Goal: Task Accomplishment & Management: Manage account settings

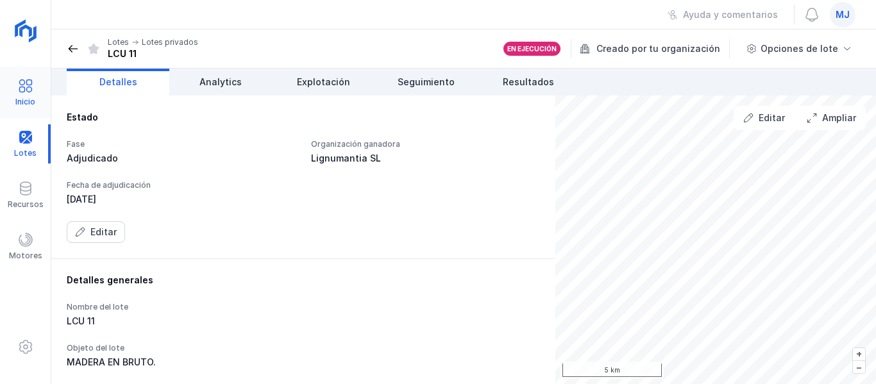
click at [30, 95] on div at bounding box center [25, 87] width 15 height 19
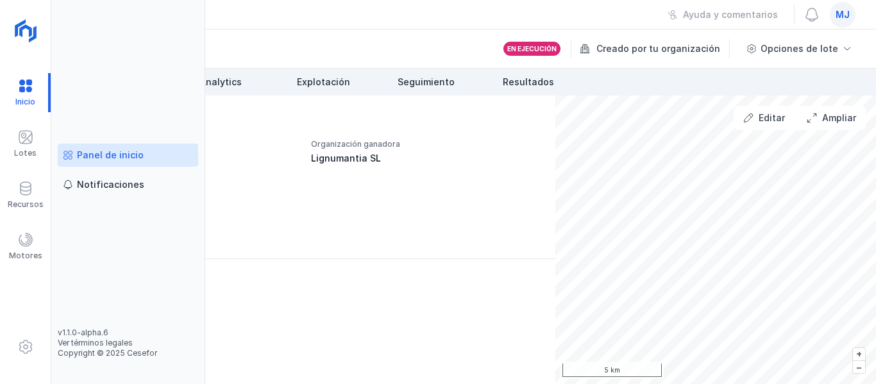
click at [98, 152] on div "Panel de inicio" at bounding box center [110, 155] width 67 height 13
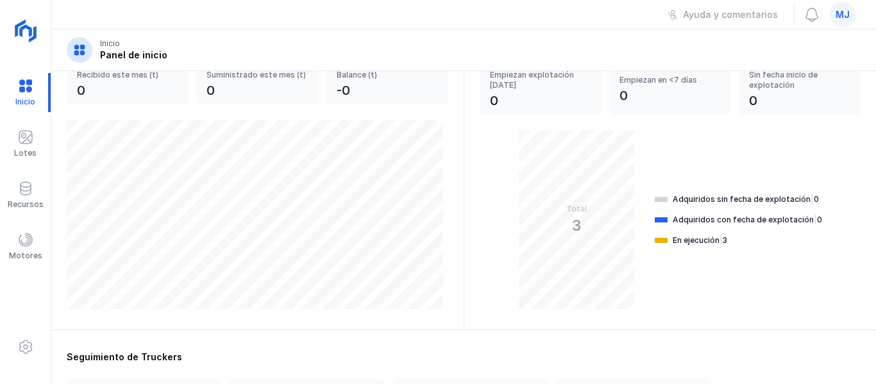
scroll to position [192, 0]
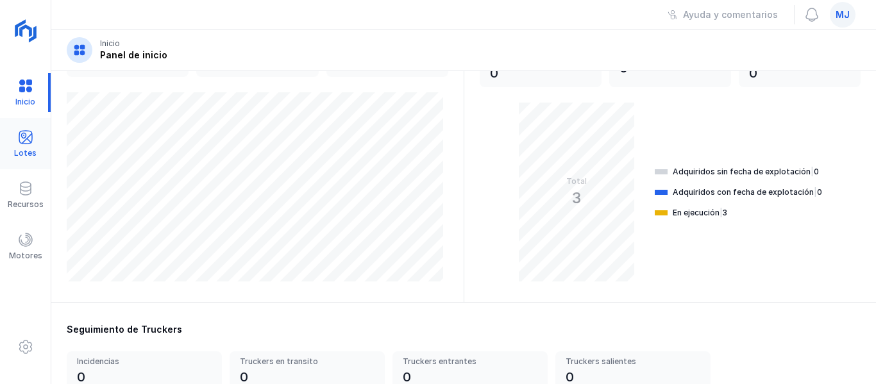
click at [25, 150] on div "Lotes" at bounding box center [25, 153] width 22 height 10
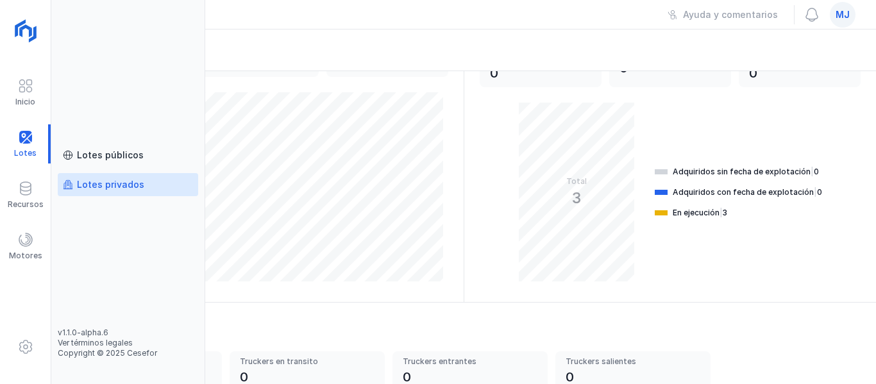
click at [124, 184] on div "Lotes privados" at bounding box center [110, 184] width 67 height 13
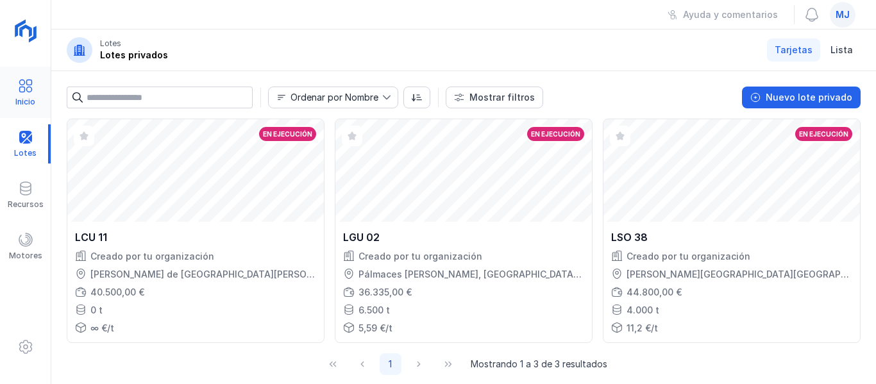
click at [31, 96] on div at bounding box center [25, 87] width 15 height 19
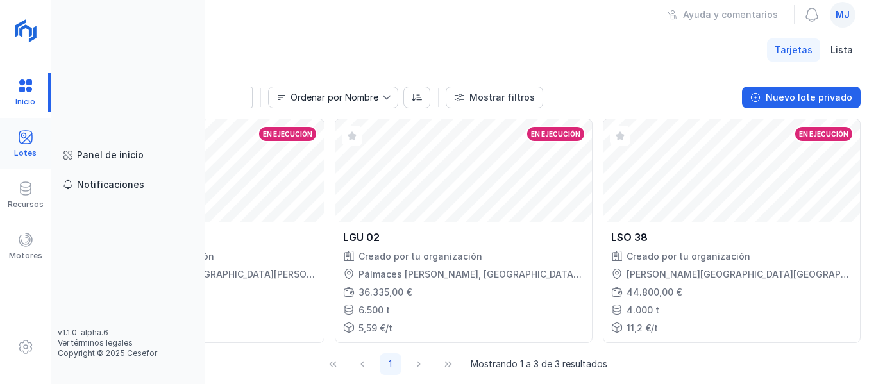
click at [24, 144] on span at bounding box center [25, 137] width 15 height 15
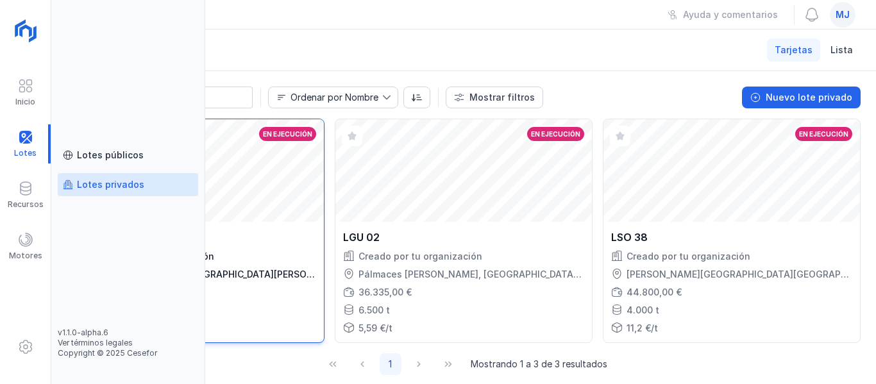
click at [324, 249] on div "LCU 11 Creado por tu organización [PERSON_NAME] de [GEOGRAPHIC_DATA][PERSON_NAM…" at bounding box center [195, 282] width 257 height 121
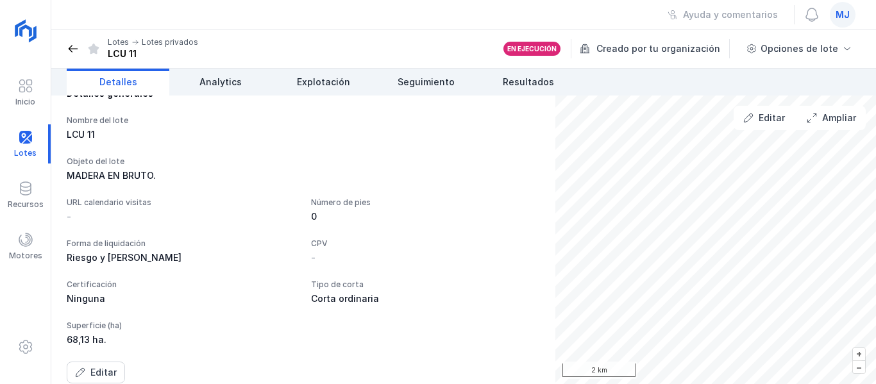
scroll to position [192, 0]
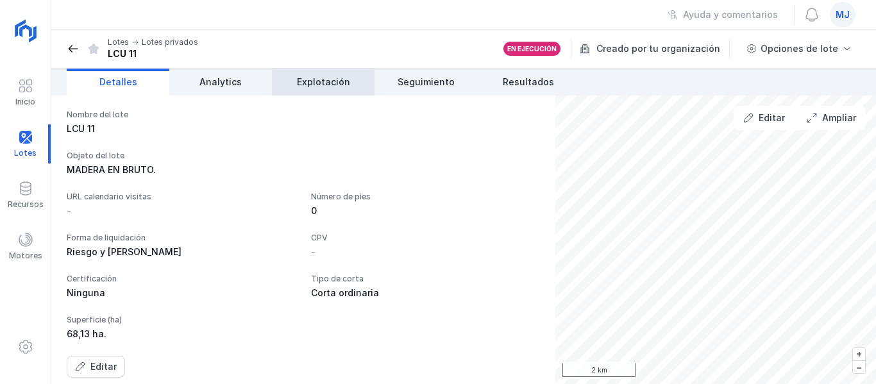
click at [320, 84] on span "Explotación" at bounding box center [323, 82] width 53 height 13
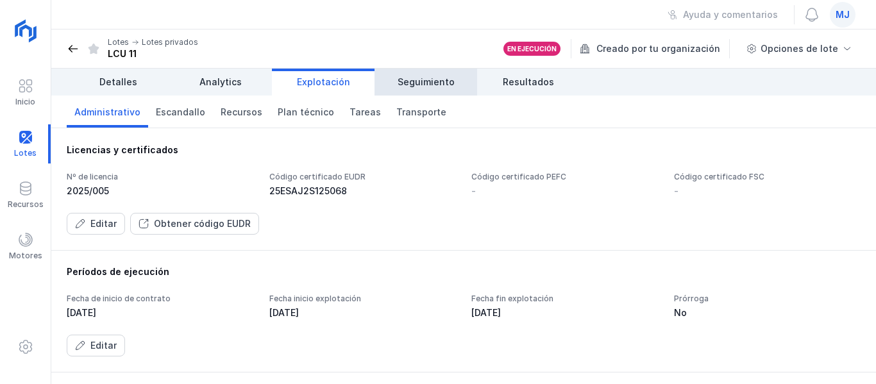
click at [407, 83] on span "Seguimiento" at bounding box center [426, 82] width 57 height 13
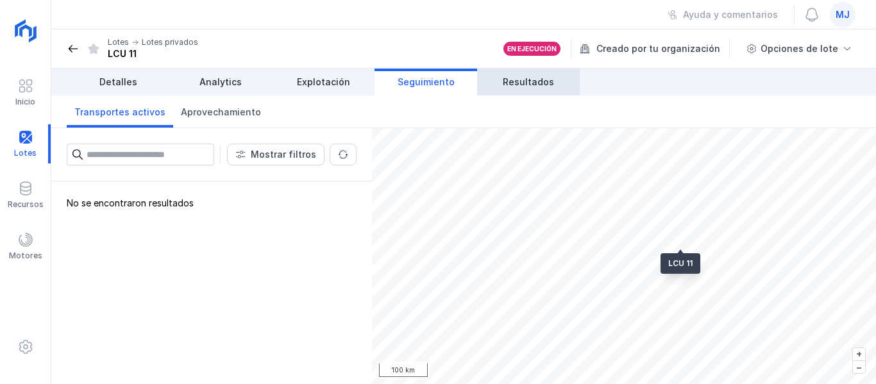
click at [491, 82] on link "Resultados" at bounding box center [528, 82] width 103 height 27
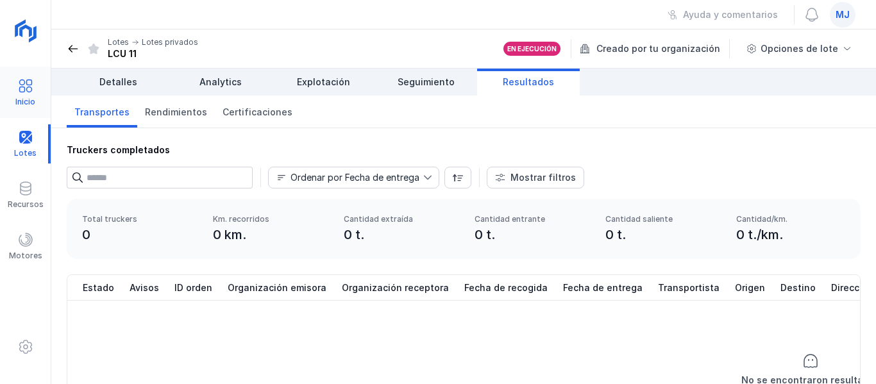
click at [15, 99] on div "Inicio" at bounding box center [25, 92] width 51 height 39
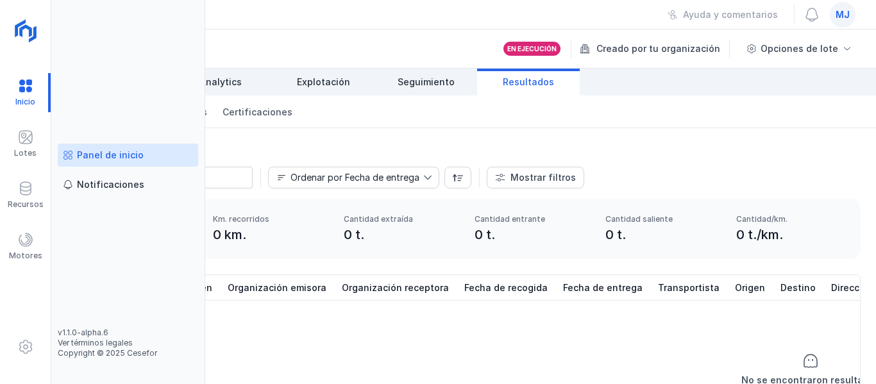
click at [83, 155] on div "Panel de inicio" at bounding box center [110, 155] width 67 height 13
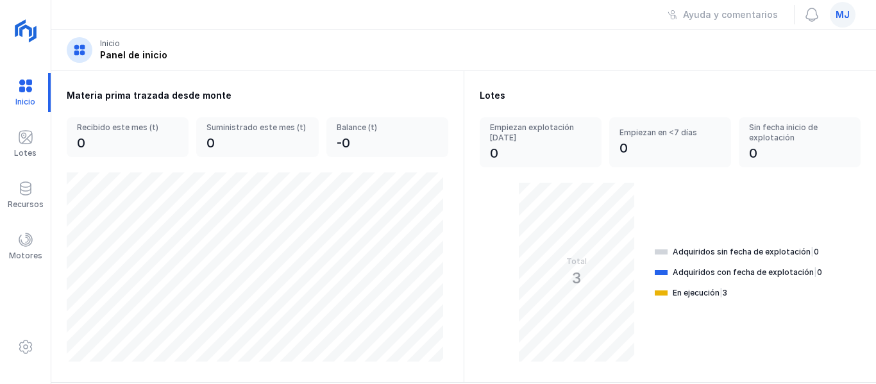
scroll to position [128, 0]
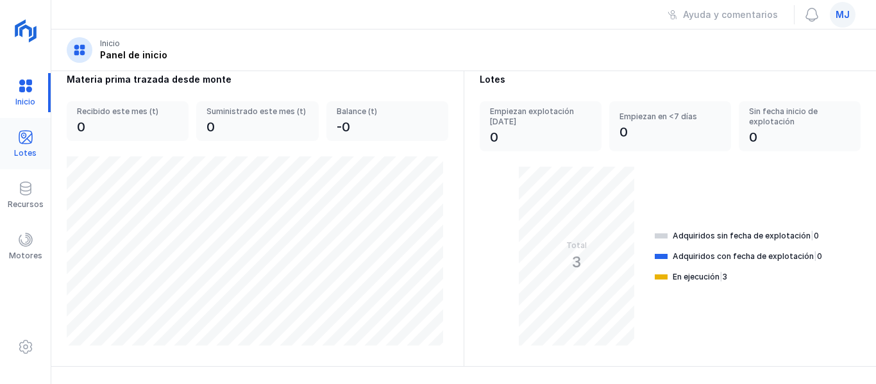
click at [20, 146] on div at bounding box center [25, 139] width 15 height 19
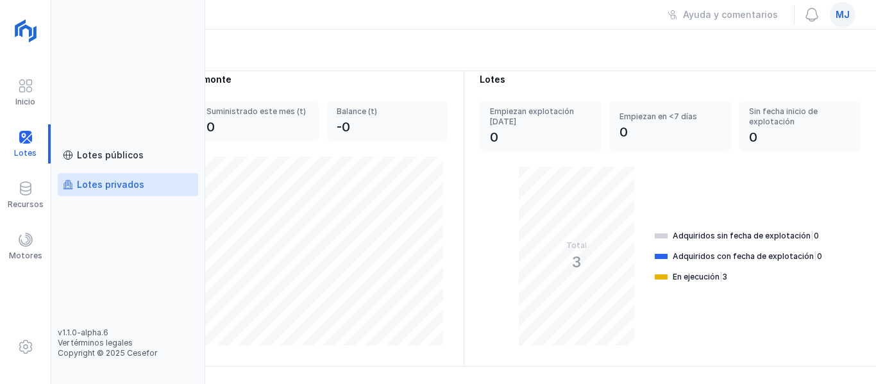
click at [123, 187] on div "Lotes privados" at bounding box center [110, 184] width 67 height 13
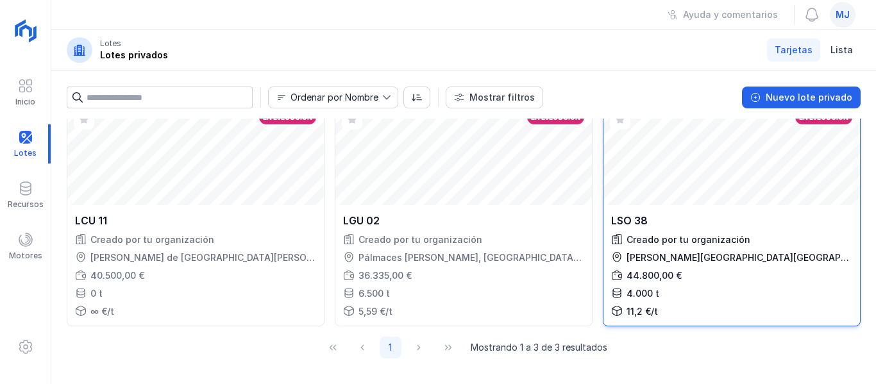
scroll to position [128, 0]
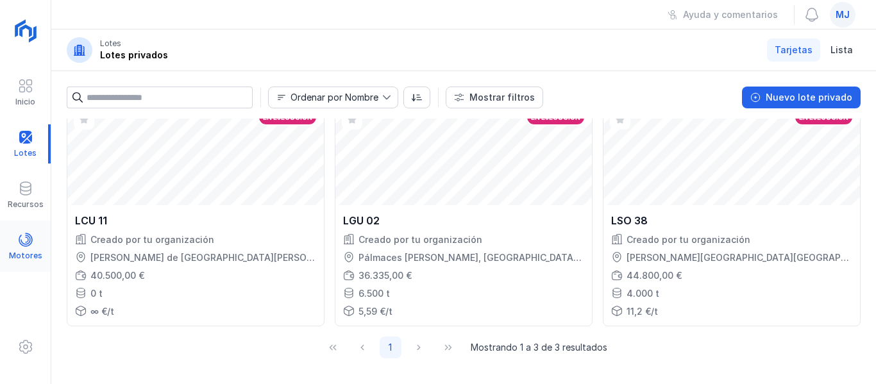
click at [33, 247] on span at bounding box center [25, 239] width 15 height 15
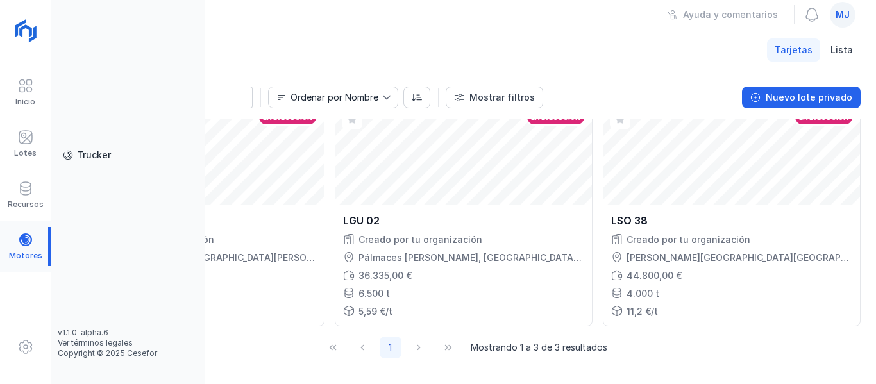
click at [24, 243] on div at bounding box center [25, 246] width 51 height 39
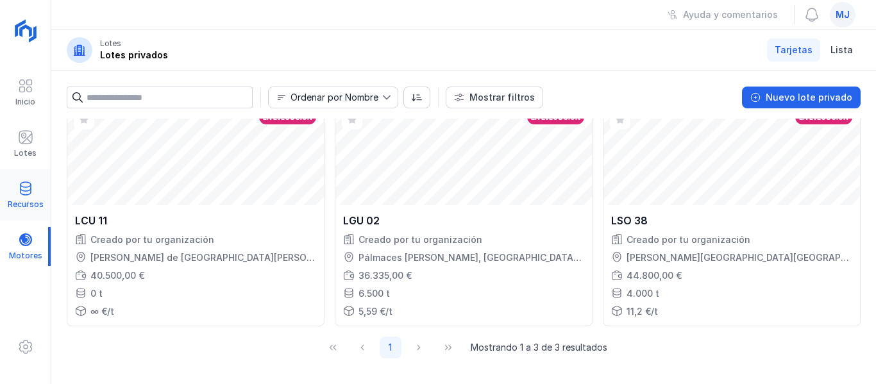
click at [19, 192] on span at bounding box center [25, 188] width 15 height 15
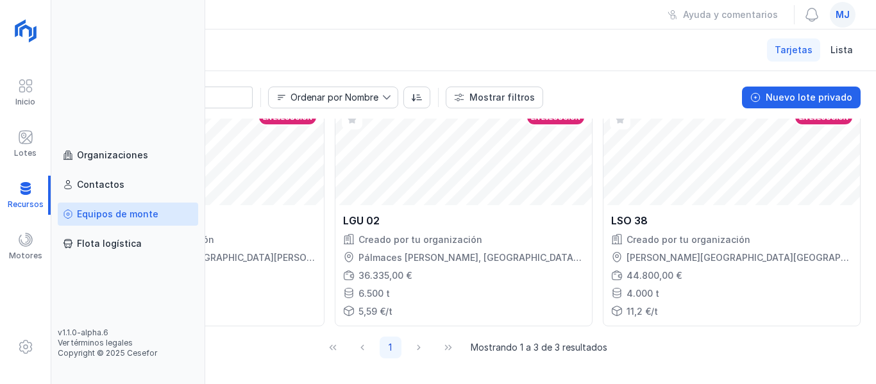
click at [157, 214] on link "Equipos de monte" at bounding box center [128, 214] width 141 height 23
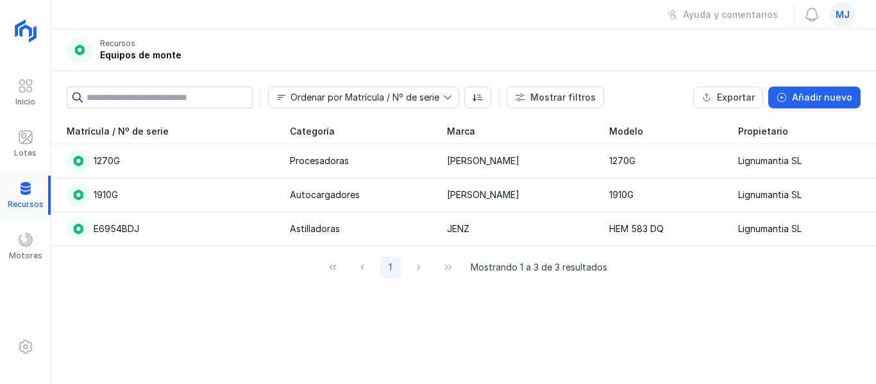
click at [24, 196] on div at bounding box center [25, 195] width 51 height 39
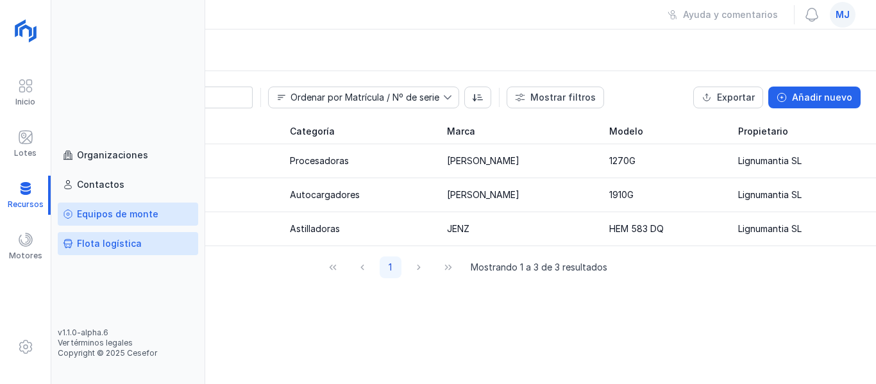
click at [96, 238] on div "Flota logística" at bounding box center [109, 243] width 65 height 13
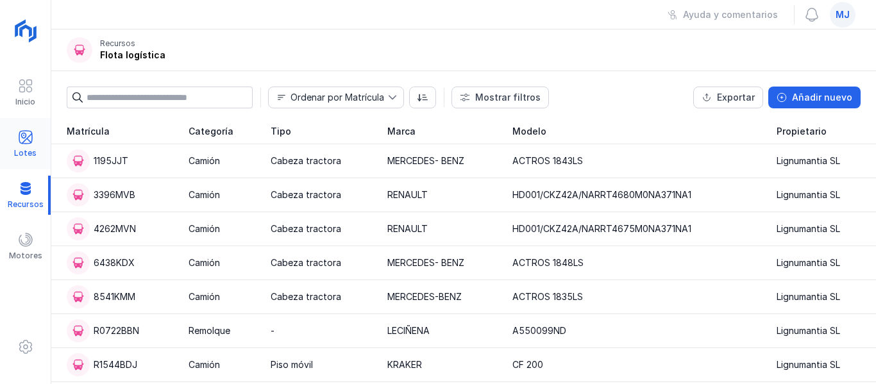
click at [40, 139] on div "Lotes" at bounding box center [25, 143] width 51 height 39
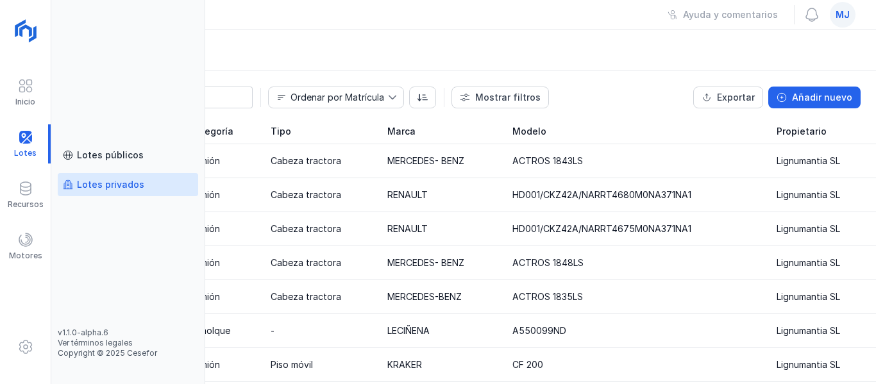
click at [130, 180] on div "Lotes privados" at bounding box center [110, 184] width 67 height 13
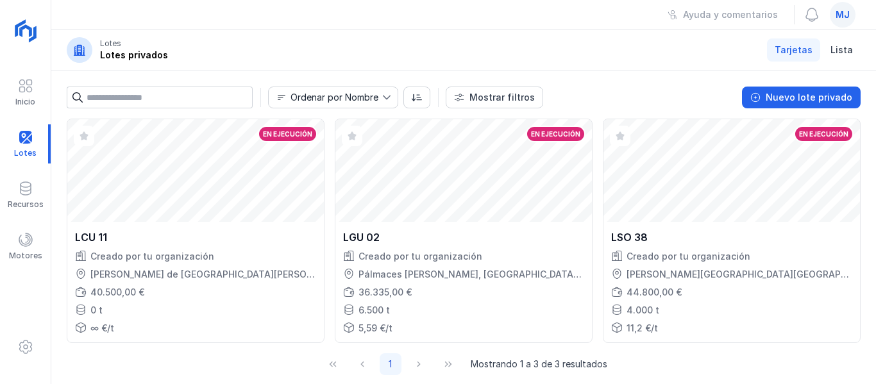
click at [126, 60] on div "Lotes privados" at bounding box center [134, 55] width 68 height 13
click at [30, 29] on img at bounding box center [27, 32] width 32 height 32
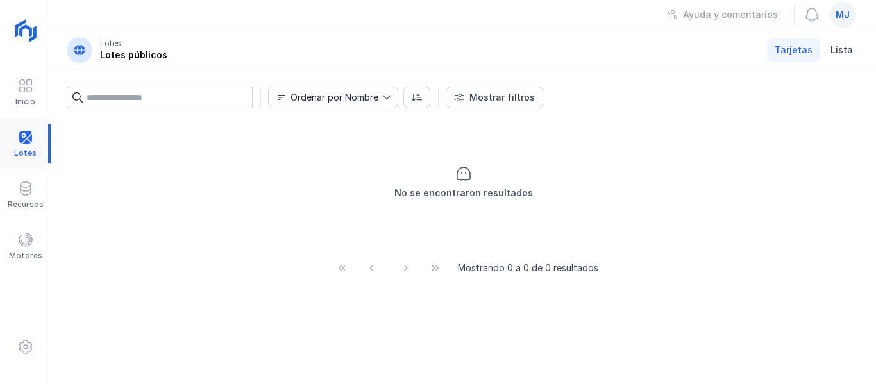
click at [26, 153] on div at bounding box center [25, 143] width 51 height 39
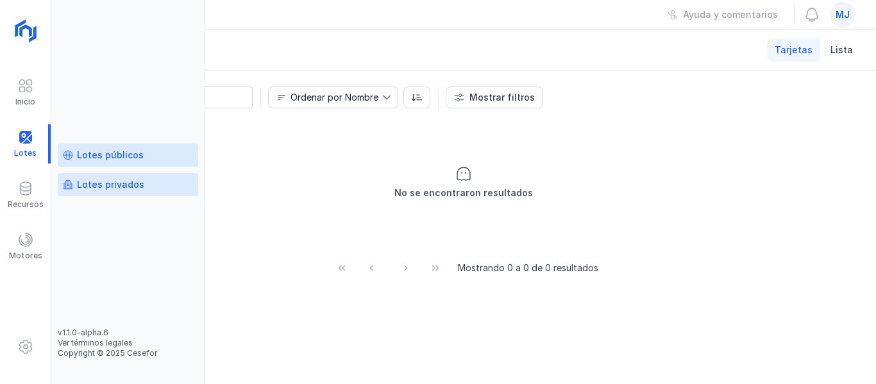
click at [97, 187] on div "Lotes privados" at bounding box center [110, 184] width 67 height 13
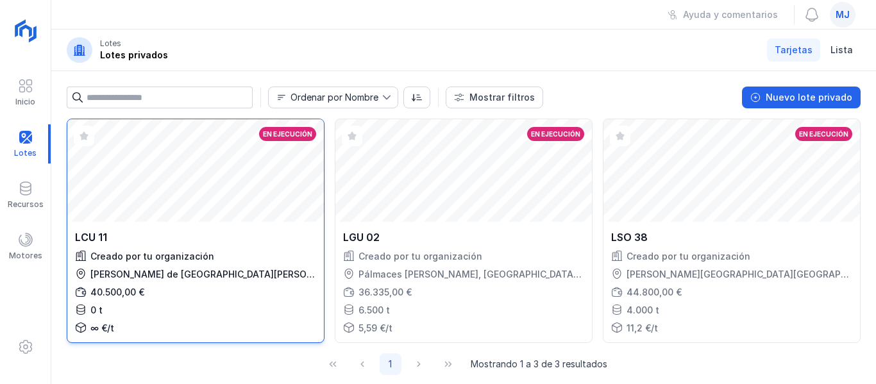
click at [230, 261] on div "Creado por tu organización" at bounding box center [195, 256] width 241 height 13
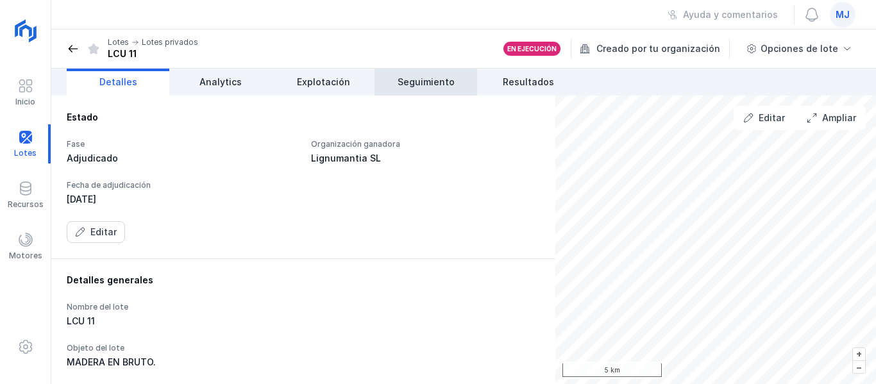
click at [409, 90] on link "Seguimiento" at bounding box center [426, 82] width 103 height 27
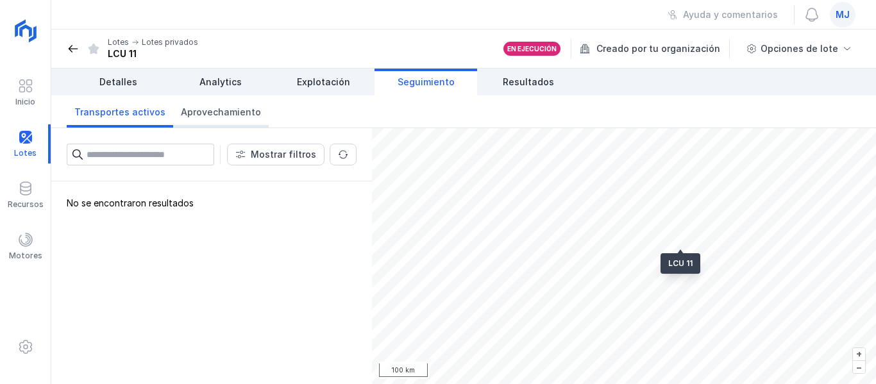
click at [194, 118] on span "Aprovechamiento" at bounding box center [221, 112] width 80 height 13
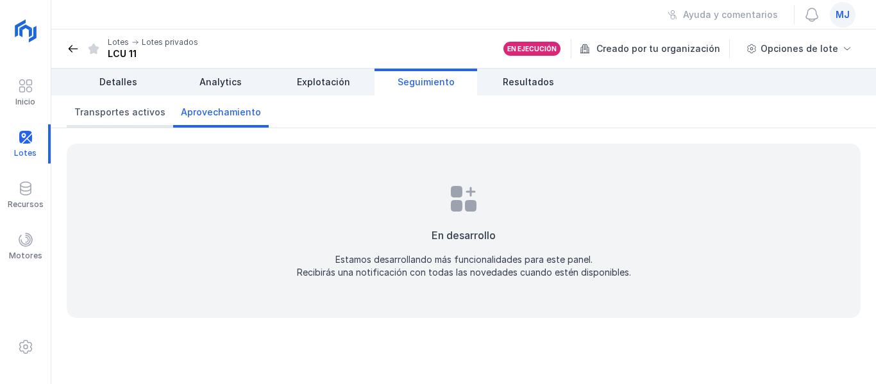
click at [126, 115] on span "Transportes activos" at bounding box center [119, 112] width 91 height 13
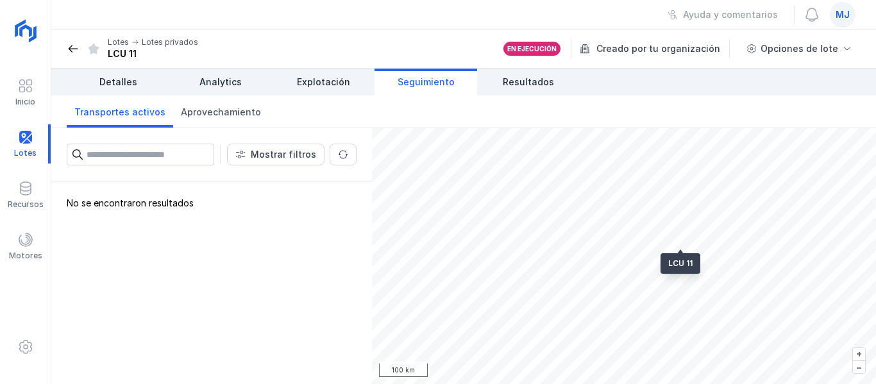
click at [153, 162] on input "text" at bounding box center [151, 155] width 128 height 22
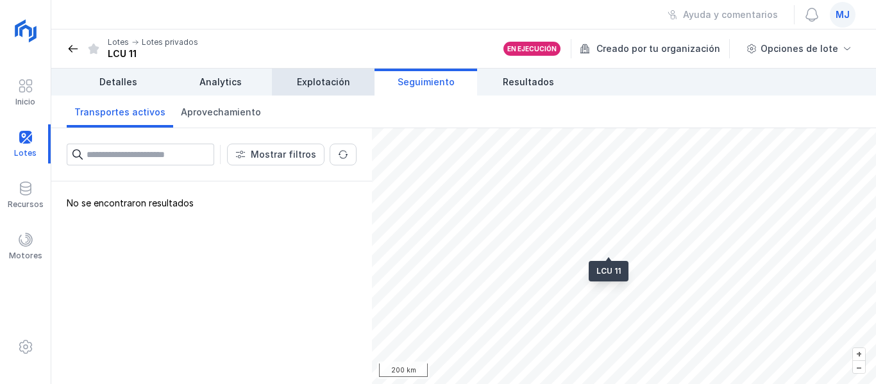
click at [346, 87] on span "Explotación" at bounding box center [323, 82] width 53 height 13
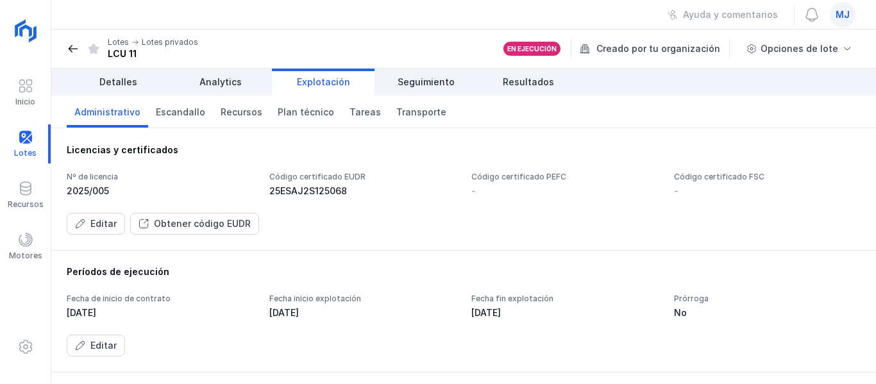
scroll to position [68, 0]
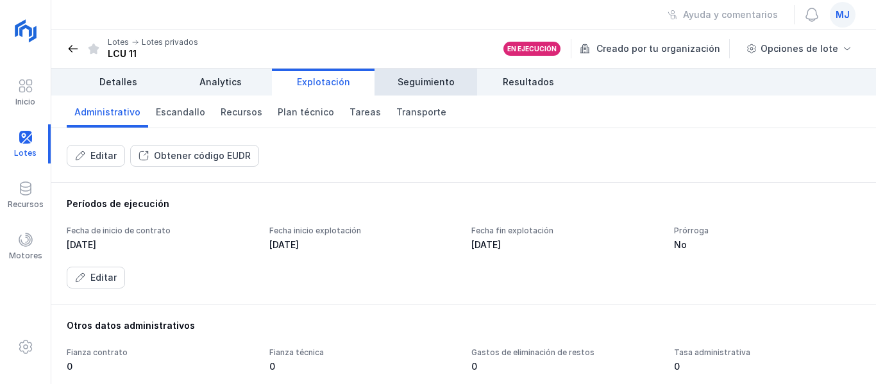
click at [435, 86] on span "Seguimiento" at bounding box center [426, 82] width 57 height 13
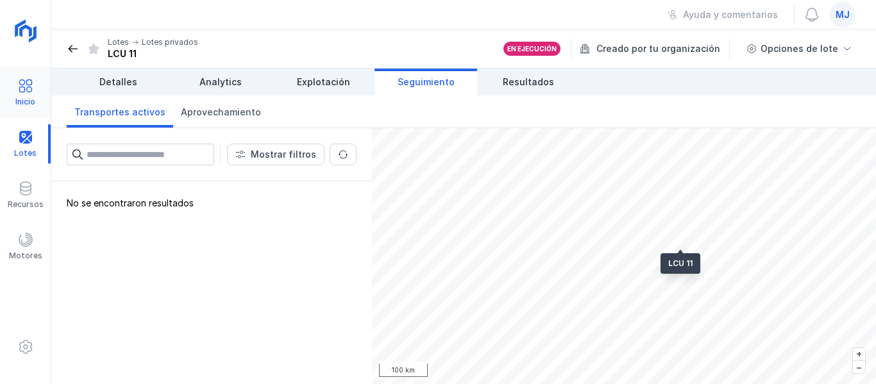
click at [31, 103] on div "Inicio" at bounding box center [25, 102] width 20 height 10
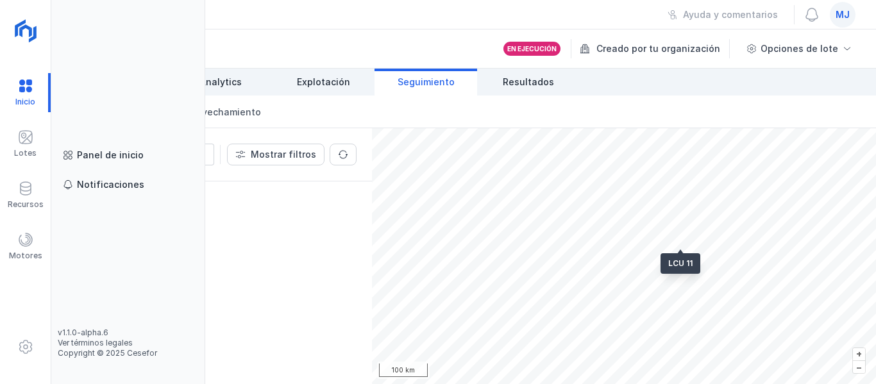
click at [131, 169] on div "Panel de inicio Notificaciones" at bounding box center [128, 236] width 141 height 184
click at [132, 165] on link "Panel de inicio" at bounding box center [128, 155] width 141 height 23
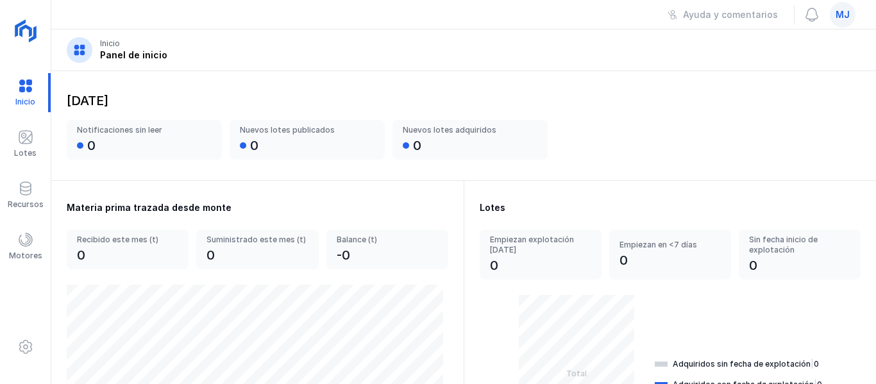
scroll to position [64, 0]
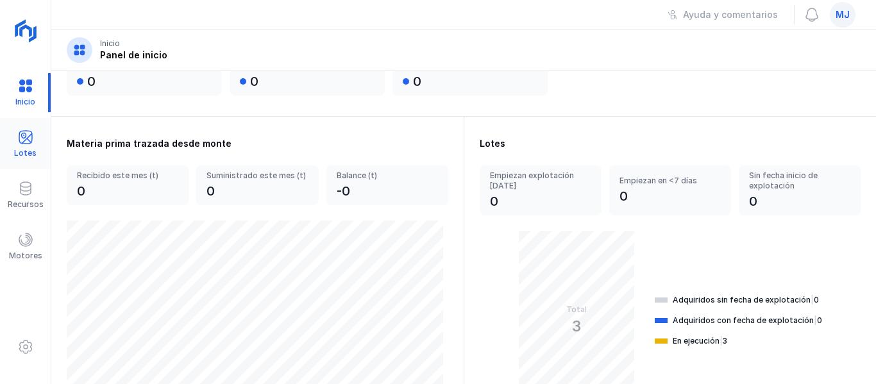
click at [18, 131] on span at bounding box center [25, 137] width 15 height 15
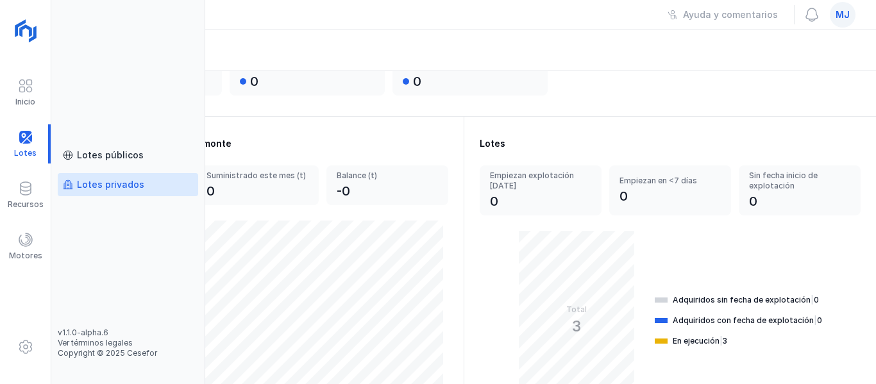
click at [116, 187] on div "Lotes privados" at bounding box center [110, 184] width 67 height 13
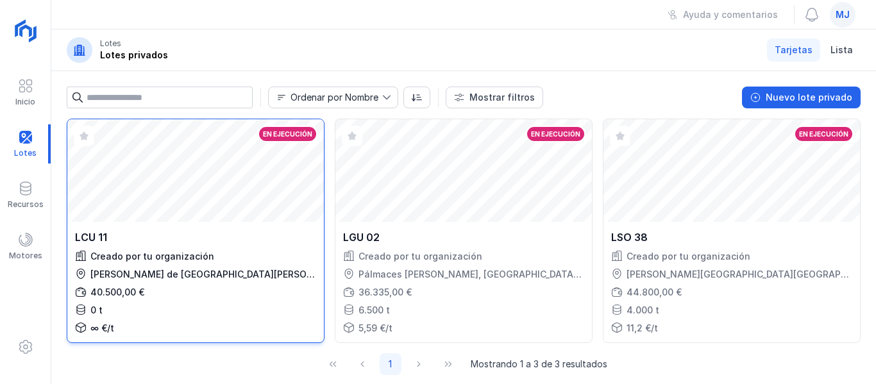
click at [274, 258] on div "Creado por tu organización" at bounding box center [195, 256] width 241 height 13
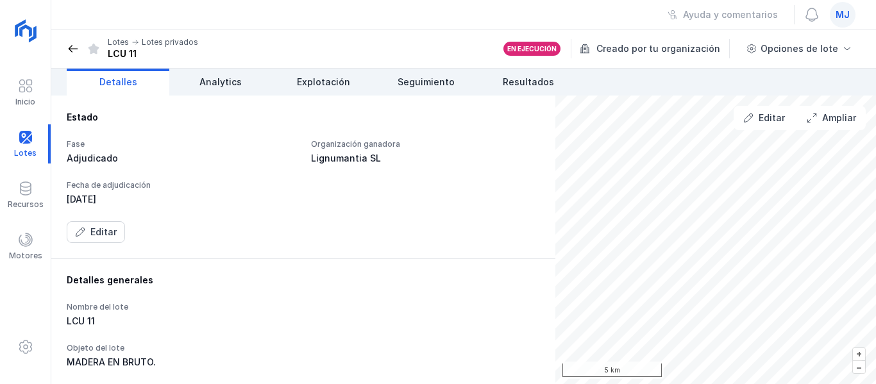
click at [652, 46] on div "Creado por tu organización" at bounding box center [656, 48] width 152 height 19
click at [840, 46] on div "Opciones de lote" at bounding box center [799, 49] width 123 height 22
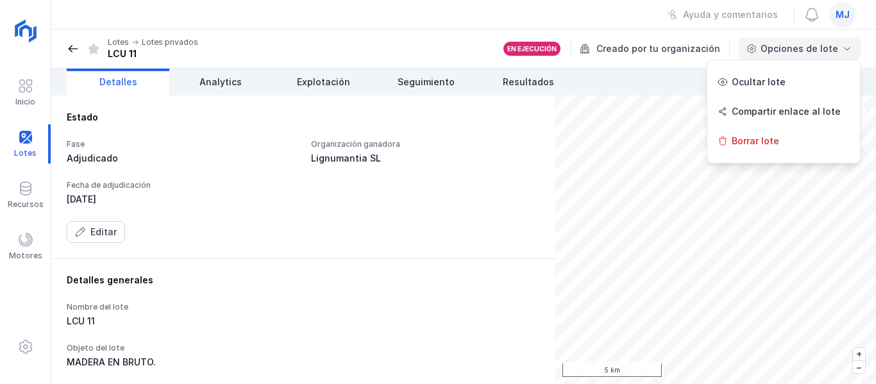
click at [840, 46] on div "Opciones de lote" at bounding box center [799, 49] width 123 height 22
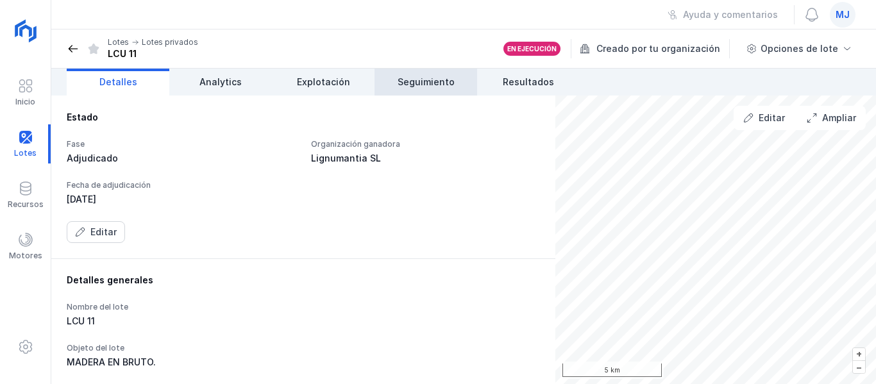
click at [420, 81] on span "Seguimiento" at bounding box center [426, 82] width 57 height 13
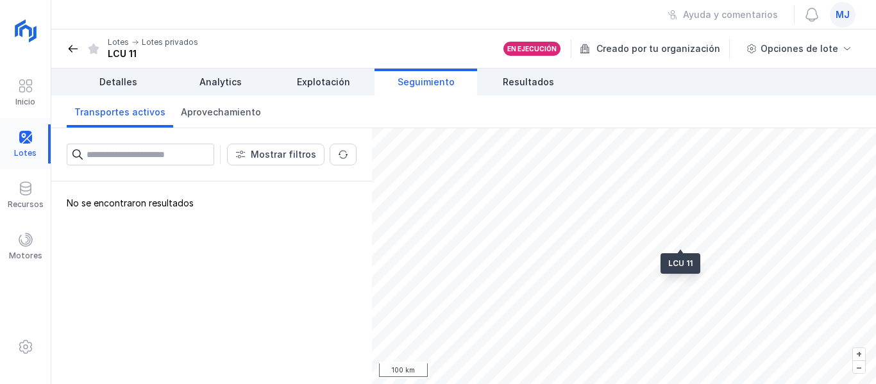
click at [39, 138] on div at bounding box center [25, 143] width 51 height 39
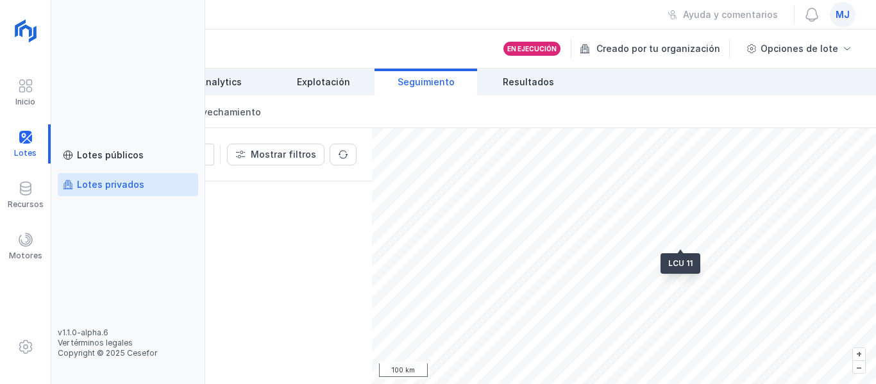
click at [124, 185] on div "Lotes privados" at bounding box center [110, 184] width 67 height 13
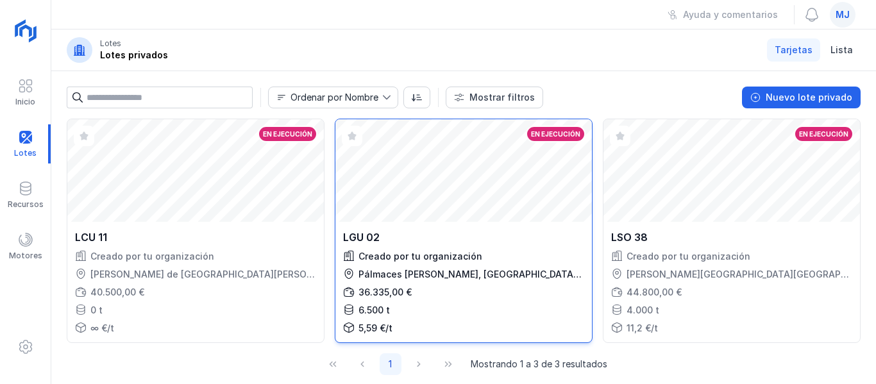
click at [584, 268] on div "Pálmaces [PERSON_NAME], [GEOGRAPHIC_DATA], [GEOGRAPHIC_DATA]" at bounding box center [472, 274] width 226 height 13
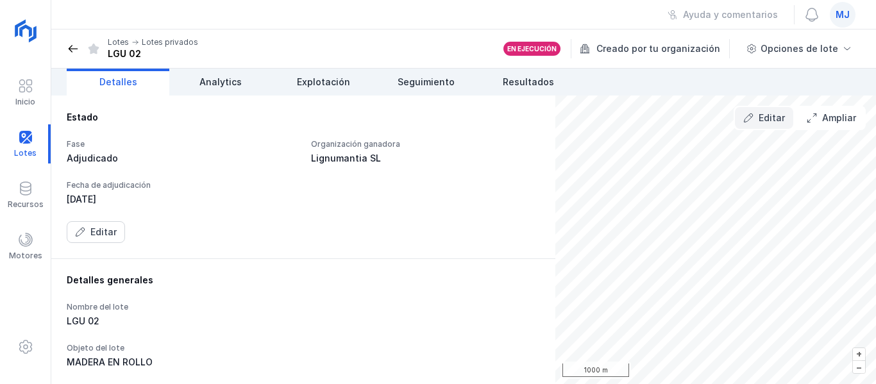
click at [777, 115] on span "Editar" at bounding box center [772, 118] width 26 height 13
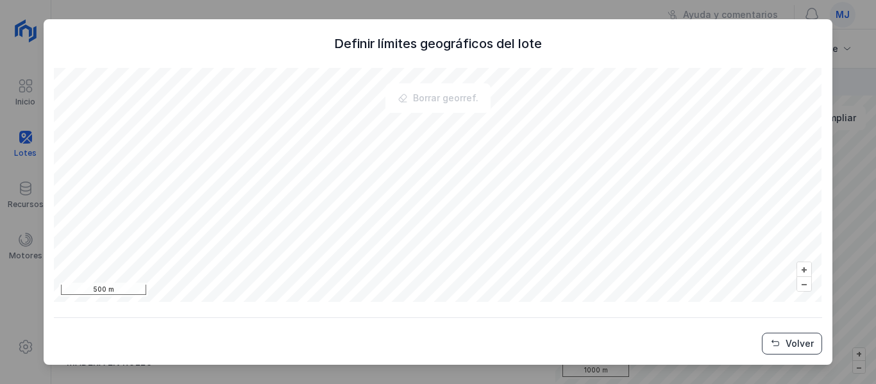
click at [799, 345] on span "Volver" at bounding box center [800, 343] width 28 height 13
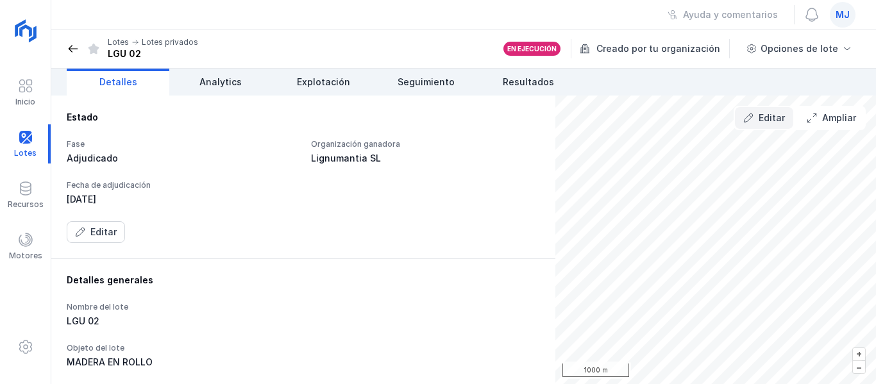
click at [762, 112] on span "Editar" at bounding box center [772, 118] width 26 height 13
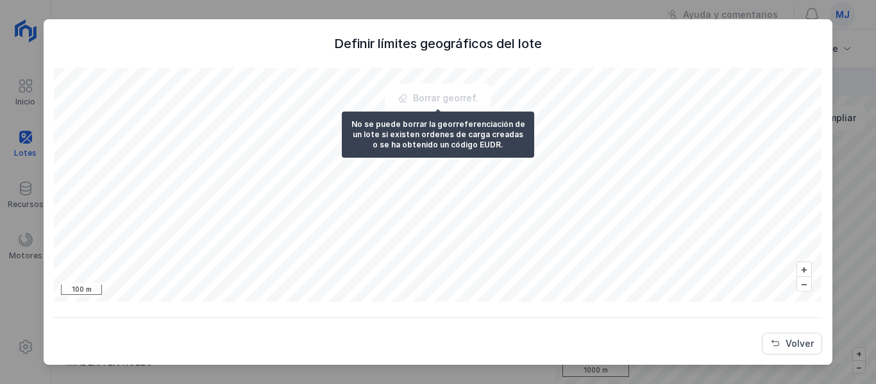
click at [443, 98] on div "Borrar georref." at bounding box center [438, 98] width 98 height 22
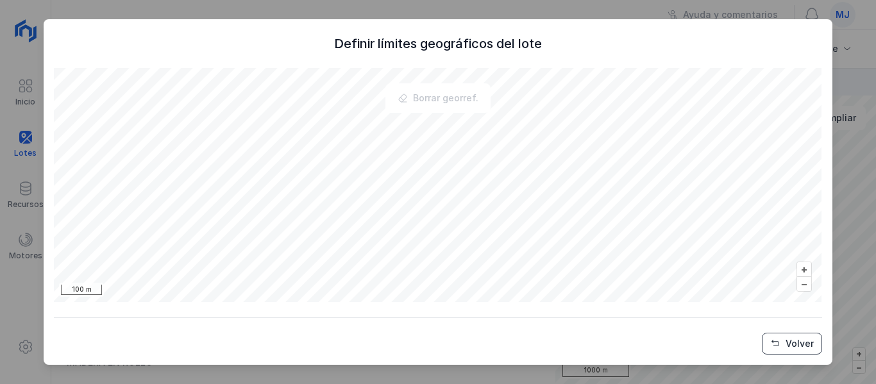
click at [810, 335] on button "Volver" at bounding box center [792, 344] width 60 height 22
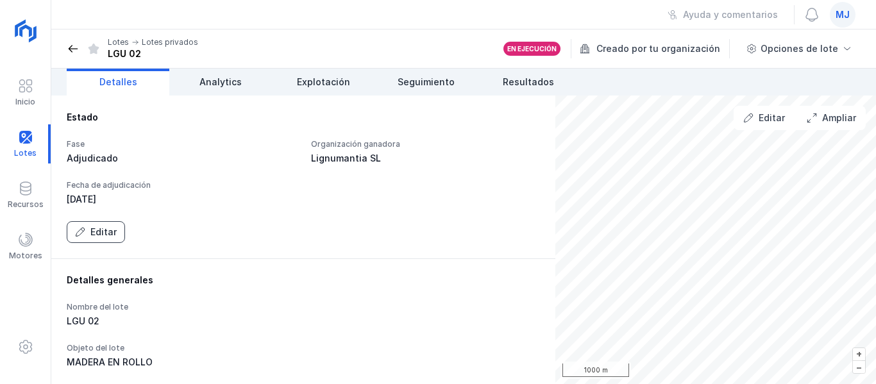
click at [99, 228] on span "Editar" at bounding box center [103, 232] width 26 height 13
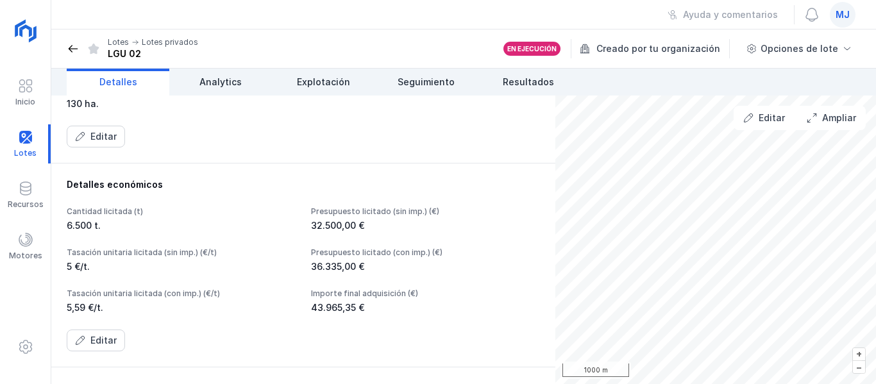
scroll to position [250, 0]
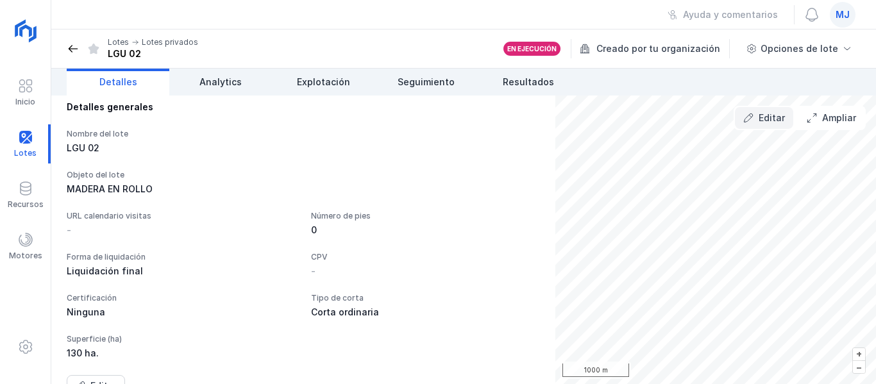
click at [762, 115] on span "Editar" at bounding box center [772, 118] width 26 height 13
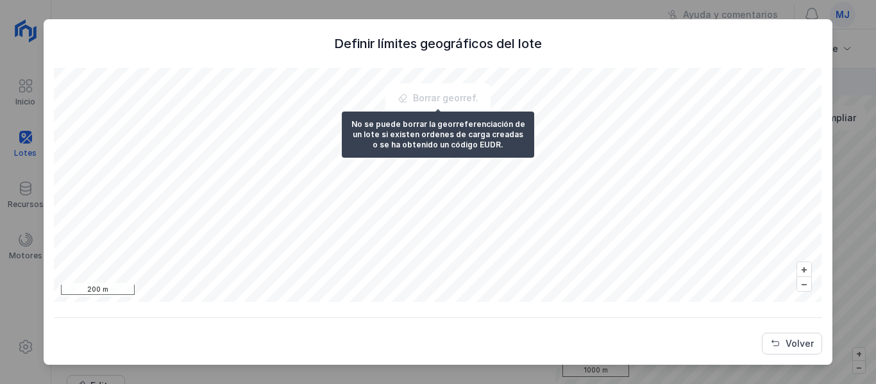
click at [440, 94] on div "Borrar georref." at bounding box center [438, 98] width 98 height 22
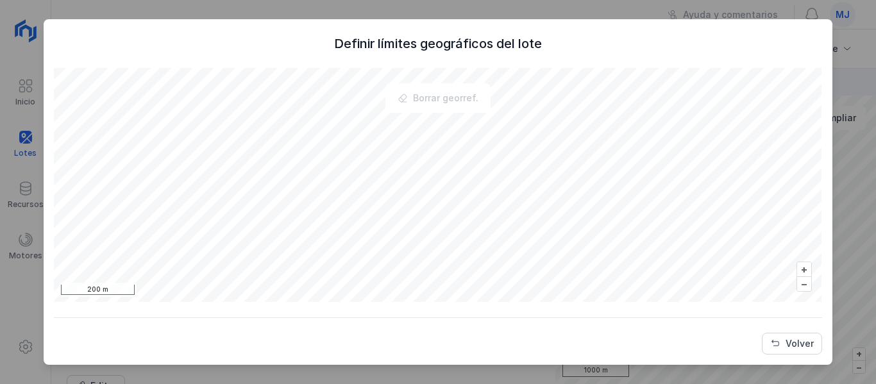
click at [440, 94] on div "Borrar georref." at bounding box center [438, 98] width 98 height 22
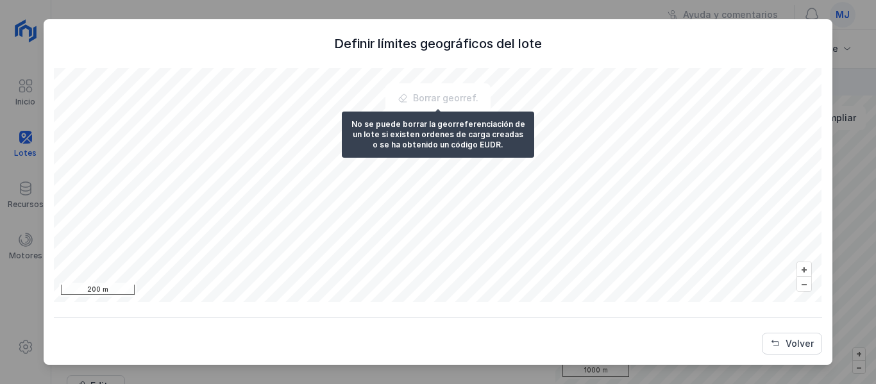
click at [459, 99] on div "Borrar georref." at bounding box center [438, 98] width 98 height 22
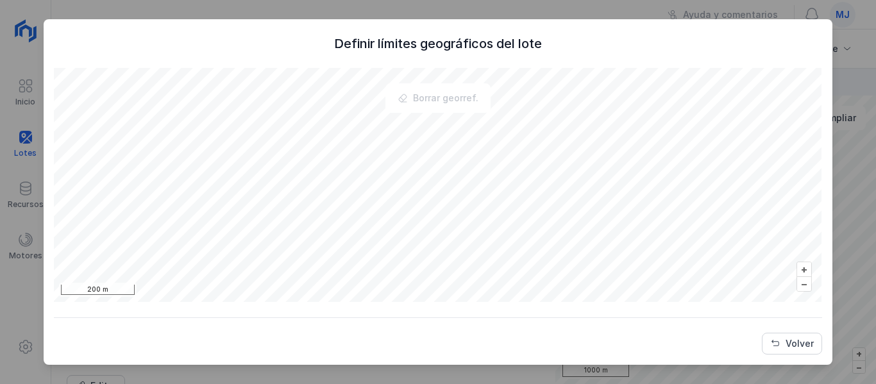
click at [459, 99] on div "Borrar georref." at bounding box center [438, 98] width 98 height 22
click at [779, 345] on span "Volver" at bounding box center [776, 344] width 10 height 10
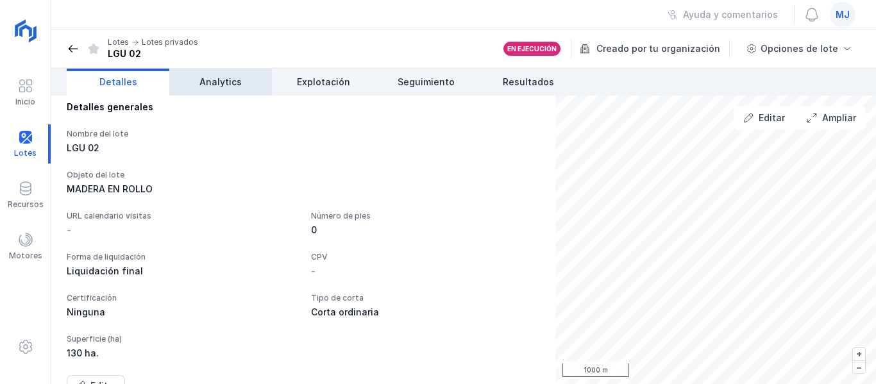
click at [224, 81] on span "Analytics" at bounding box center [221, 82] width 42 height 13
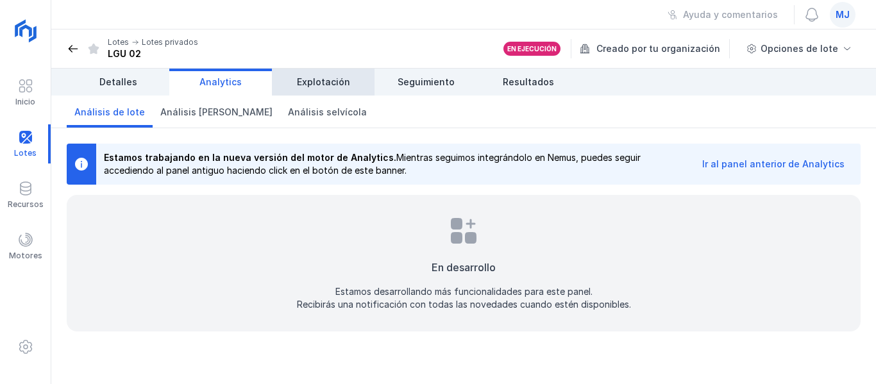
click at [332, 84] on span "Explotación" at bounding box center [323, 82] width 53 height 13
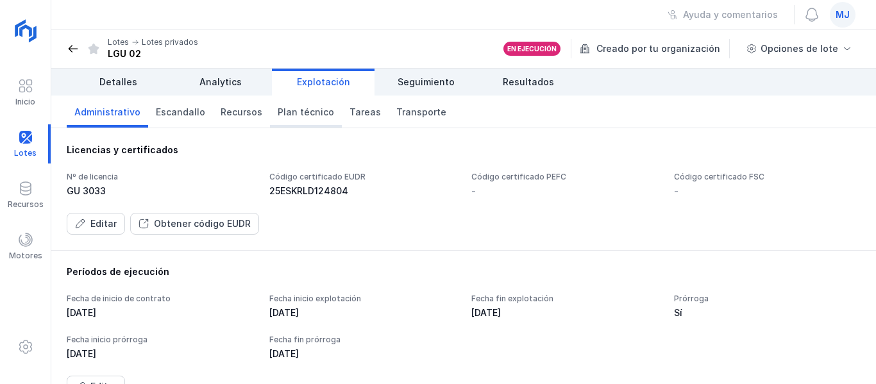
click at [305, 117] on span "Plan técnico" at bounding box center [306, 112] width 56 height 13
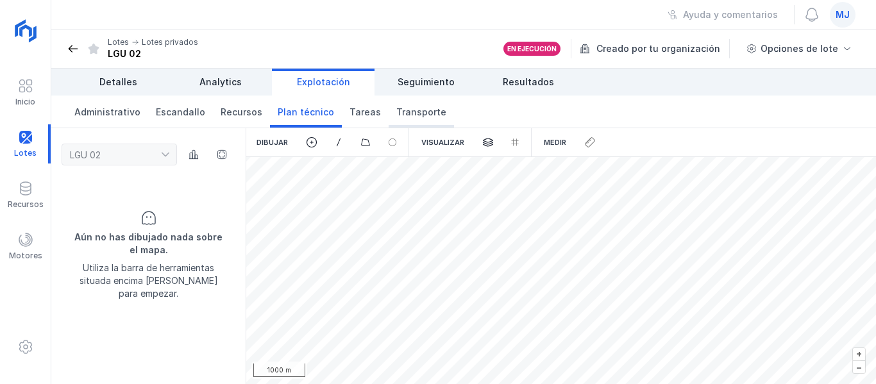
click at [404, 117] on span "Transporte" at bounding box center [421, 112] width 50 height 13
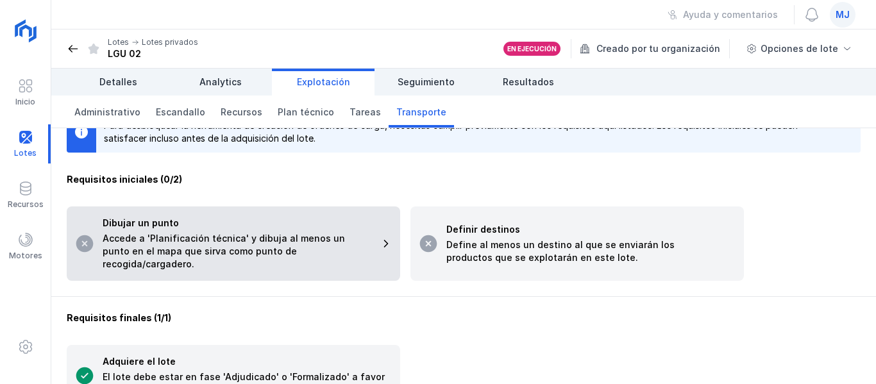
scroll to position [57, 0]
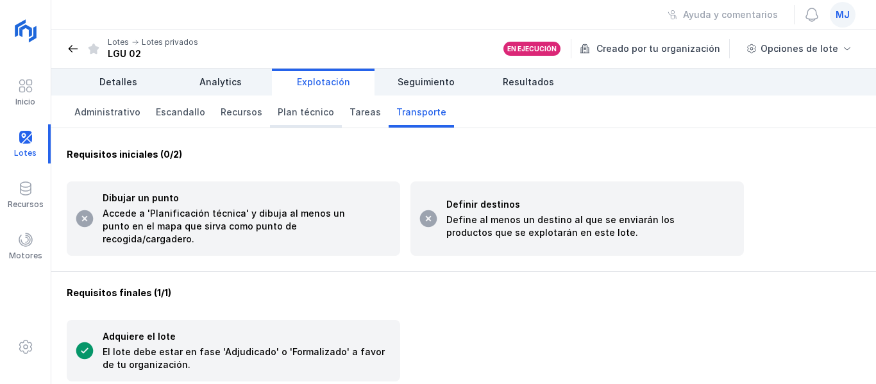
click at [303, 114] on span "Plan técnico" at bounding box center [306, 112] width 56 height 13
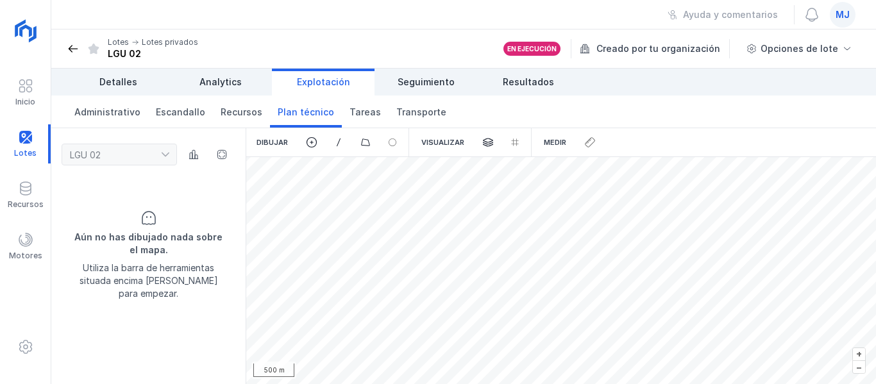
click at [273, 143] on div "Dibujar" at bounding box center [272, 142] width 52 height 28
click at [351, 110] on span "Tareas" at bounding box center [365, 112] width 31 height 13
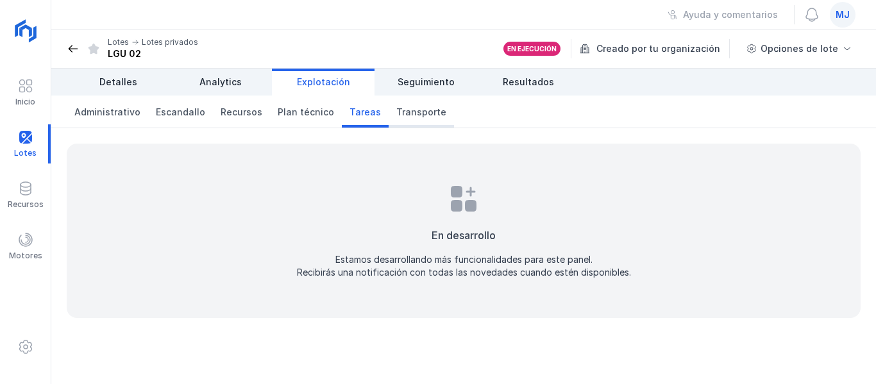
click at [419, 112] on span "Transporte" at bounding box center [421, 112] width 50 height 13
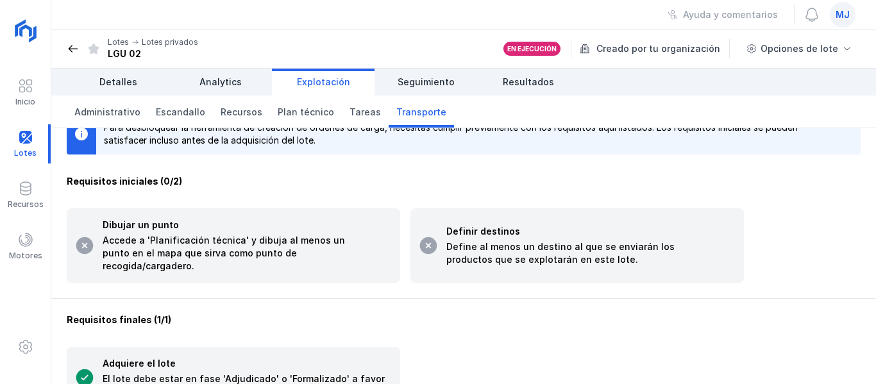
scroll to position [57, 0]
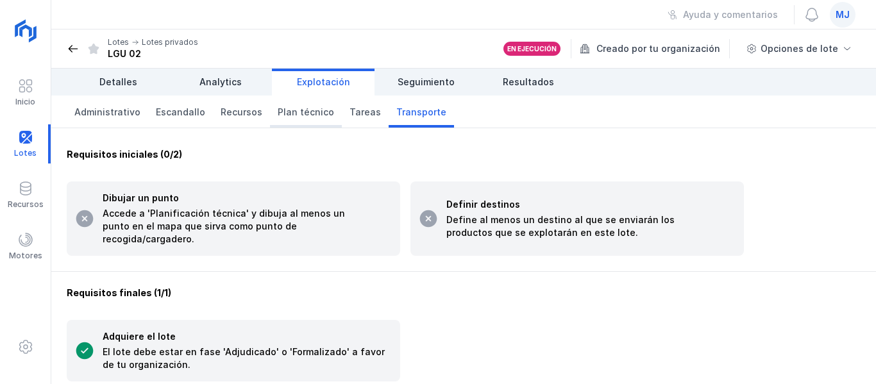
click at [305, 113] on span "Plan técnico" at bounding box center [306, 112] width 56 height 13
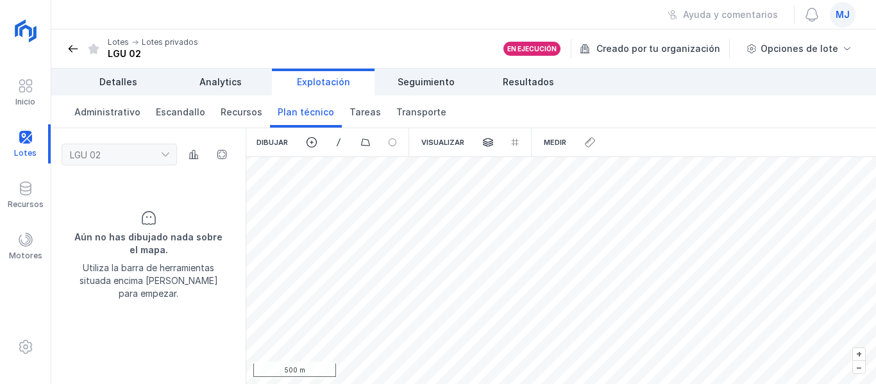
click at [278, 137] on div "Dibujar" at bounding box center [272, 142] width 52 height 28
click at [283, 149] on div "Dibujar" at bounding box center [272, 142] width 52 height 28
click at [309, 139] on span at bounding box center [312, 143] width 12 height 12
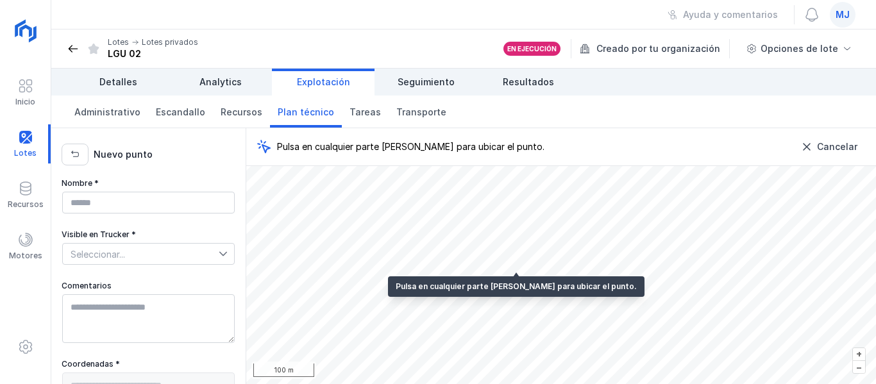
type textarea "**********"
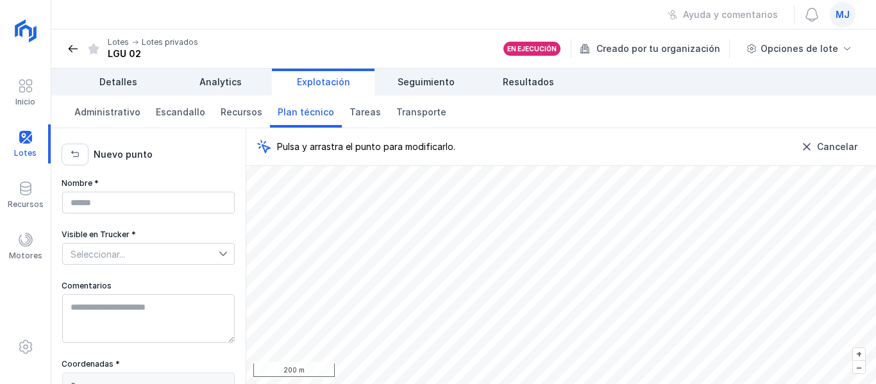
click at [472, 142] on div "Pulsa y arrastra el punto para modificarlo. Cancelar Abrir lote 200 m + –" at bounding box center [561, 256] width 630 height 256
click at [122, 199] on input "Nombre *" at bounding box center [148, 203] width 173 height 22
type input "**********"
click at [117, 251] on span "Seleccionar..." at bounding box center [141, 254] width 156 height 21
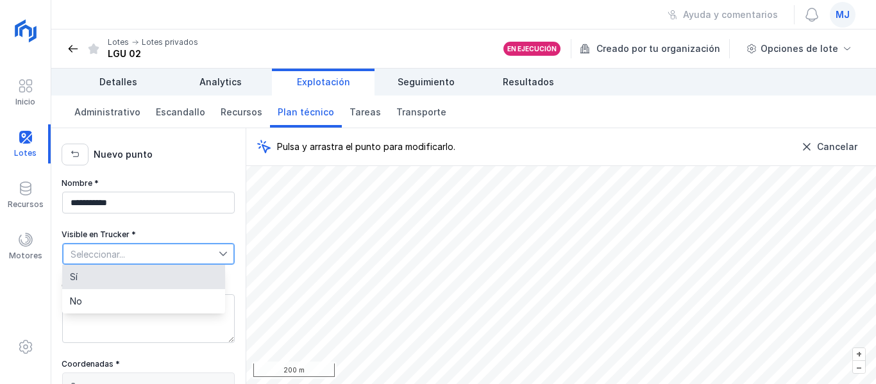
click at [114, 271] on li "Sí" at bounding box center [143, 277] width 163 height 24
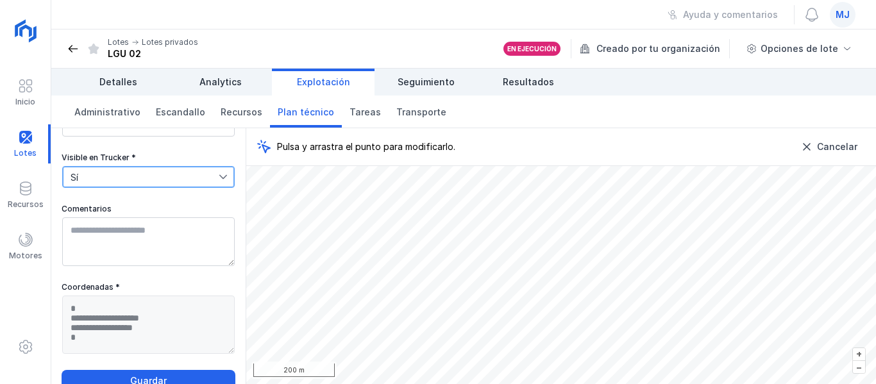
scroll to position [94, 0]
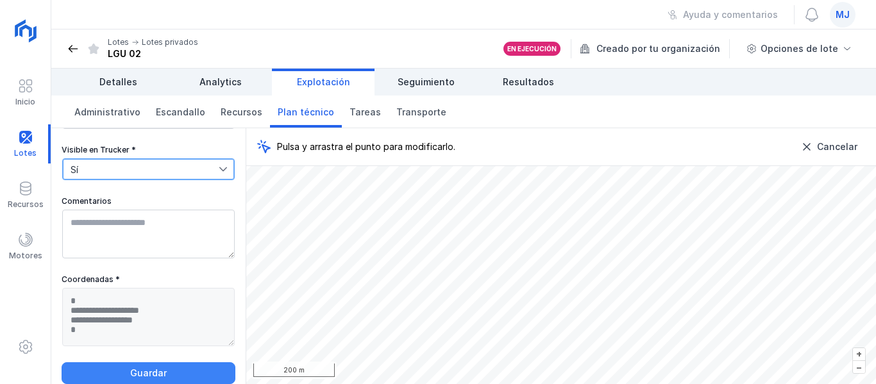
click at [144, 368] on span "Guardar" at bounding box center [148, 373] width 157 height 13
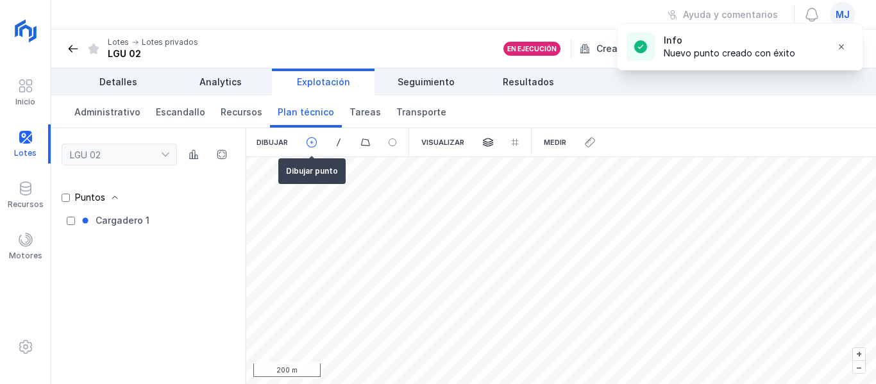
click at [311, 141] on span at bounding box center [312, 143] width 12 height 12
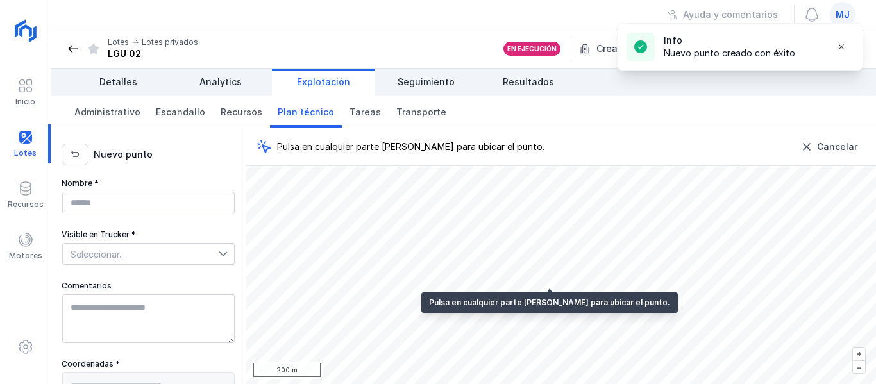
type textarea "**********"
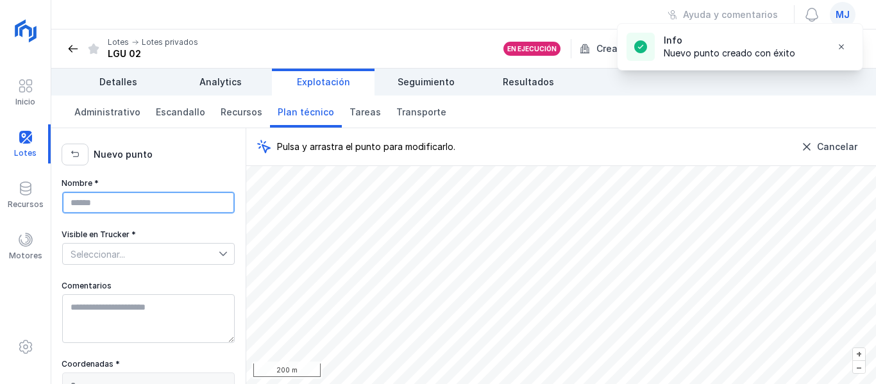
click at [83, 206] on input "Nombre *" at bounding box center [148, 203] width 173 height 22
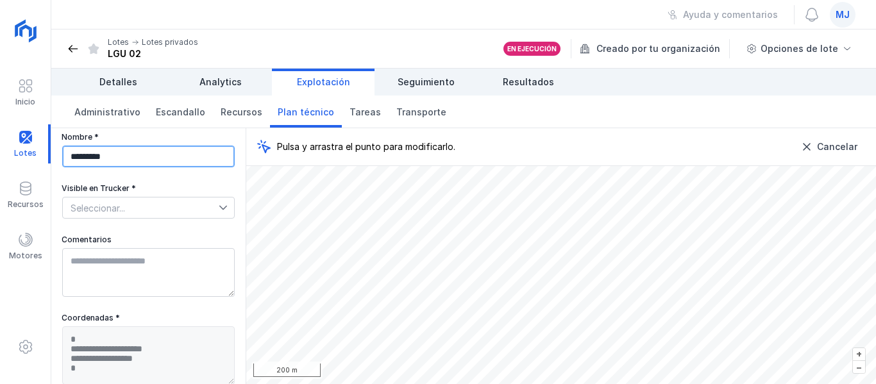
scroll to position [94, 0]
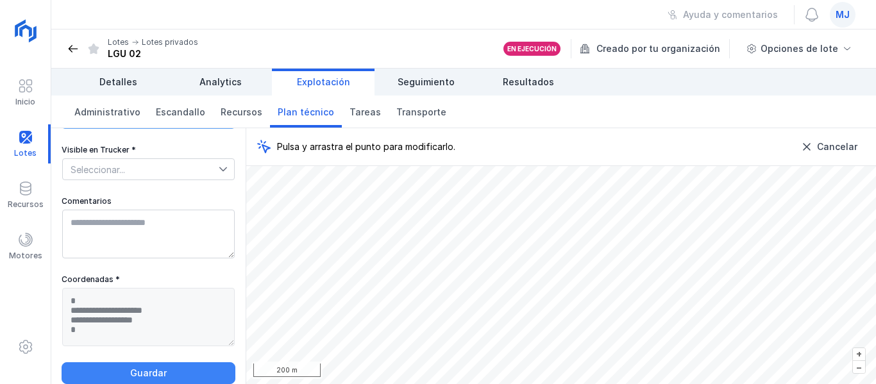
type input "*********"
click at [137, 370] on span "Guardar" at bounding box center [148, 373] width 157 height 13
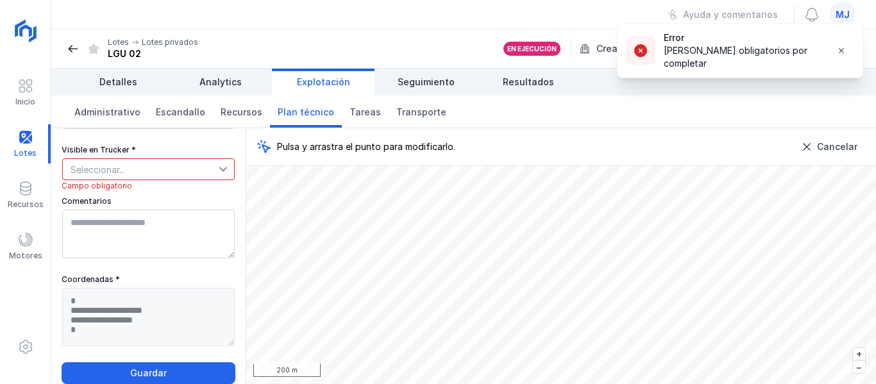
click at [146, 159] on span "Seleccionar..." at bounding box center [141, 169] width 156 height 21
click at [127, 184] on li "Sí" at bounding box center [143, 183] width 163 height 24
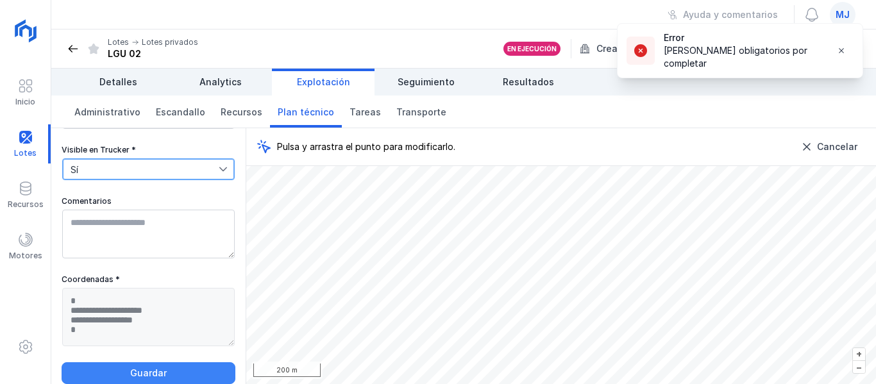
click at [148, 373] on span "Guardar" at bounding box center [148, 373] width 157 height 13
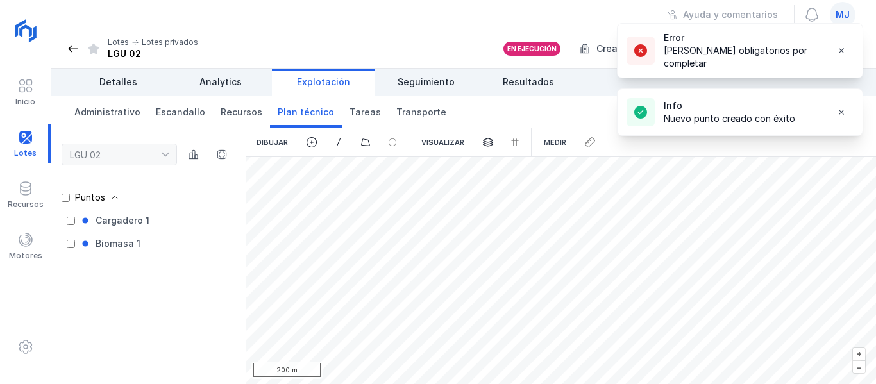
click at [275, 142] on div "Dibujar" at bounding box center [272, 142] width 52 height 28
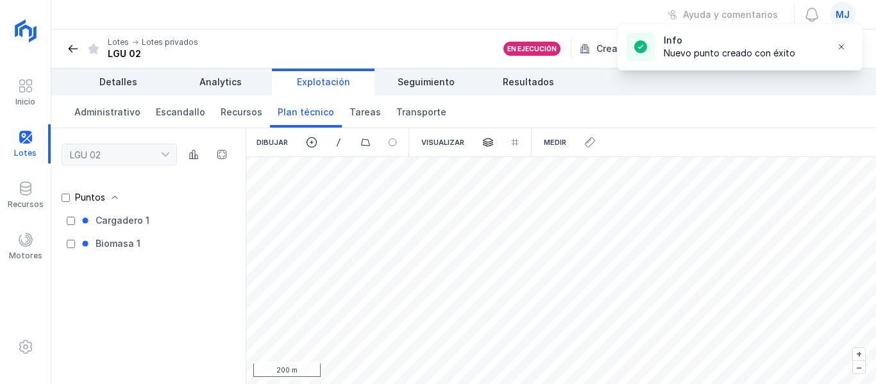
click at [272, 139] on div "Dibujar" at bounding box center [272, 142] width 52 height 28
click at [309, 146] on span at bounding box center [312, 143] width 12 height 12
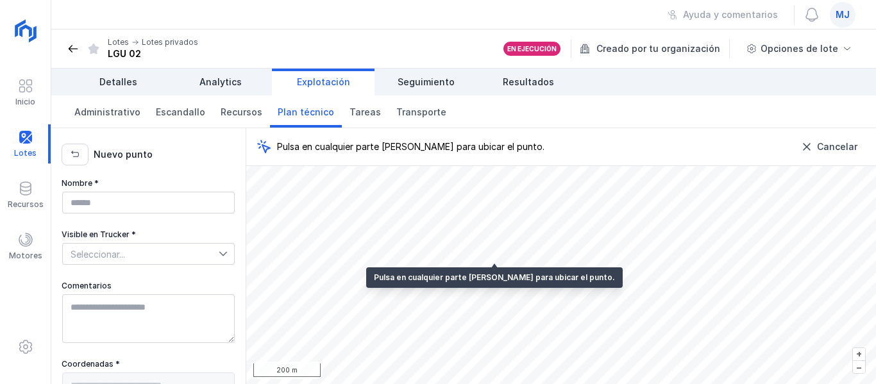
type textarea "**********"
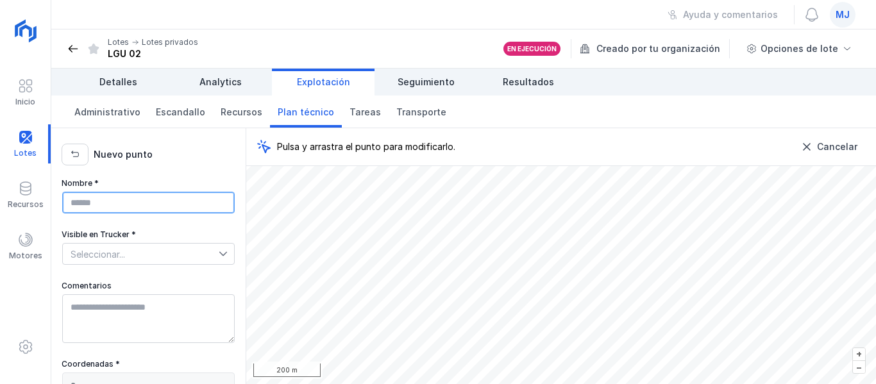
click at [145, 199] on input "Nombre *" at bounding box center [148, 203] width 173 height 22
type input "**********"
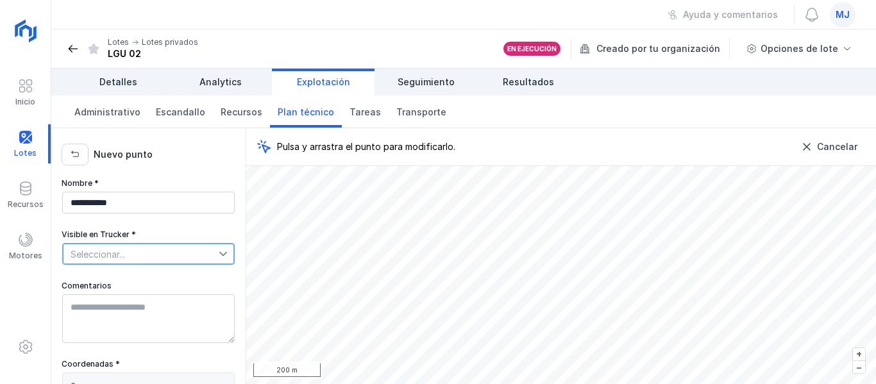
click at [166, 251] on span "Seleccionar..." at bounding box center [141, 254] width 156 height 21
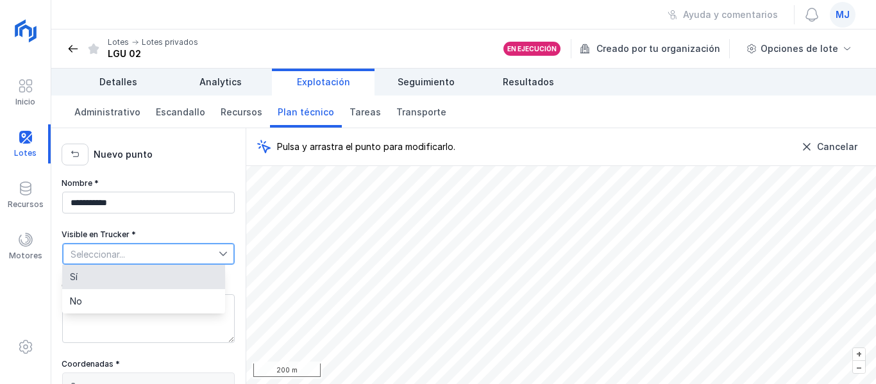
click at [156, 282] on li "Sí" at bounding box center [143, 277] width 163 height 24
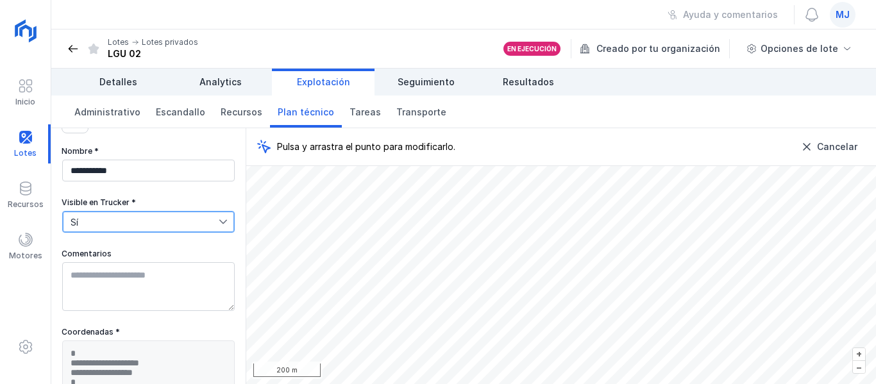
scroll to position [94, 0]
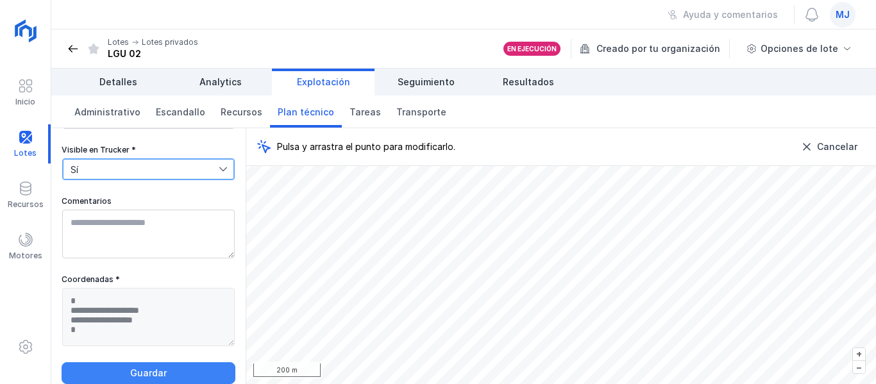
click at [149, 366] on button "Guardar" at bounding box center [149, 373] width 174 height 22
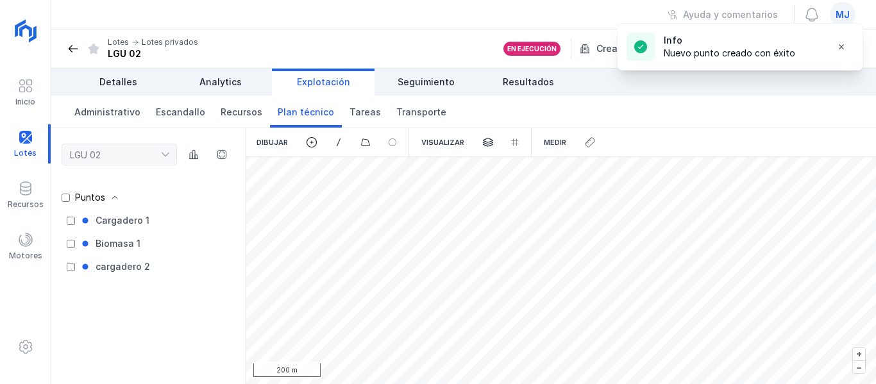
scroll to position [0, 0]
click at [313, 142] on span at bounding box center [312, 143] width 12 height 12
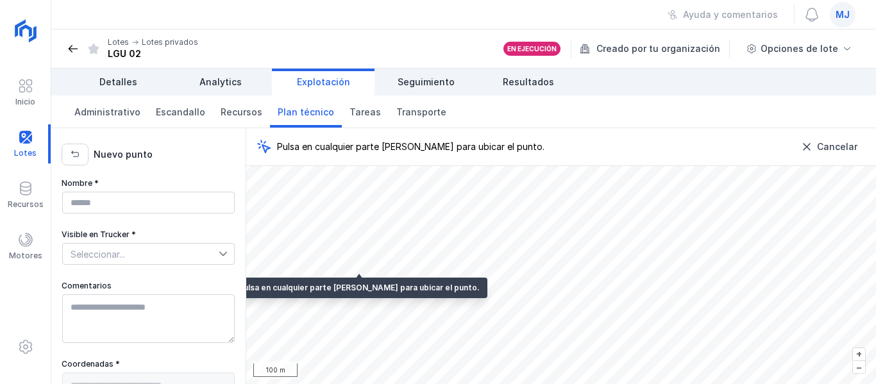
type textarea "**********"
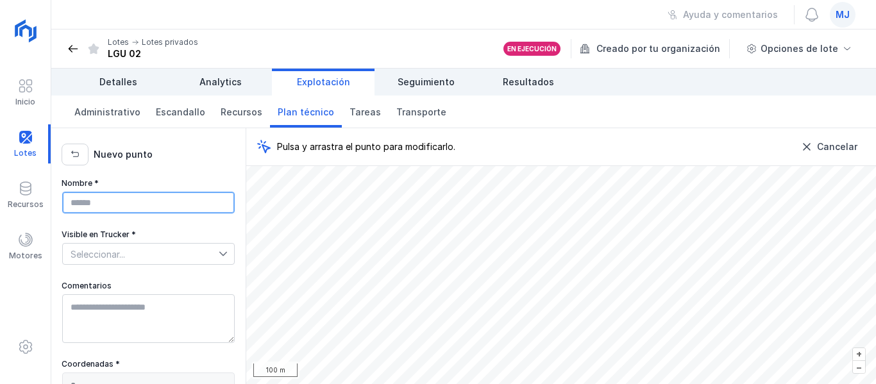
click at [142, 203] on input "Nombre *" at bounding box center [148, 203] width 173 height 22
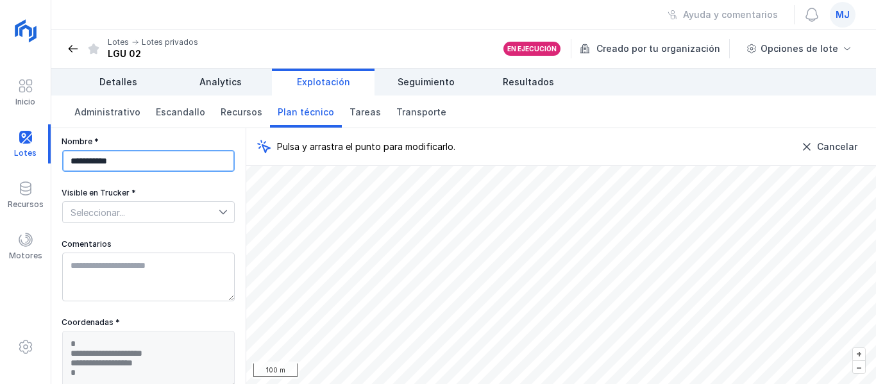
scroll to position [64, 0]
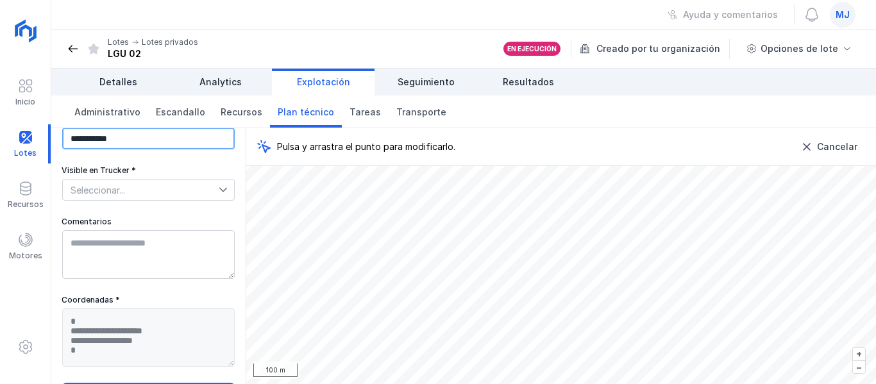
type input "**********"
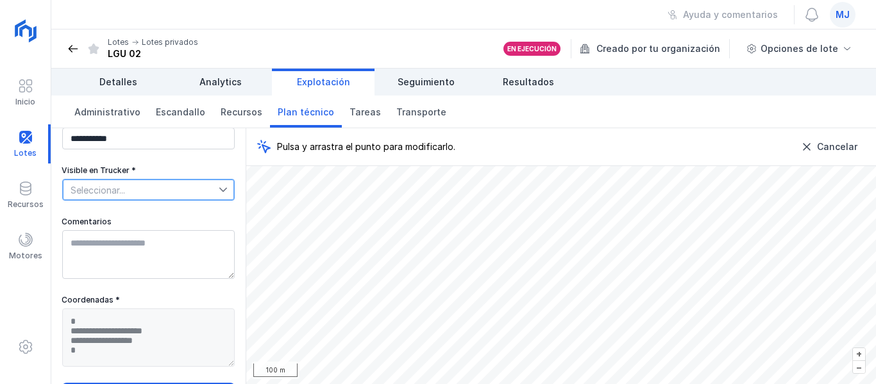
click at [125, 191] on span "Seleccionar..." at bounding box center [141, 190] width 156 height 21
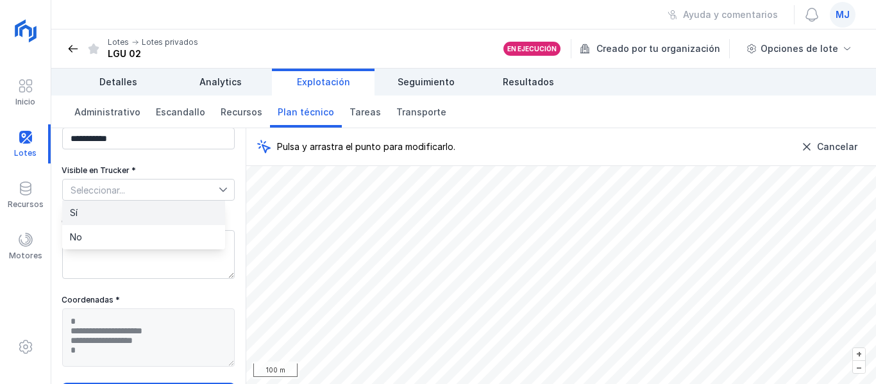
click at [128, 209] on li "Sí" at bounding box center [143, 213] width 163 height 24
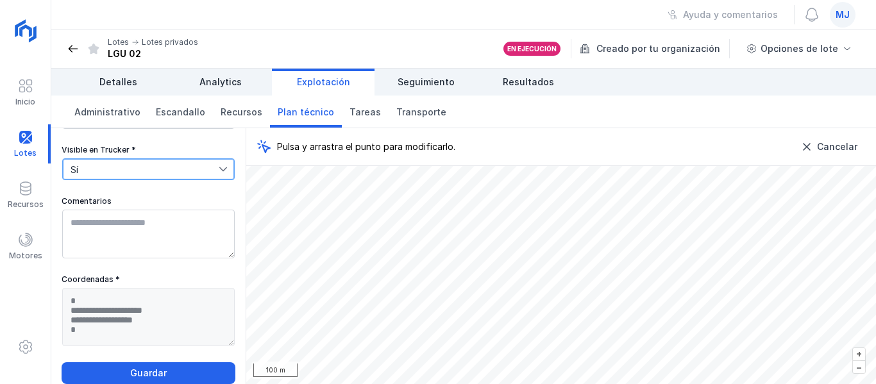
scroll to position [94, 0]
click at [142, 371] on span "Guardar" at bounding box center [148, 373] width 157 height 13
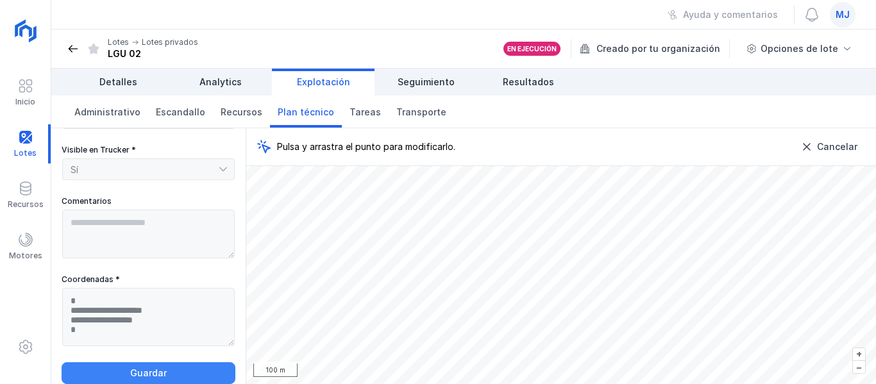
scroll to position [0, 0]
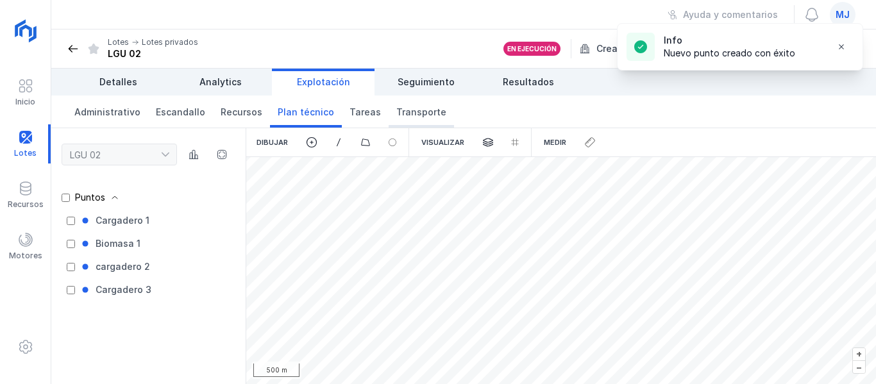
click at [396, 110] on span "Transporte" at bounding box center [421, 112] width 50 height 13
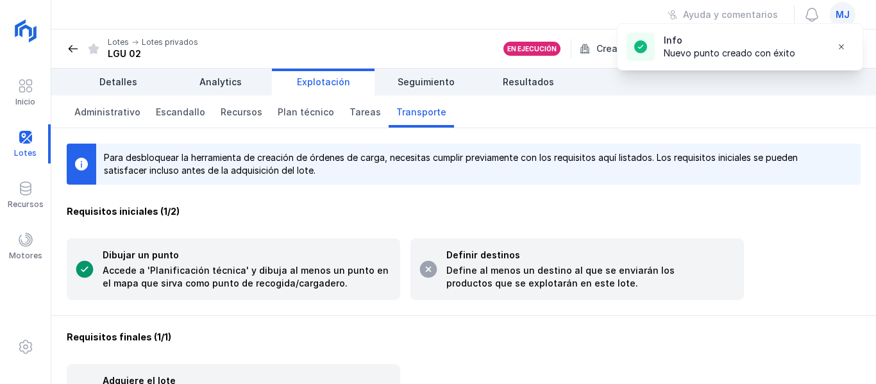
click at [159, 272] on div "Accede a 'Planificación técnica' y dibuja al menos un punto en el mapa que sirv…" at bounding box center [248, 277] width 290 height 26
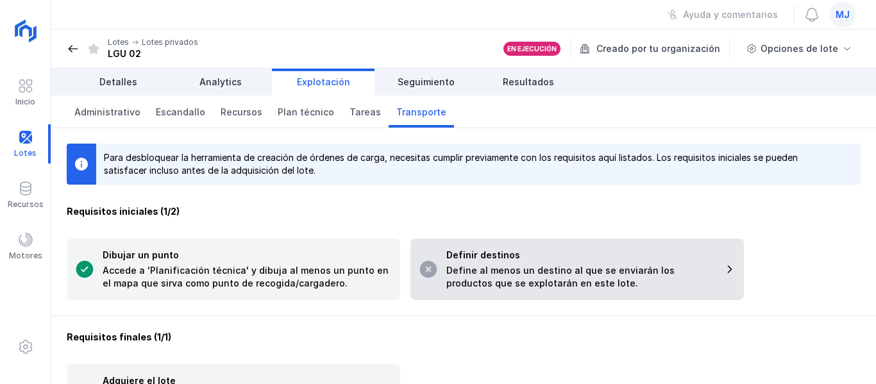
click at [549, 268] on div "Define al menos un destino al que se enviarán los productos que se explotarán e…" at bounding box center [581, 277] width 269 height 26
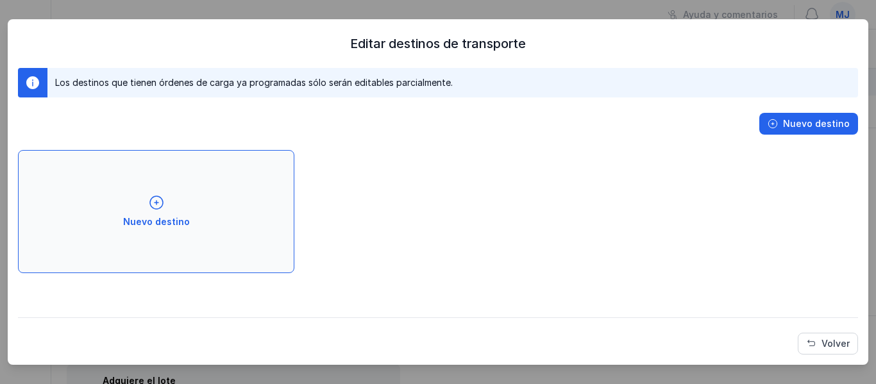
click at [158, 195] on span at bounding box center [156, 202] width 15 height 15
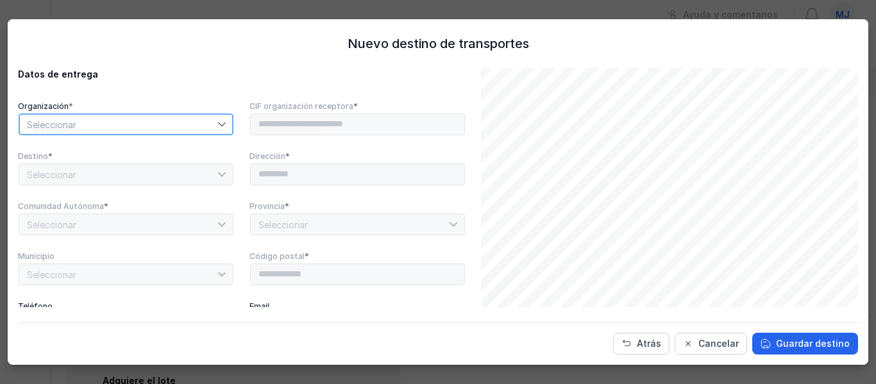
click at [157, 124] on span "Seleccionar" at bounding box center [118, 124] width 198 height 21
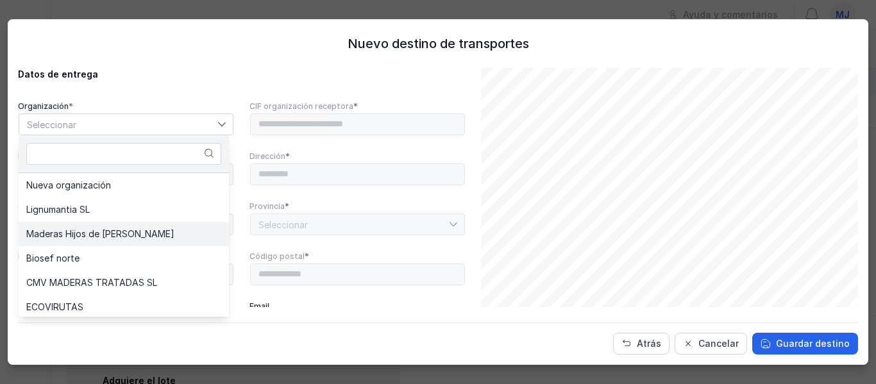
click at [136, 236] on span "Maderas Hijos de [PERSON_NAME]" at bounding box center [100, 234] width 148 height 9
type input "*********"
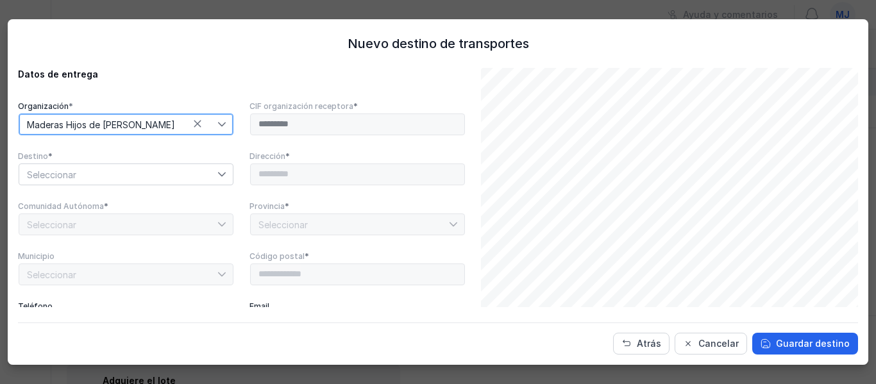
click at [195, 178] on span "Seleccionar" at bounding box center [118, 174] width 198 height 21
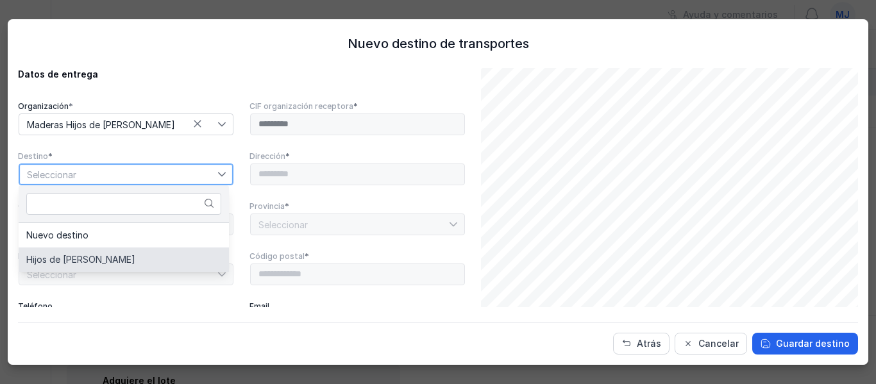
click at [147, 259] on li "Hijos de [PERSON_NAME]" at bounding box center [124, 260] width 210 height 24
type input "**********"
type input "*****"
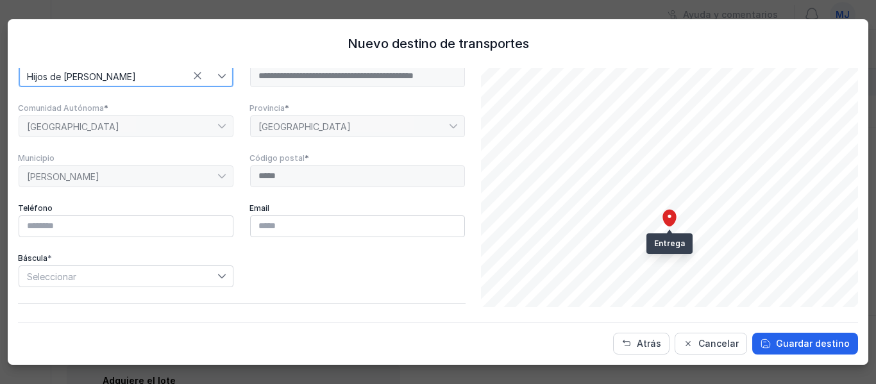
scroll to position [128, 0]
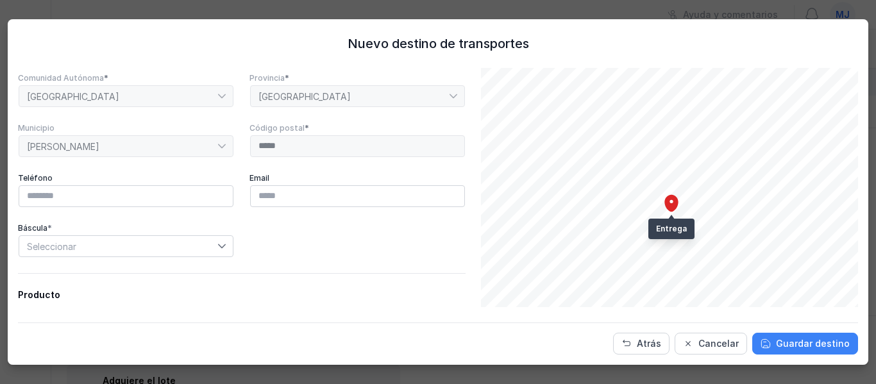
click at [816, 339] on span "Guardar destino" at bounding box center [813, 343] width 74 height 13
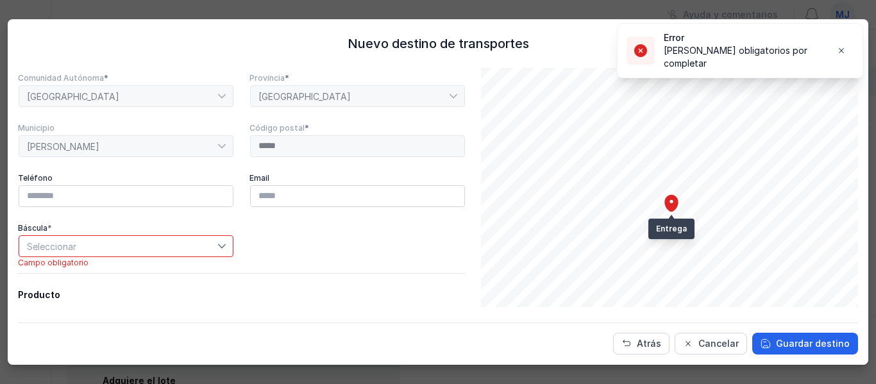
click at [133, 253] on span "Seleccionar" at bounding box center [118, 246] width 198 height 21
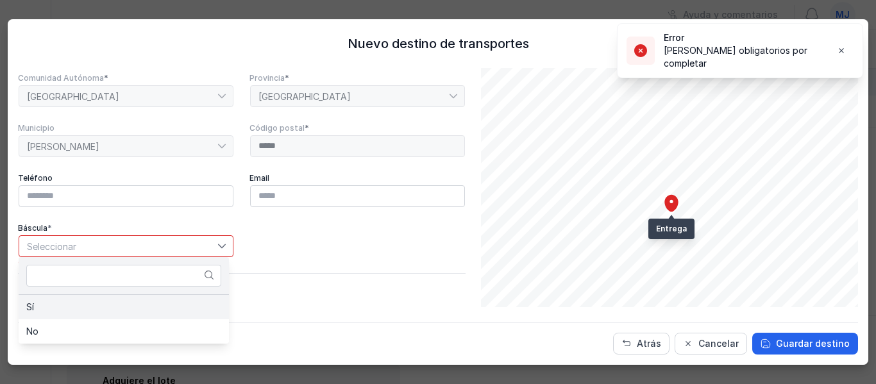
click at [110, 303] on li "Sí" at bounding box center [124, 307] width 210 height 24
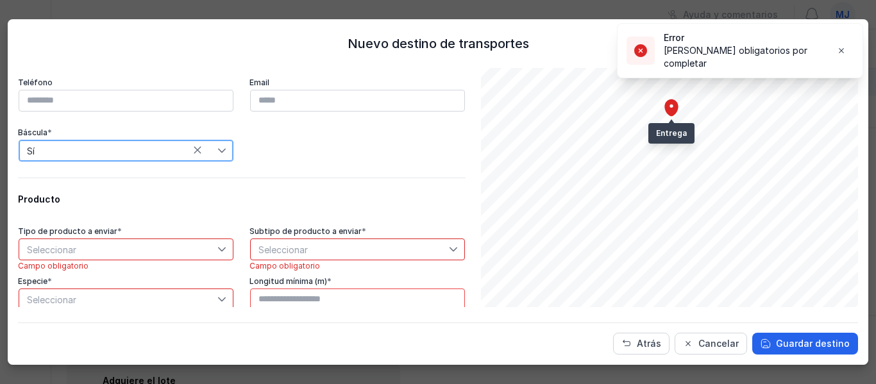
scroll to position [288, 0]
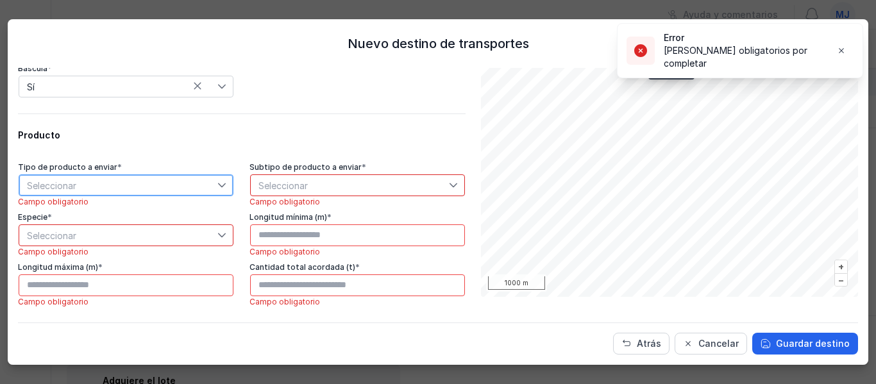
click at [203, 180] on span "Seleccionar" at bounding box center [118, 185] width 198 height 21
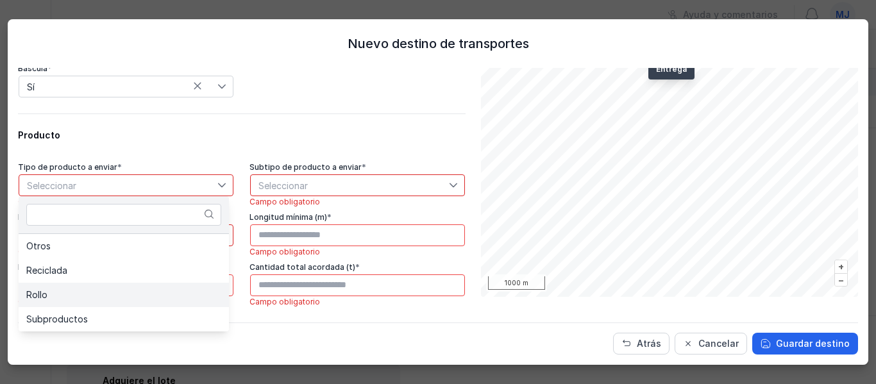
click at [136, 291] on li "Rollo" at bounding box center [124, 295] width 210 height 24
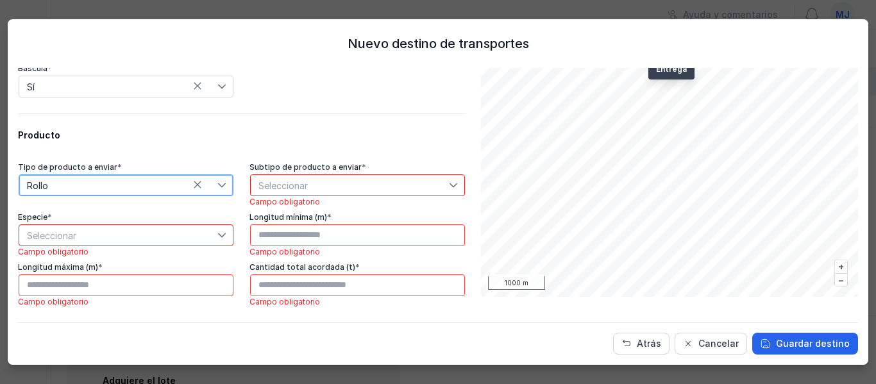
click at [398, 182] on span "Seleccionar" at bounding box center [350, 185] width 198 height 21
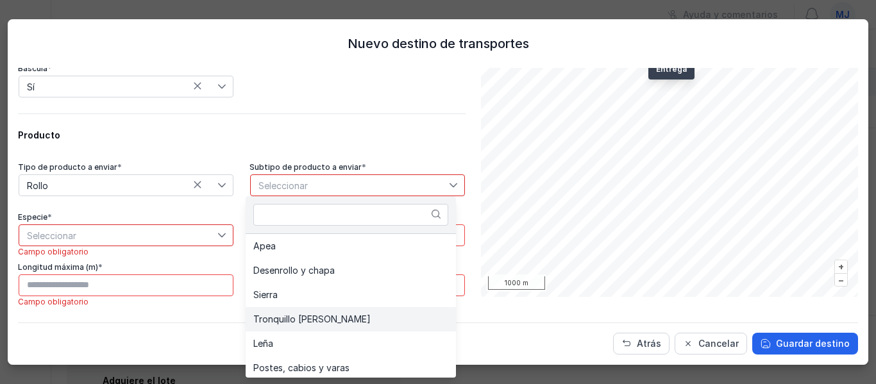
click at [341, 314] on li "Tronquillo [PERSON_NAME]" at bounding box center [351, 319] width 210 height 24
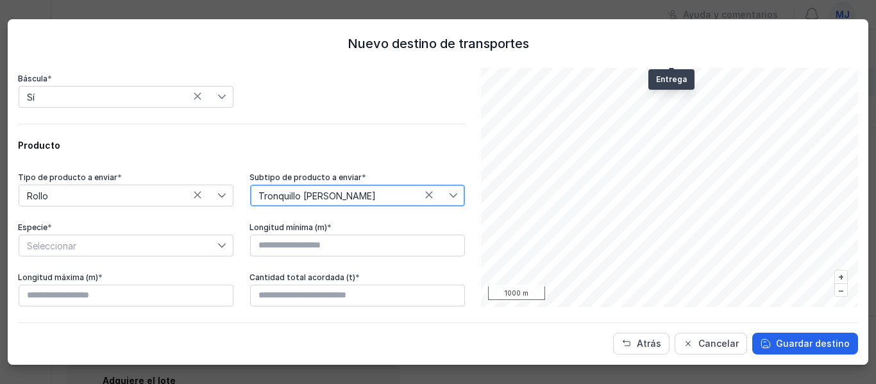
click at [347, 194] on span "Tronquillo [PERSON_NAME]" at bounding box center [350, 195] width 198 height 21
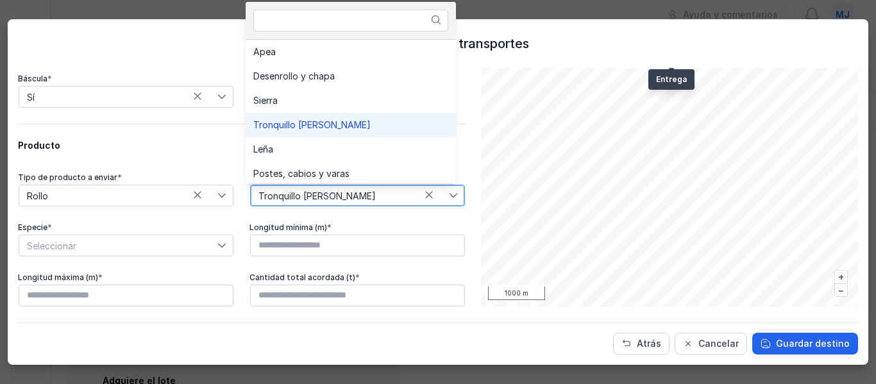
click at [339, 204] on span "Tronquillo [PERSON_NAME]" at bounding box center [350, 195] width 198 height 21
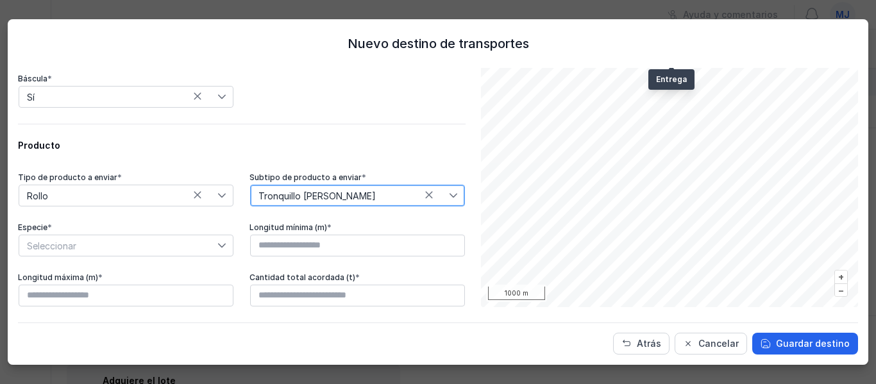
click at [124, 244] on span "Seleccionar" at bounding box center [118, 245] width 198 height 21
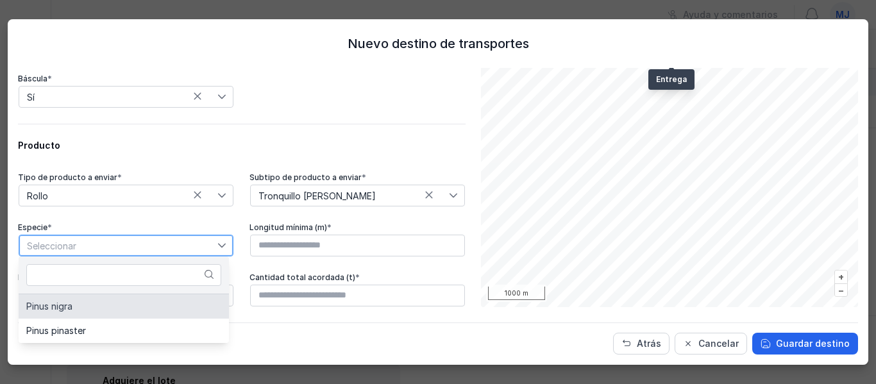
drag, startPoint x: 114, startPoint y: 307, endPoint x: 122, endPoint y: 303, distance: 9.2
click at [116, 306] on li "Pinus nigra" at bounding box center [124, 306] width 210 height 24
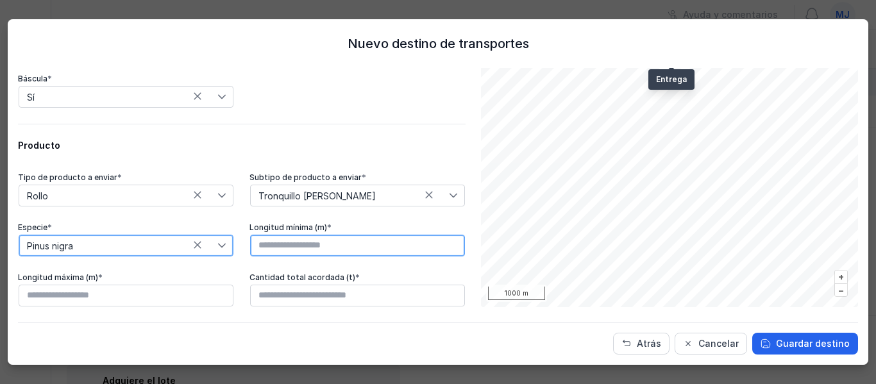
click at [311, 244] on input "text" at bounding box center [357, 246] width 215 height 22
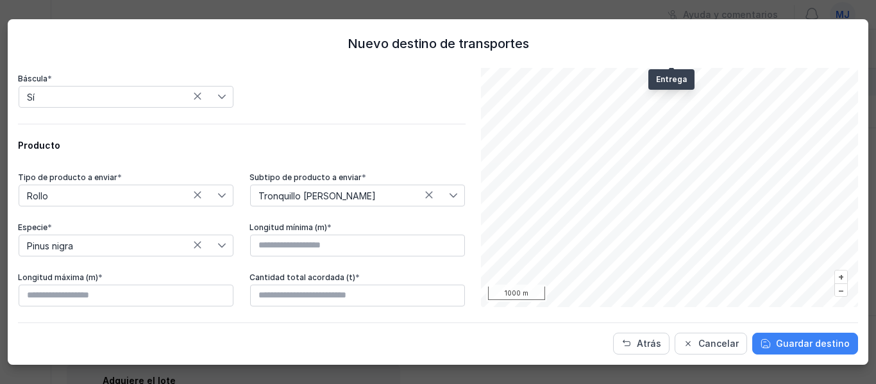
click at [792, 347] on span "Guardar destino" at bounding box center [813, 343] width 74 height 13
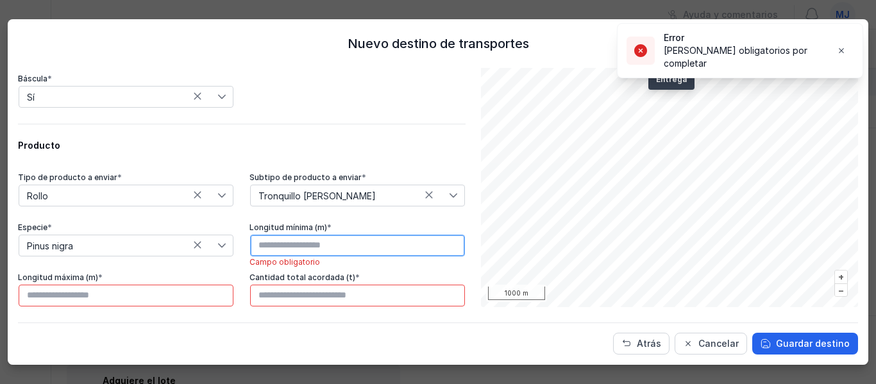
click at [333, 241] on input "text" at bounding box center [357, 246] width 215 height 22
type input "****"
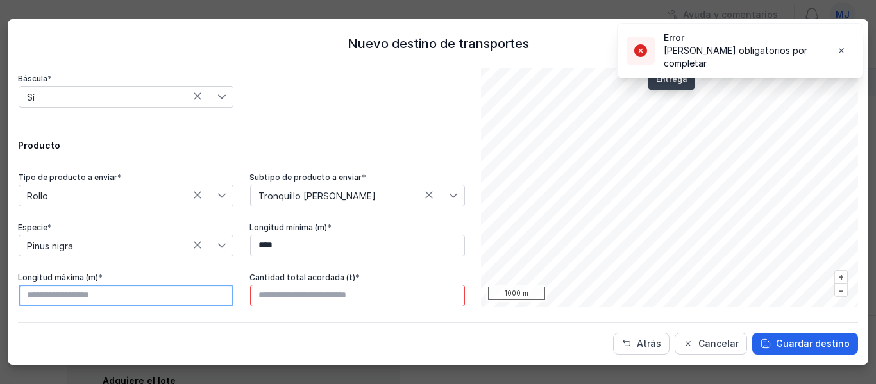
click at [187, 294] on input "text" at bounding box center [126, 296] width 215 height 22
type input "****"
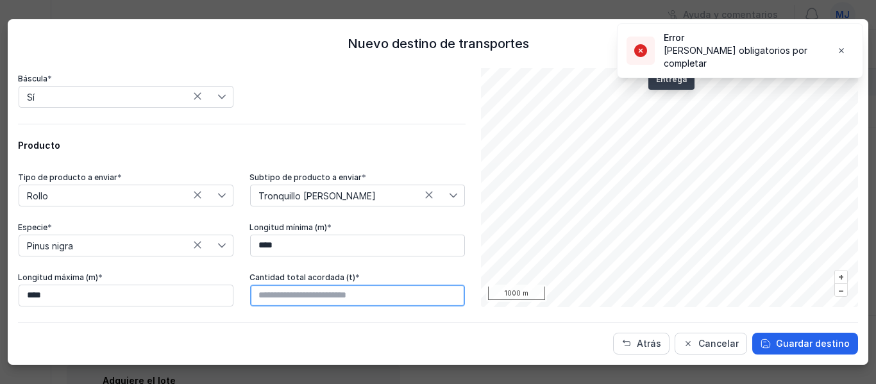
click at [330, 304] on input "text" at bounding box center [357, 296] width 215 height 22
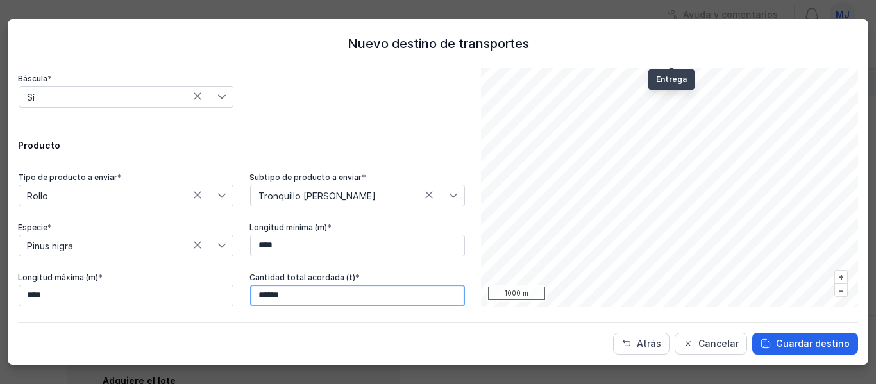
type input "********"
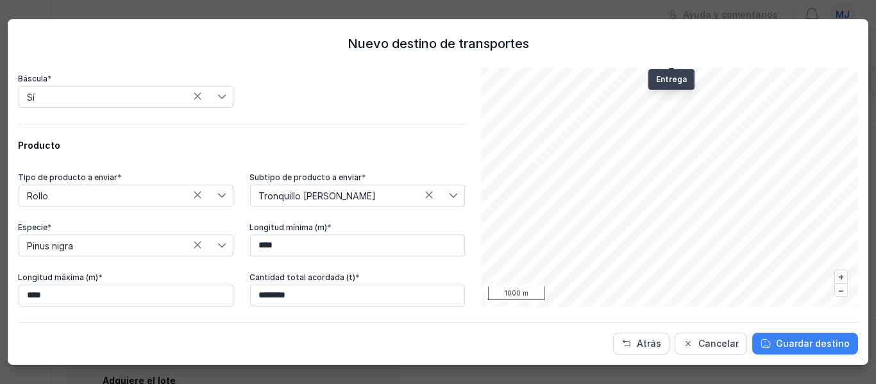
click at [814, 345] on span "Guardar destino" at bounding box center [813, 343] width 74 height 13
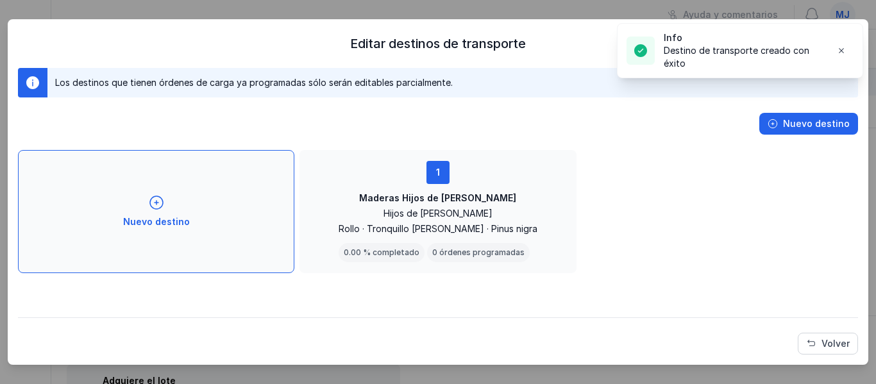
click at [194, 219] on div "Nuevo destino" at bounding box center [156, 211] width 277 height 123
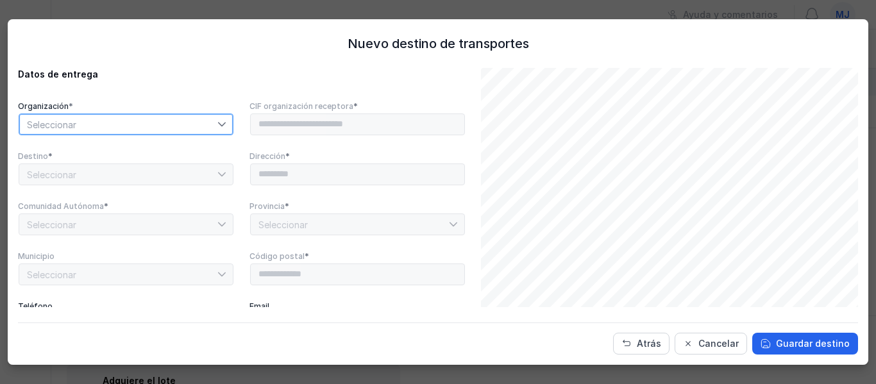
click at [98, 131] on span "Seleccionar" at bounding box center [118, 124] width 198 height 21
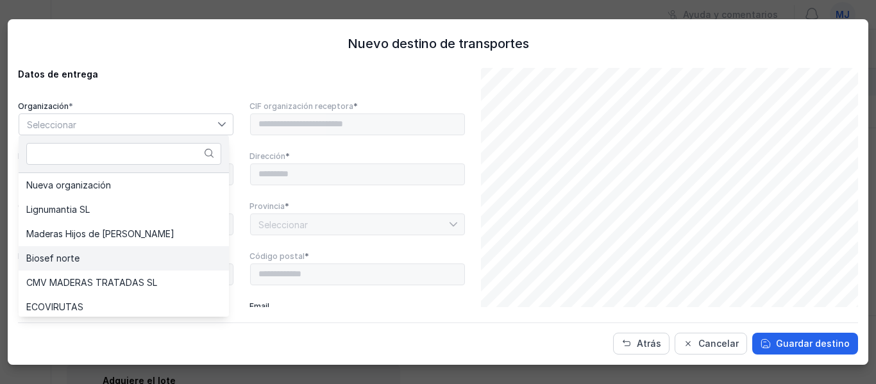
click at [114, 250] on li "Biosef norte" at bounding box center [124, 258] width 210 height 24
type input "*********"
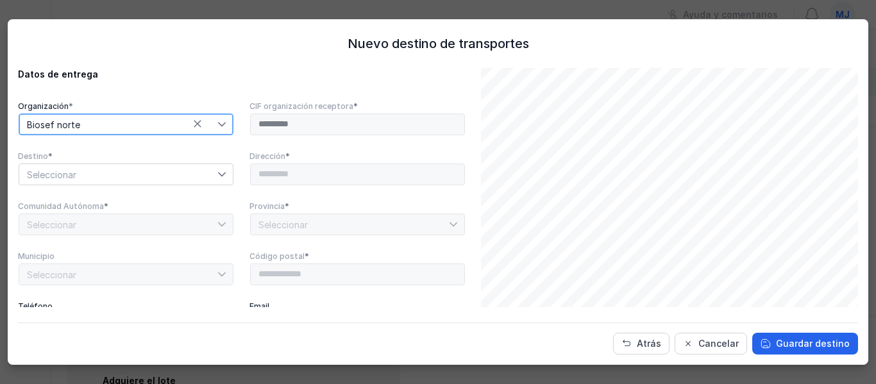
click at [116, 174] on span "Seleccionar" at bounding box center [118, 174] width 198 height 21
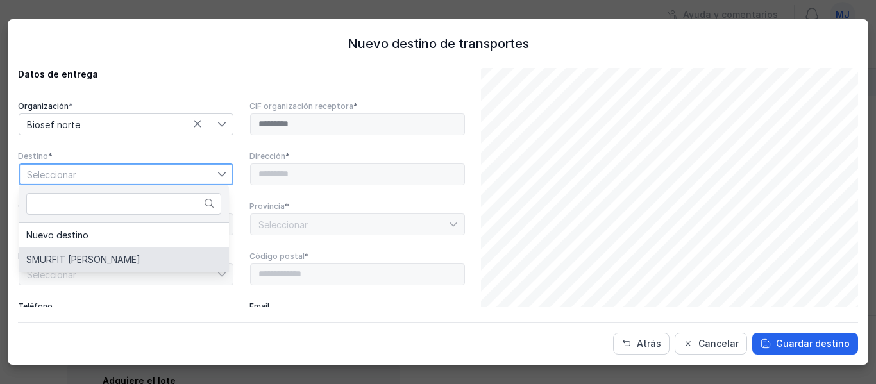
click at [105, 259] on span "SMURFIT [PERSON_NAME]" at bounding box center [83, 259] width 114 height 9
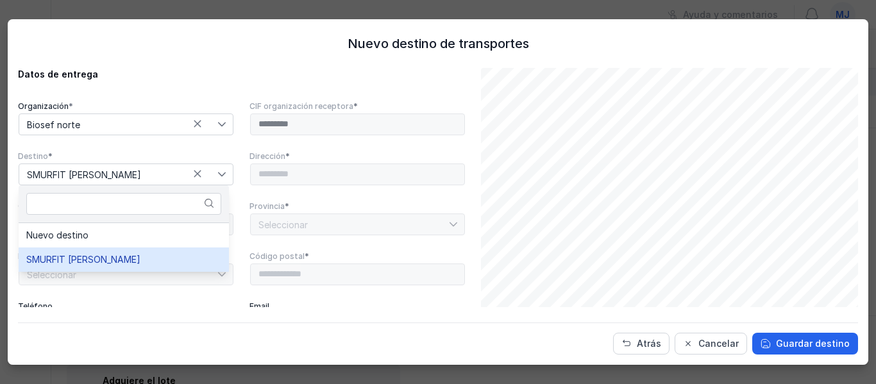
type input "**********"
type input "*****"
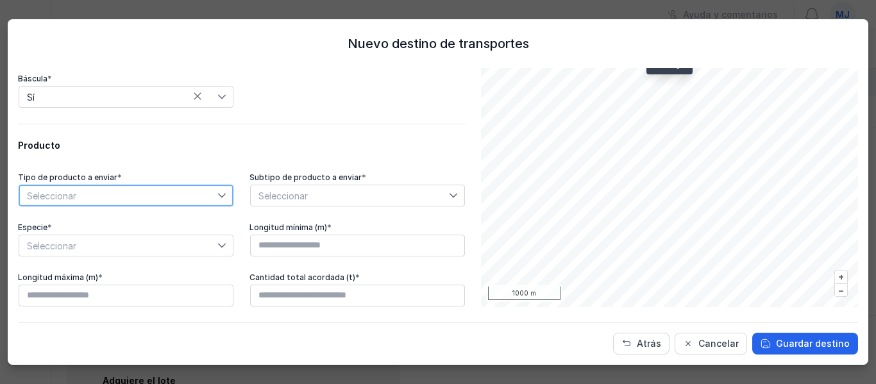
click at [133, 193] on span "Seleccionar" at bounding box center [118, 195] width 198 height 21
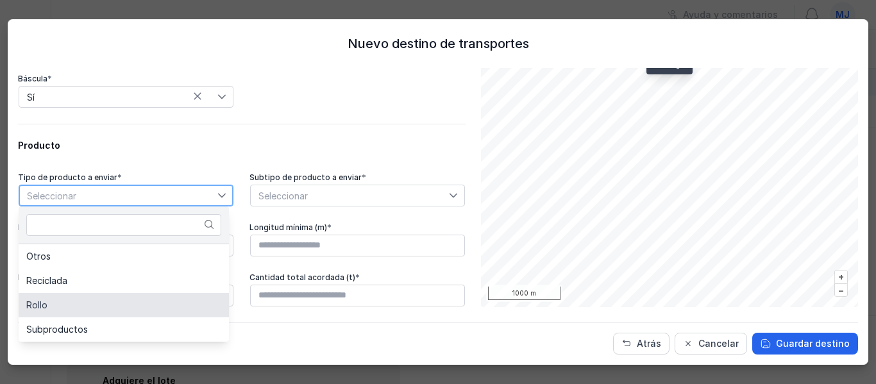
click at [106, 302] on li "Rollo" at bounding box center [124, 305] width 210 height 24
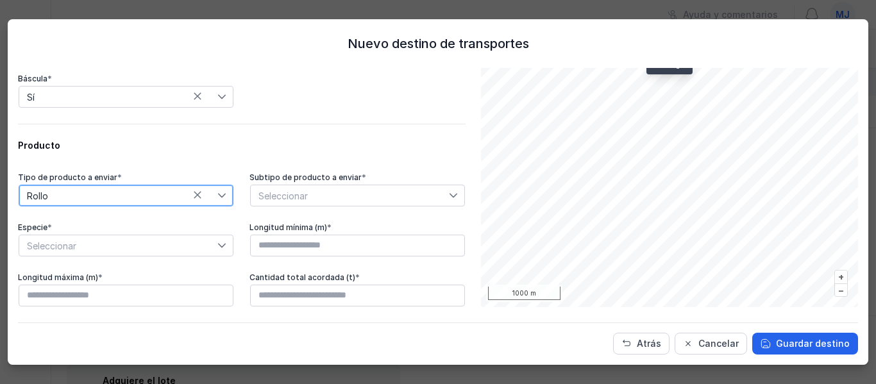
click at [311, 201] on span "Seleccionar" at bounding box center [350, 195] width 198 height 21
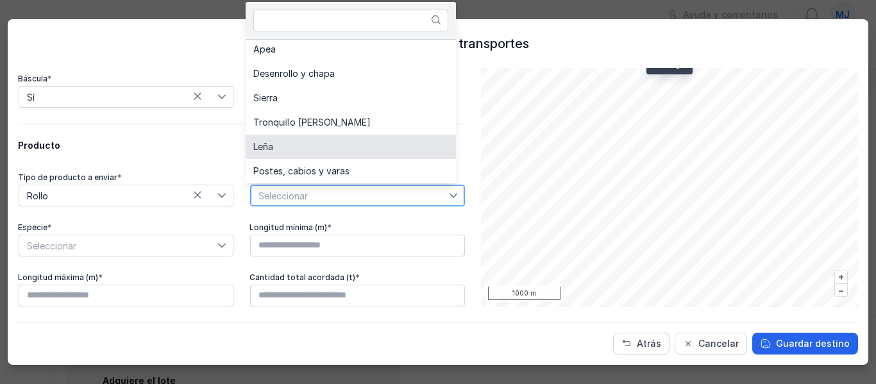
scroll to position [0, 0]
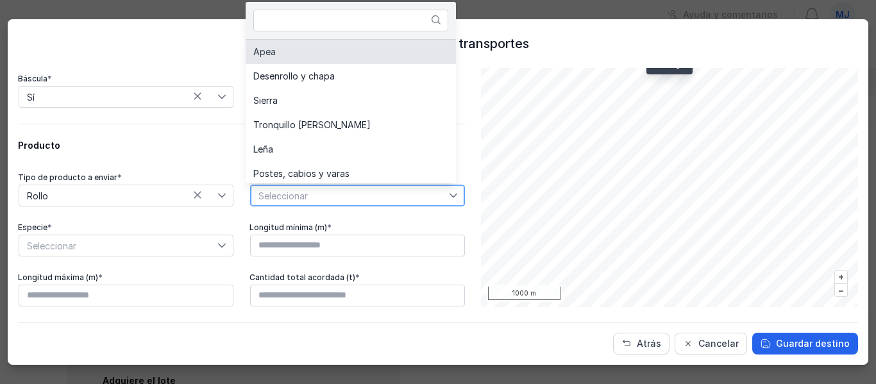
click at [289, 58] on li "Apea" at bounding box center [351, 52] width 210 height 24
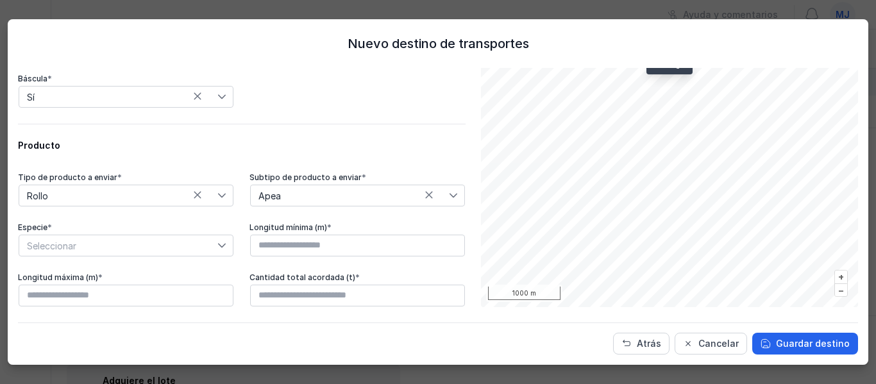
click at [117, 273] on div "Especie * Seleccionar" at bounding box center [126, 290] width 216 height 35
click at [108, 239] on span "Seleccionar" at bounding box center [118, 245] width 198 height 21
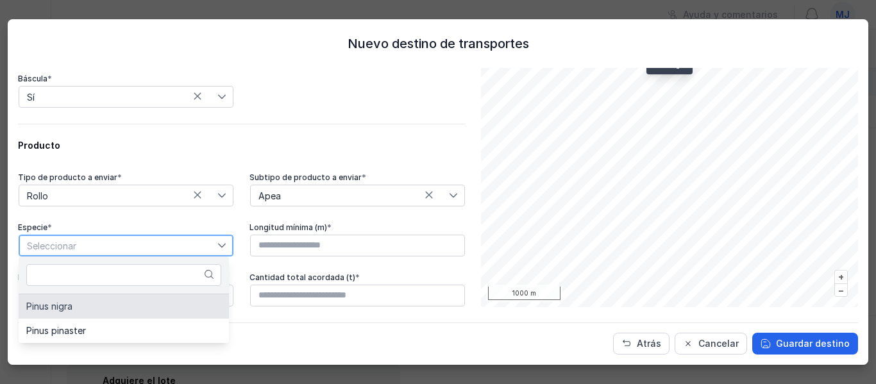
click at [94, 303] on li "Pinus nigra" at bounding box center [124, 306] width 210 height 24
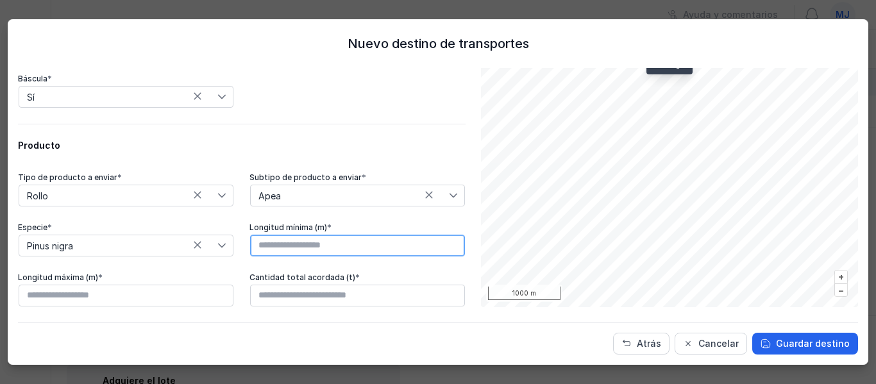
click at [344, 246] on input "text" at bounding box center [357, 246] width 215 height 22
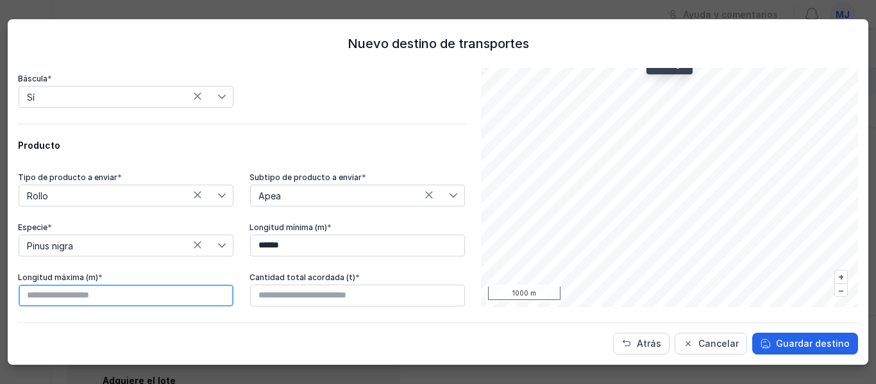
click at [171, 303] on input "text" at bounding box center [126, 296] width 215 height 22
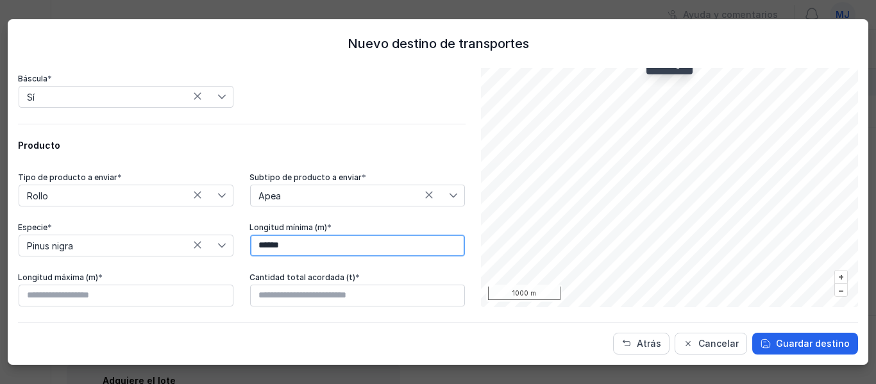
drag, startPoint x: 296, startPoint y: 247, endPoint x: 221, endPoint y: 250, distance: 74.5
click at [221, 250] on div "Tipo de producto a enviar * Rollo Subtipo de producto a enviar * Apea Especie *…" at bounding box center [242, 240] width 448 height 135
type input "****"
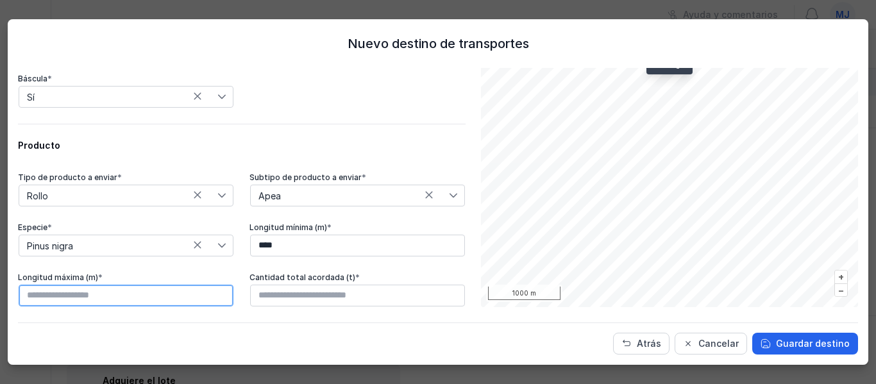
click at [130, 298] on input "text" at bounding box center [126, 296] width 215 height 22
type input "****"
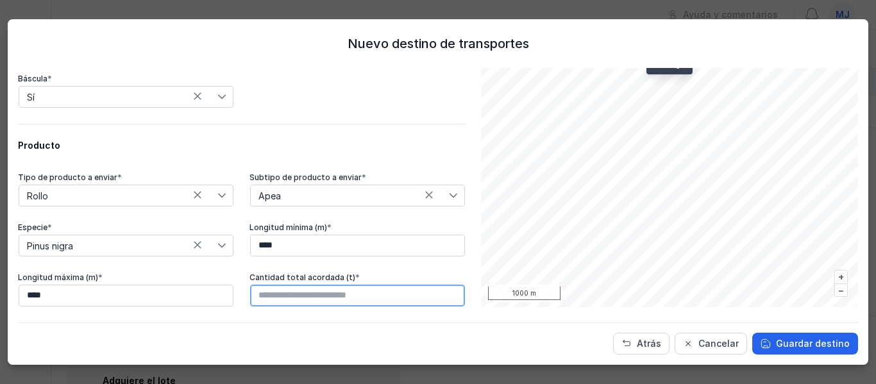
click at [316, 300] on input "text" at bounding box center [357, 296] width 215 height 22
type input "********"
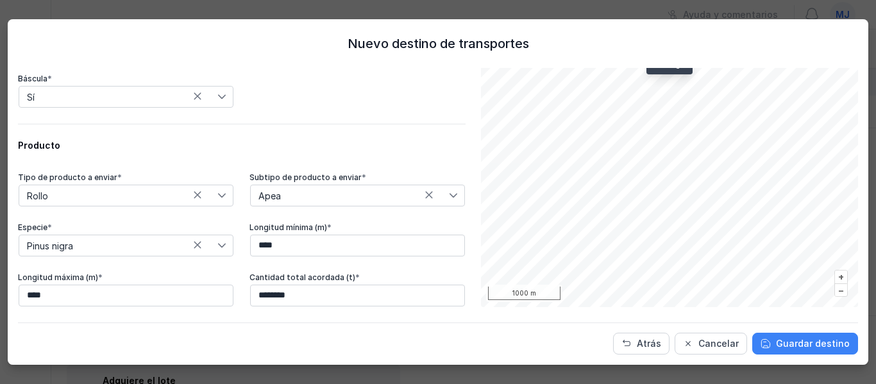
click at [793, 342] on span "Guardar destino" at bounding box center [813, 343] width 74 height 13
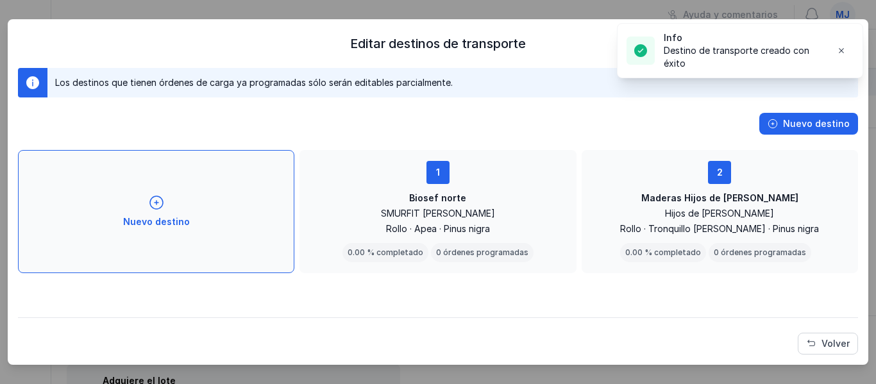
click at [230, 235] on div "Nuevo destino" at bounding box center [156, 211] width 277 height 123
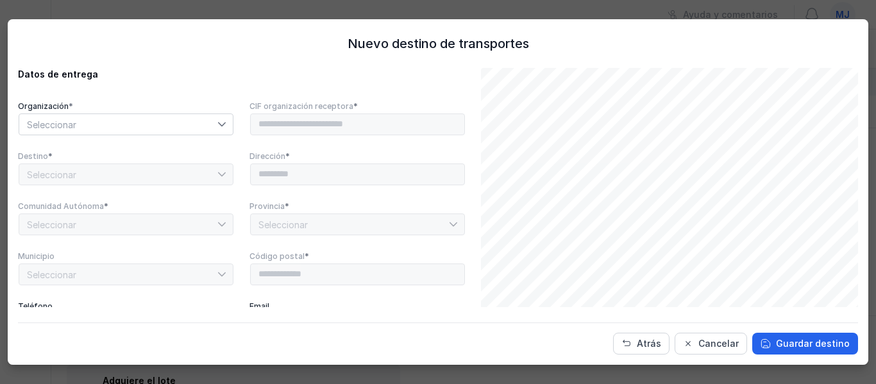
click at [89, 125] on span "Seleccionar" at bounding box center [118, 124] width 198 height 21
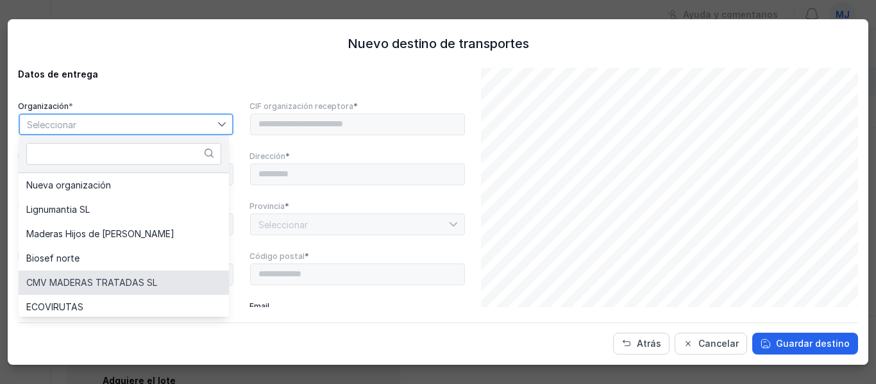
click at [80, 282] on span "CMV MADERAS TRATADAS SL" at bounding box center [91, 282] width 131 height 9
type input "*********"
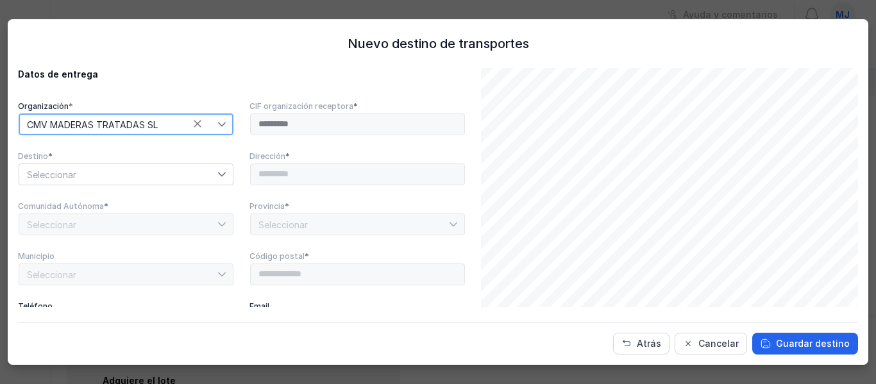
click at [123, 176] on span "Seleccionar" at bounding box center [118, 174] width 198 height 21
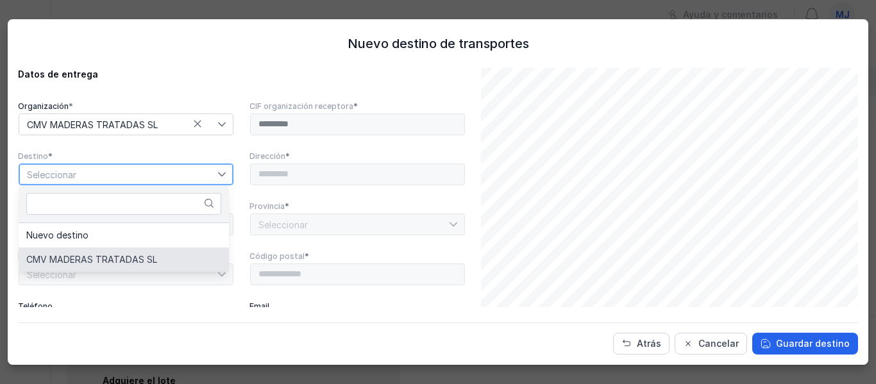
click at [108, 253] on li "CMV MADERAS TRATADAS SL" at bounding box center [124, 260] width 210 height 24
type input "**********"
type input "*****"
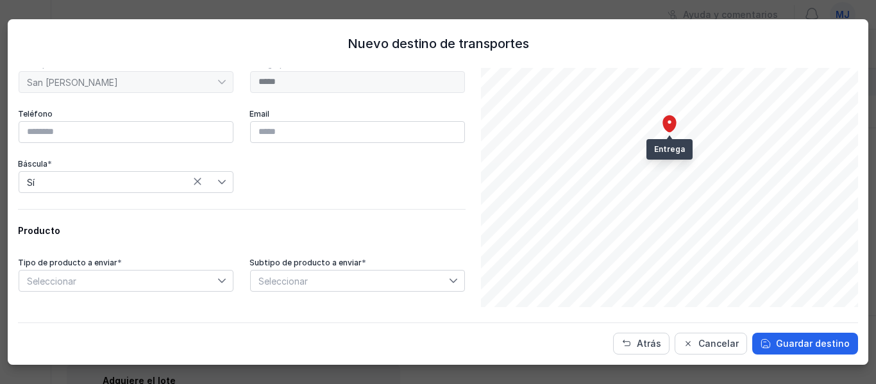
scroll to position [257, 0]
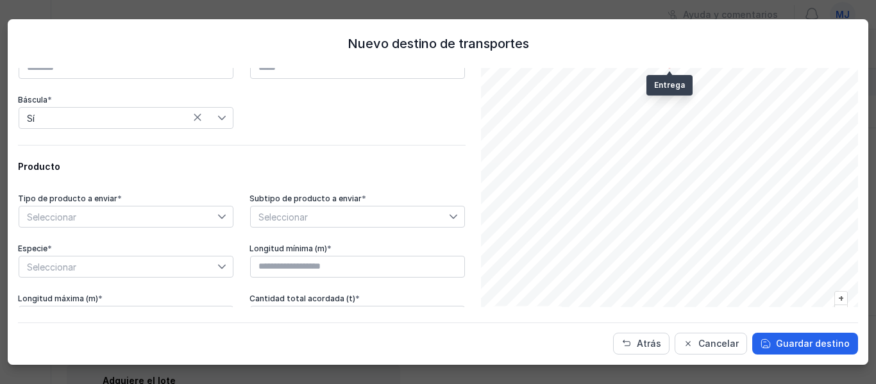
click at [120, 209] on span "Seleccionar" at bounding box center [118, 217] width 198 height 21
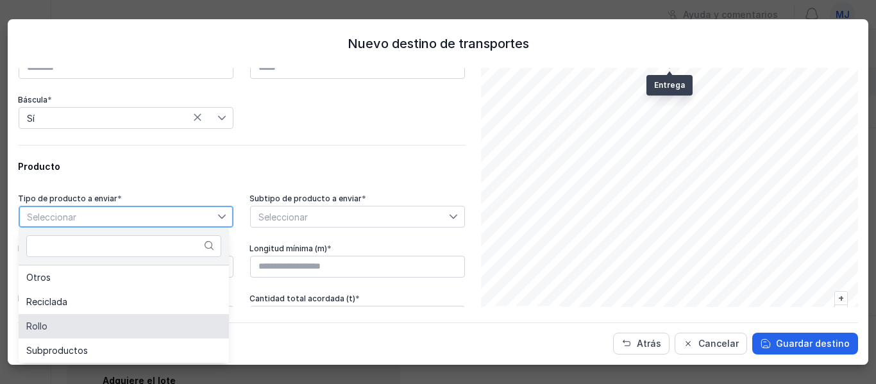
click at [76, 324] on li "Rollo" at bounding box center [124, 326] width 210 height 24
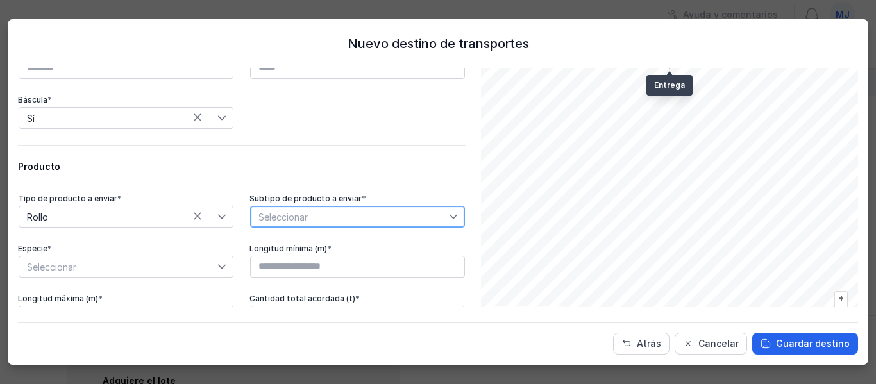
click at [375, 209] on span "Seleccionar" at bounding box center [350, 217] width 198 height 21
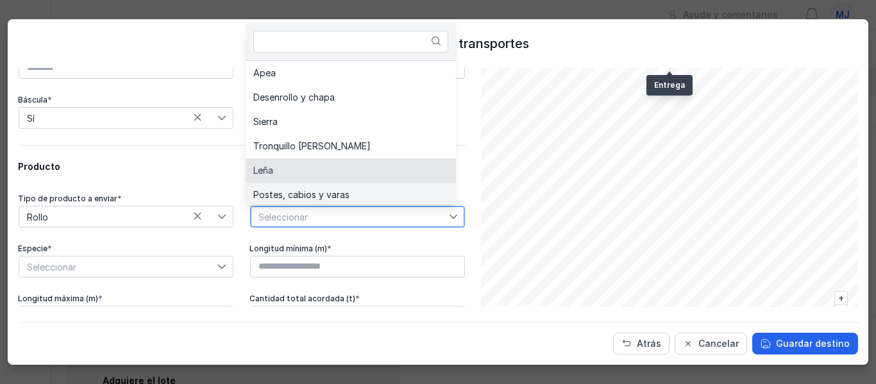
scroll to position [3, 0]
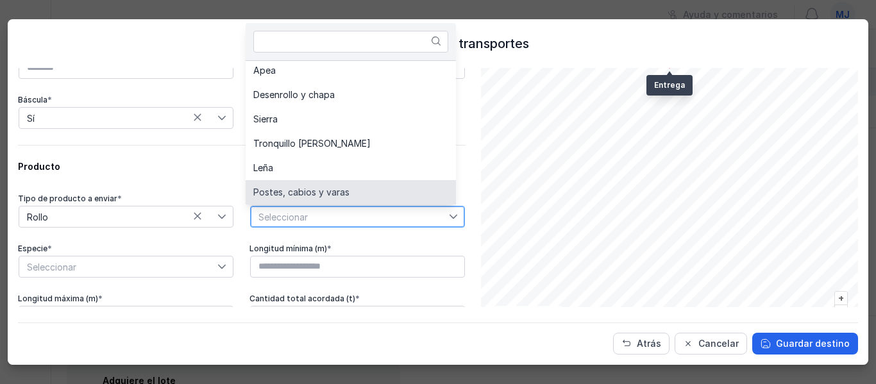
click at [362, 183] on li "Postes, cabios y varas" at bounding box center [351, 192] width 210 height 24
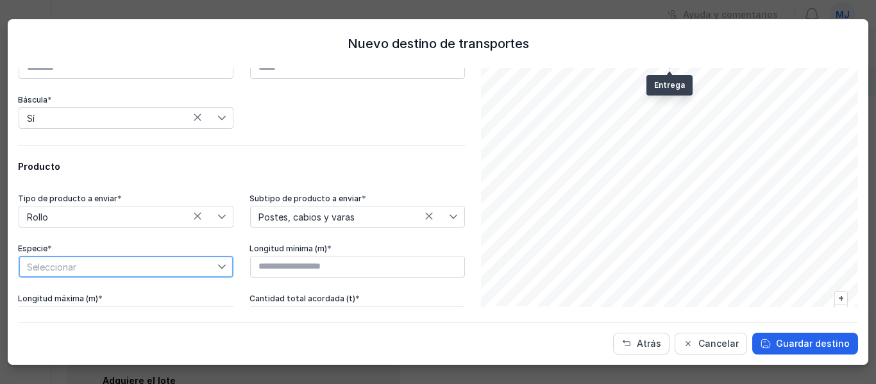
click at [127, 260] on span "Seleccionar" at bounding box center [118, 267] width 198 height 21
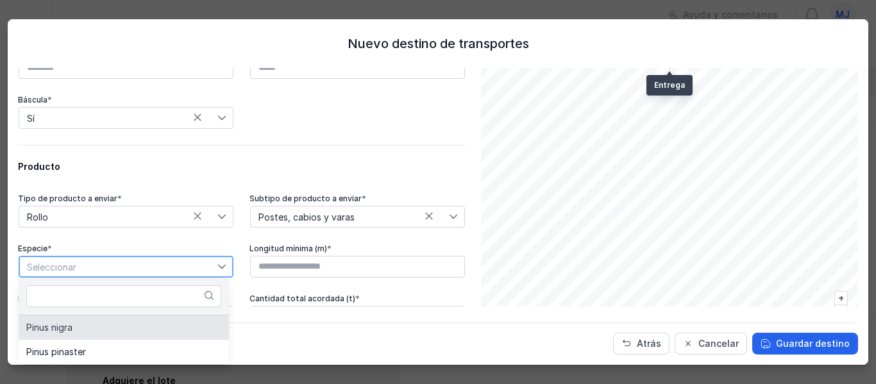
click at [115, 326] on li "Pinus nigra" at bounding box center [124, 328] width 210 height 24
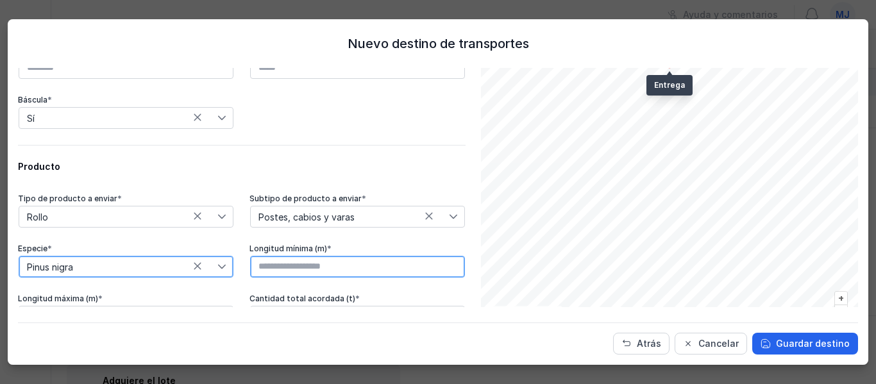
click at [314, 266] on input "text" at bounding box center [357, 267] width 215 height 22
type input "****"
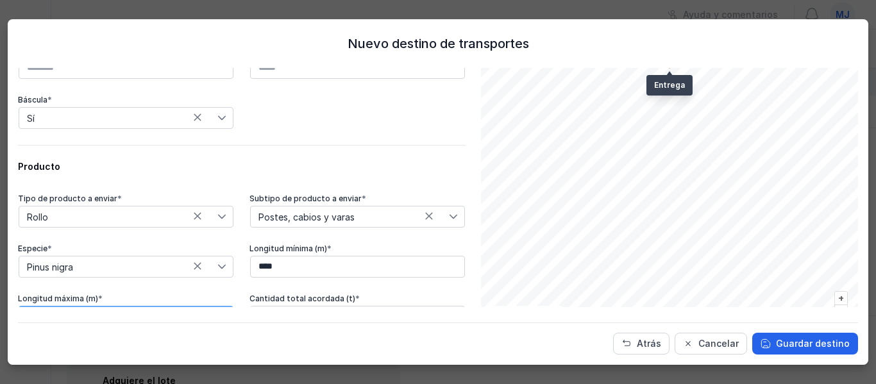
click at [130, 307] on input "text" at bounding box center [126, 317] width 215 height 22
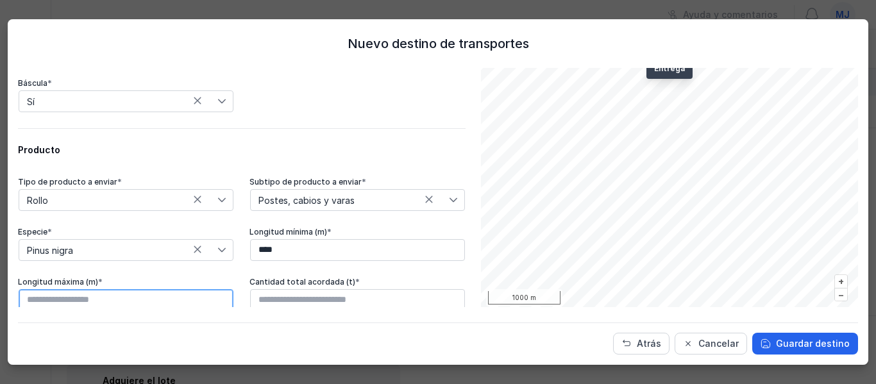
scroll to position [278, 0]
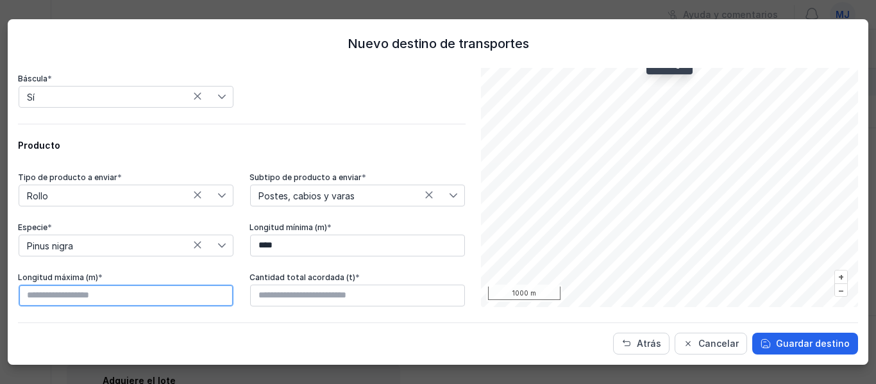
type input "****"
click at [330, 280] on div "Cantidad total acordada (t) *" at bounding box center [358, 278] width 216 height 10
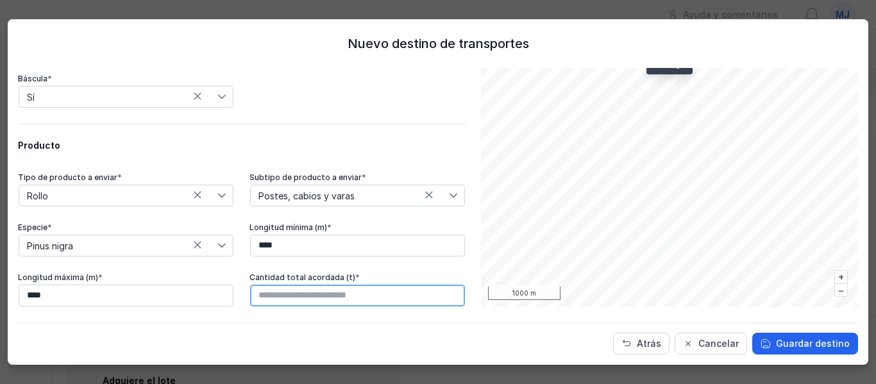
click at [323, 294] on input "text" at bounding box center [357, 296] width 215 height 22
type input "********"
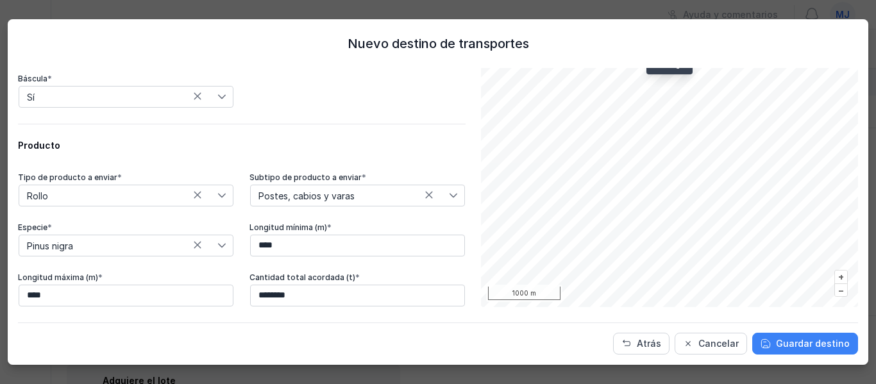
click at [795, 344] on span "Guardar destino" at bounding box center [813, 343] width 74 height 13
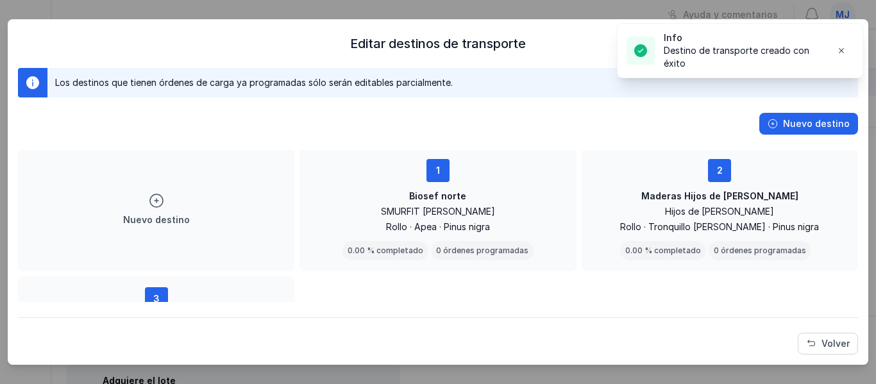
scroll to position [0, 0]
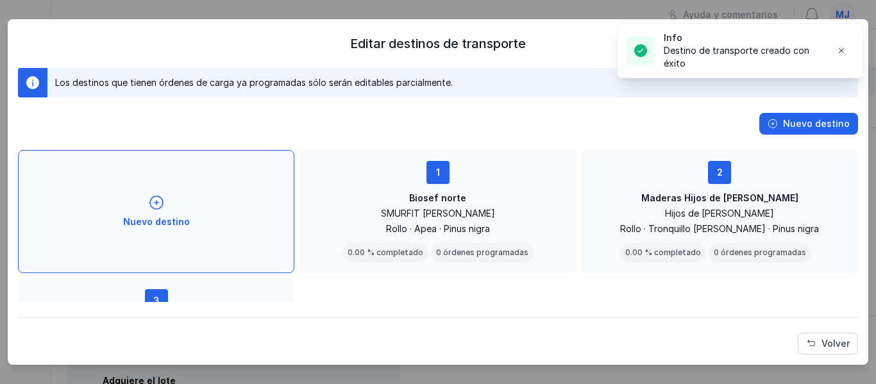
click at [175, 212] on div "Nuevo destino" at bounding box center [156, 211] width 67 height 33
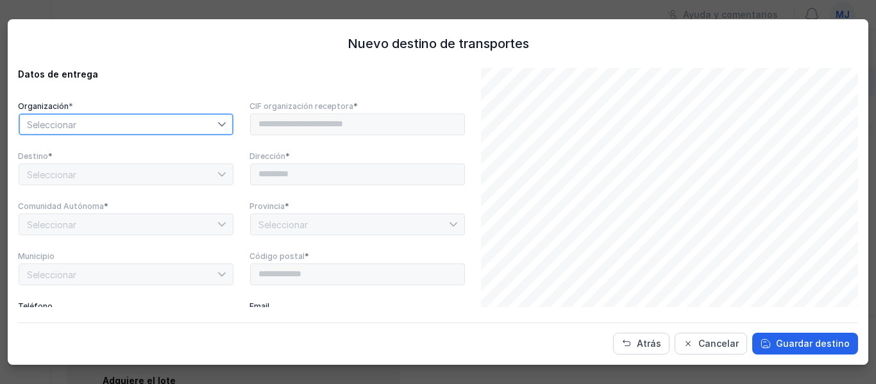
click at [153, 121] on span "Seleccionar" at bounding box center [118, 124] width 198 height 21
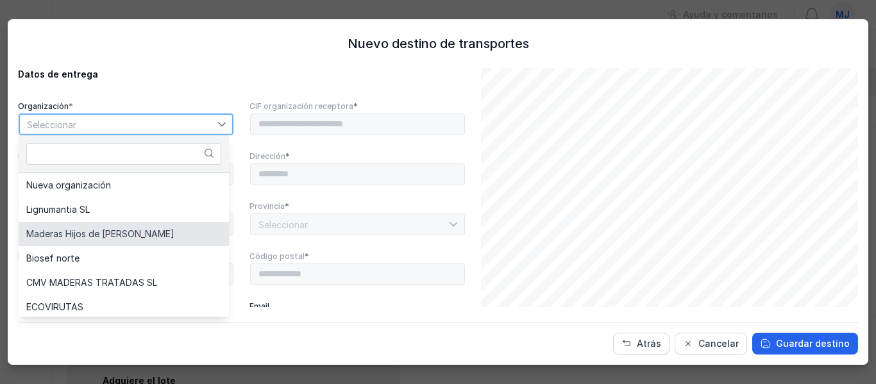
click at [129, 232] on span "Maderas Hijos de [PERSON_NAME]" at bounding box center [100, 234] width 148 height 9
type input "*********"
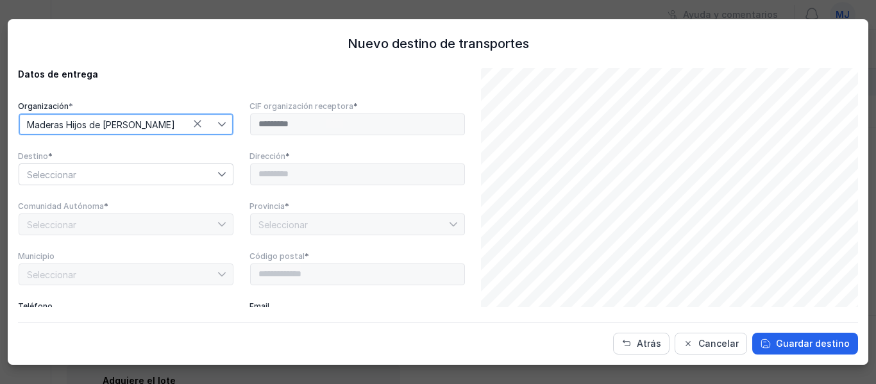
click at [169, 171] on span "Seleccionar" at bounding box center [118, 174] width 198 height 21
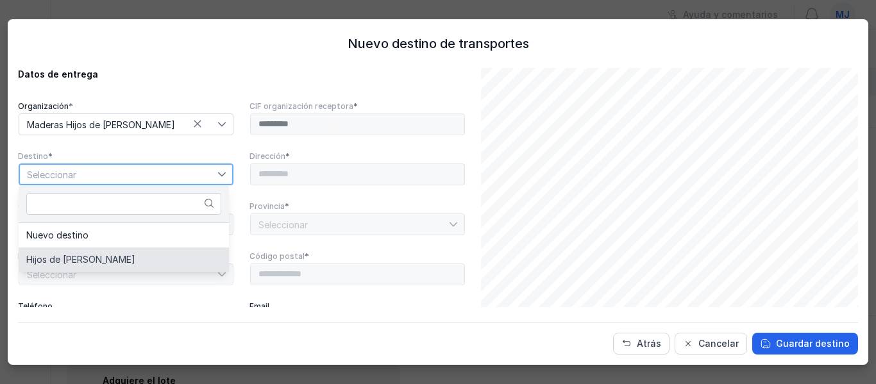
click at [135, 253] on li "Hijos de [PERSON_NAME]" at bounding box center [124, 260] width 210 height 24
type input "**********"
type input "*****"
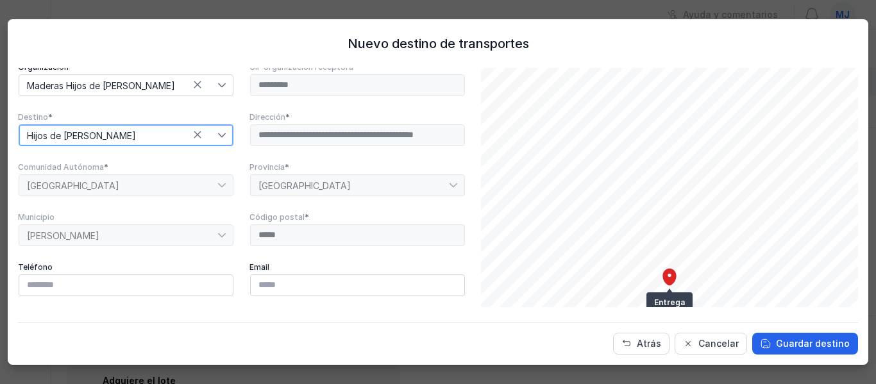
scroll to position [128, 0]
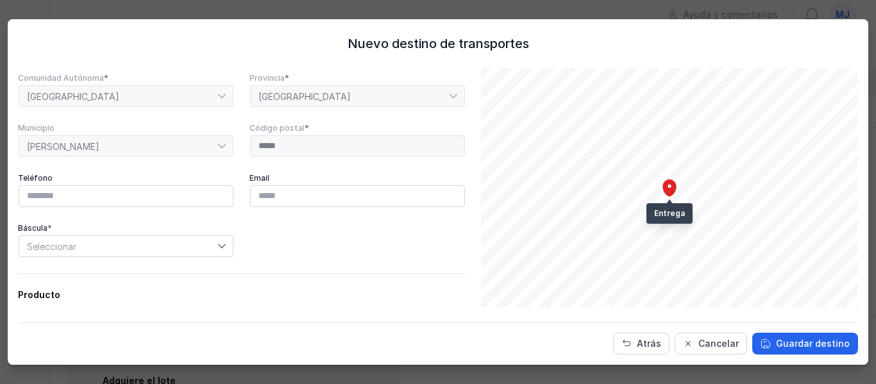
click at [192, 242] on span "Seleccionar" at bounding box center [118, 246] width 198 height 21
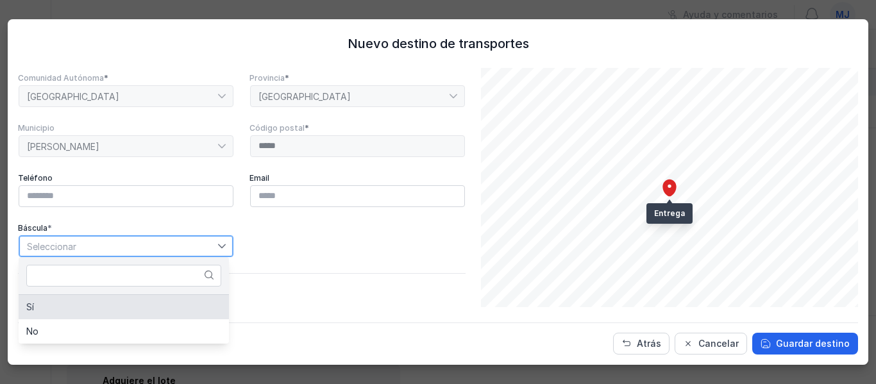
click at [135, 306] on li "Sí" at bounding box center [124, 307] width 210 height 24
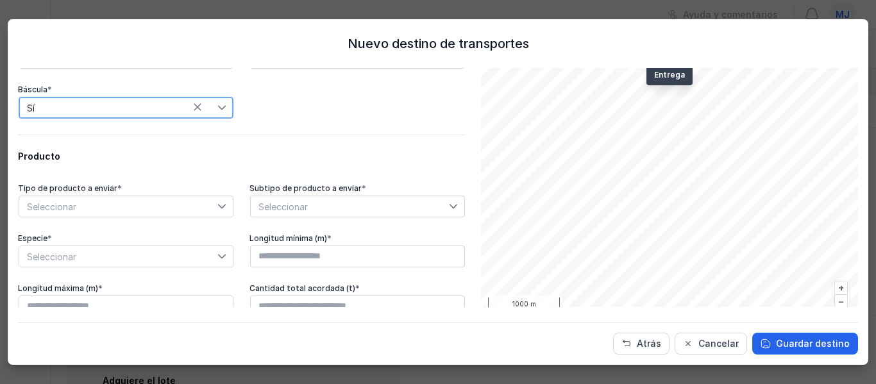
scroll to position [278, 0]
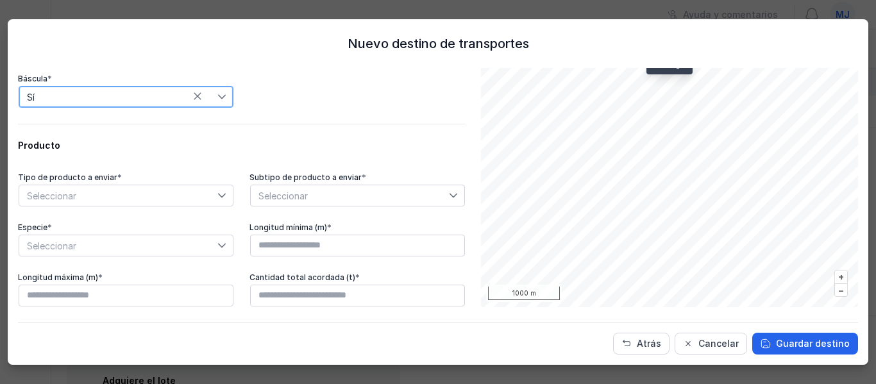
click at [111, 199] on span "Seleccionar" at bounding box center [118, 195] width 198 height 21
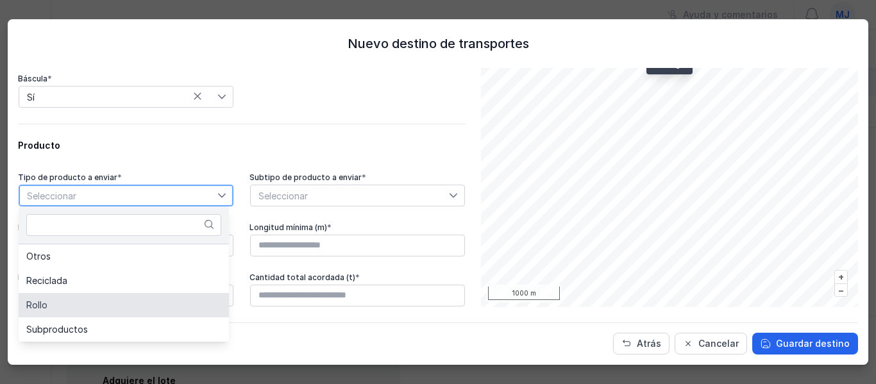
click at [87, 296] on li "Rollo" at bounding box center [124, 305] width 210 height 24
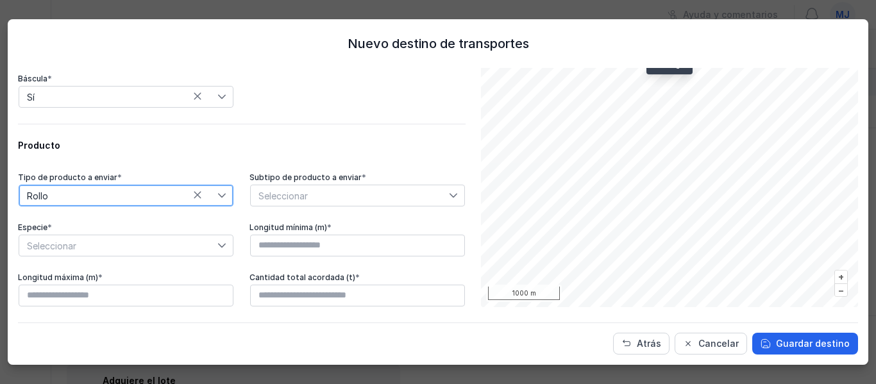
click at [332, 201] on span "Seleccionar" at bounding box center [350, 195] width 198 height 21
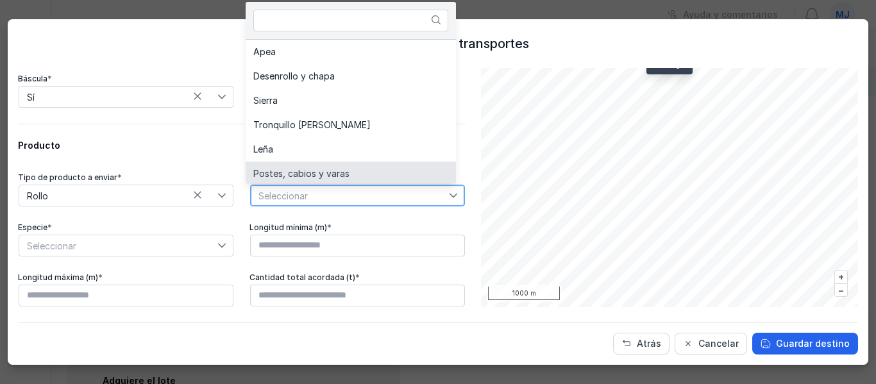
scroll to position [3, 0]
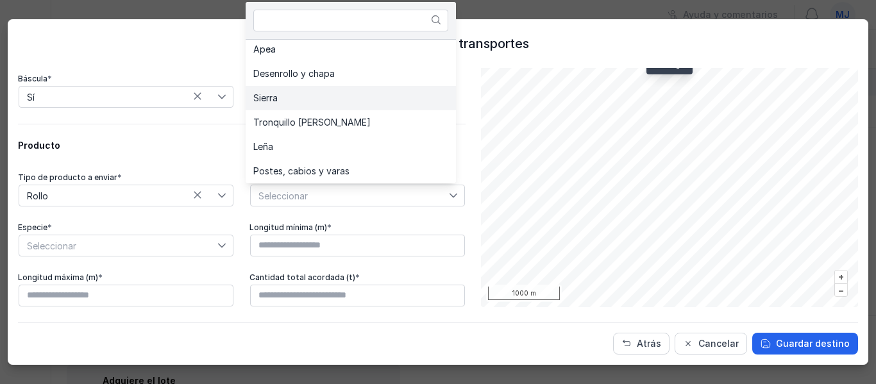
click at [326, 99] on li "Sierra" at bounding box center [351, 98] width 210 height 24
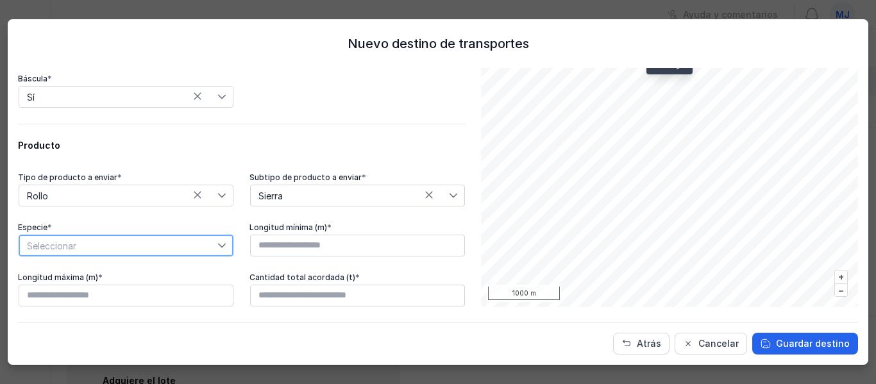
click at [88, 243] on span "Seleccionar" at bounding box center [118, 245] width 198 height 21
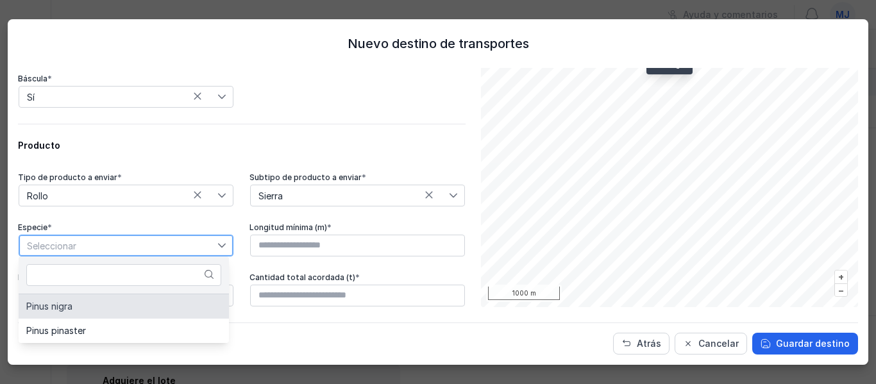
click at [77, 307] on li "Pinus nigra" at bounding box center [124, 306] width 210 height 24
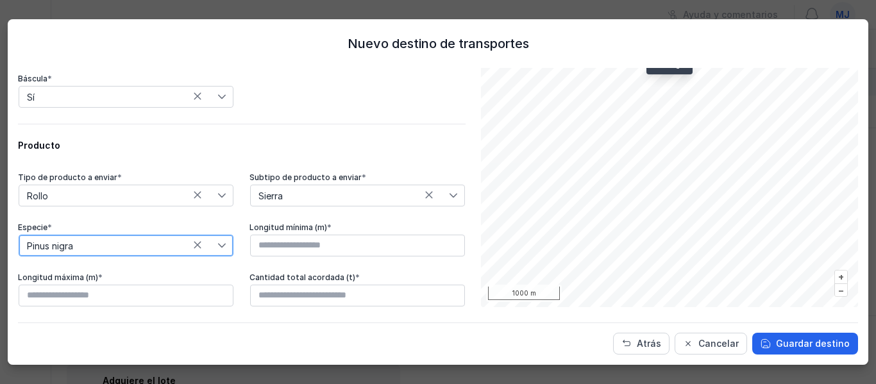
click at [345, 219] on div "Tipo de producto a enviar * Rollo Subtipo de producto a enviar * Sierra Especie…" at bounding box center [242, 240] width 448 height 135
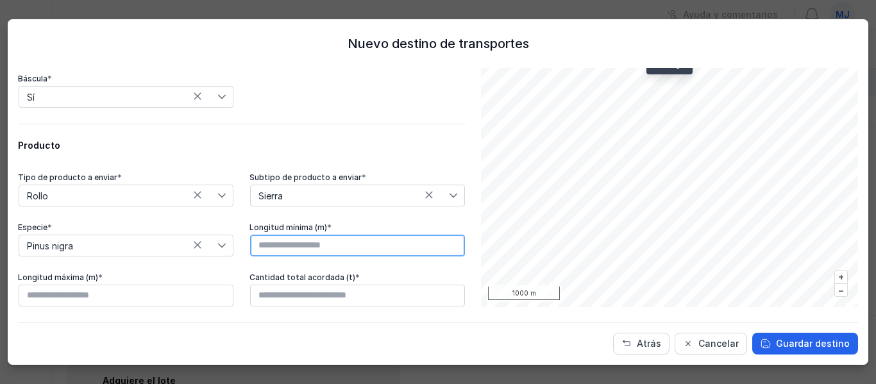
click at [349, 243] on input "text" at bounding box center [357, 246] width 215 height 22
type input "****"
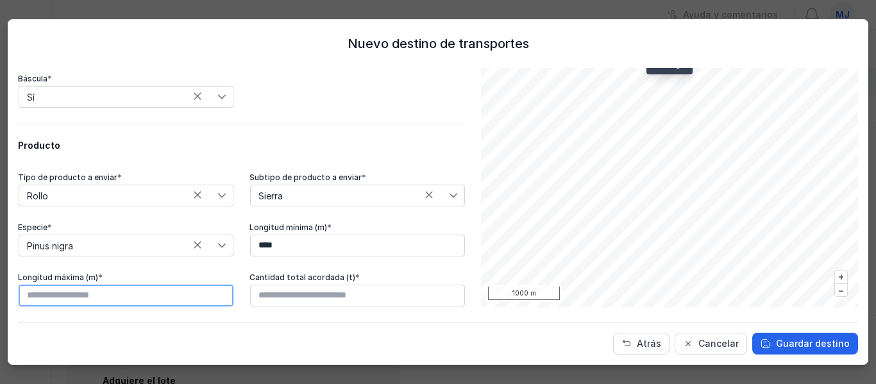
click at [136, 296] on input "text" at bounding box center [126, 296] width 215 height 22
type input "****"
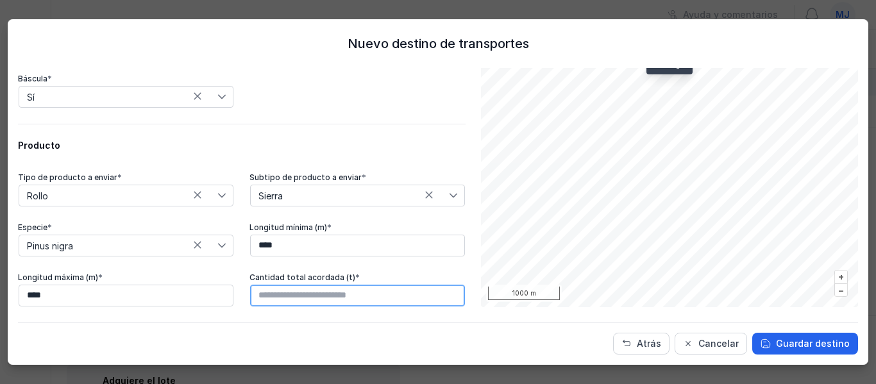
click at [362, 300] on input "text" at bounding box center [357, 296] width 215 height 22
type input "********"
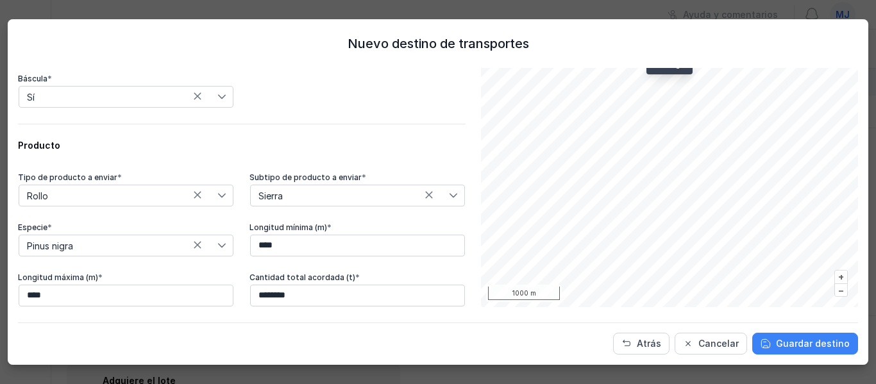
click at [806, 347] on span "Guardar destino" at bounding box center [813, 343] width 74 height 13
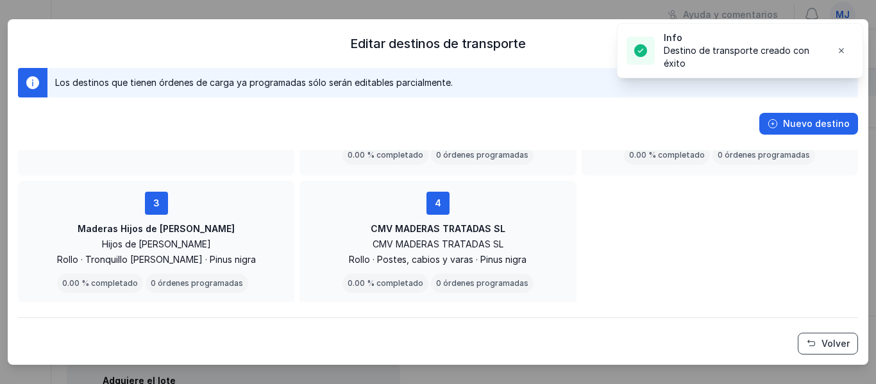
scroll to position [99, 0]
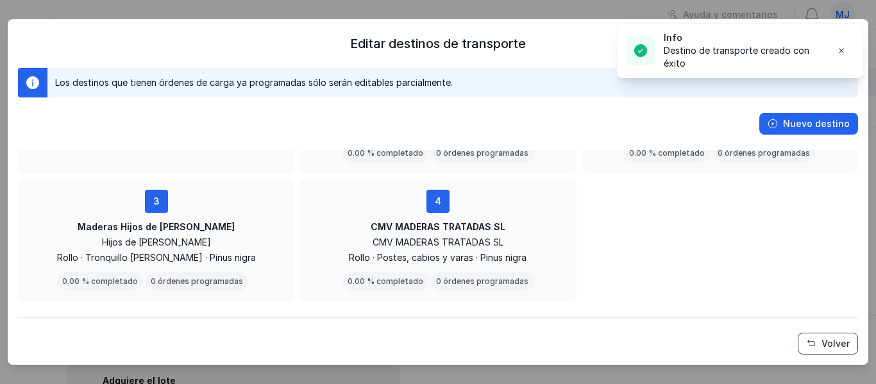
click at [842, 346] on span "Volver" at bounding box center [836, 343] width 28 height 13
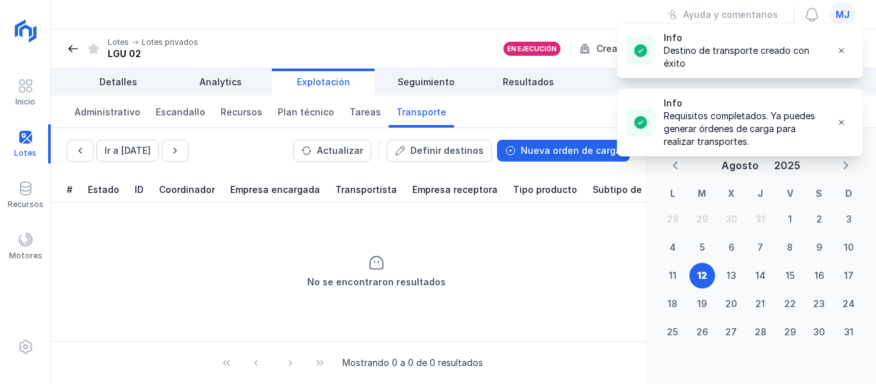
scroll to position [0, 0]
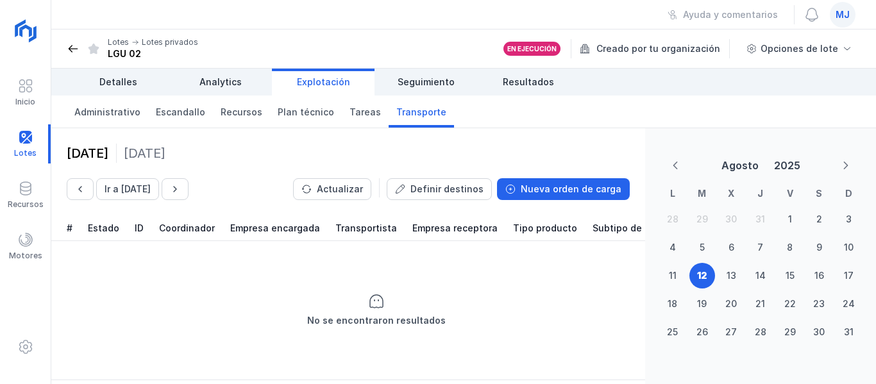
click at [312, 89] on link "Explotación" at bounding box center [323, 82] width 103 height 27
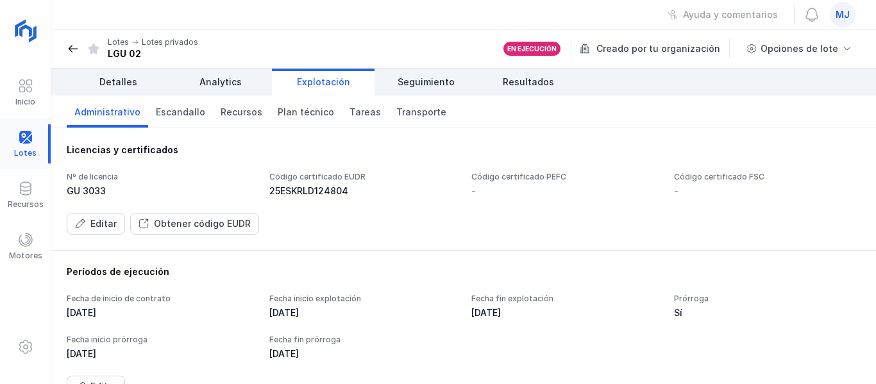
click at [24, 135] on div at bounding box center [25, 143] width 51 height 39
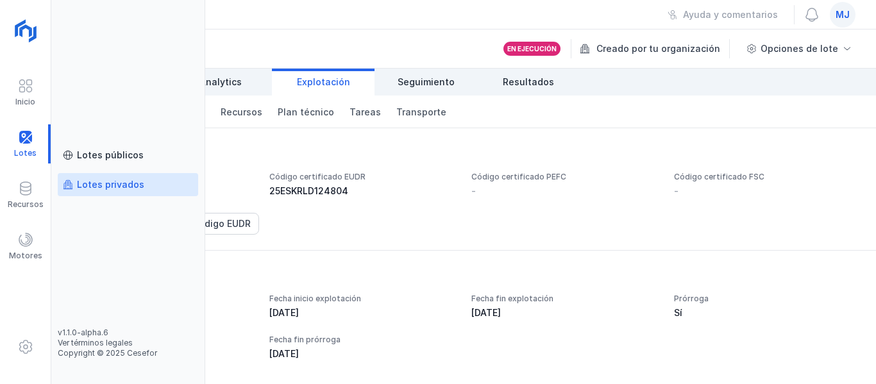
click at [109, 180] on div "Lotes privados" at bounding box center [110, 184] width 67 height 13
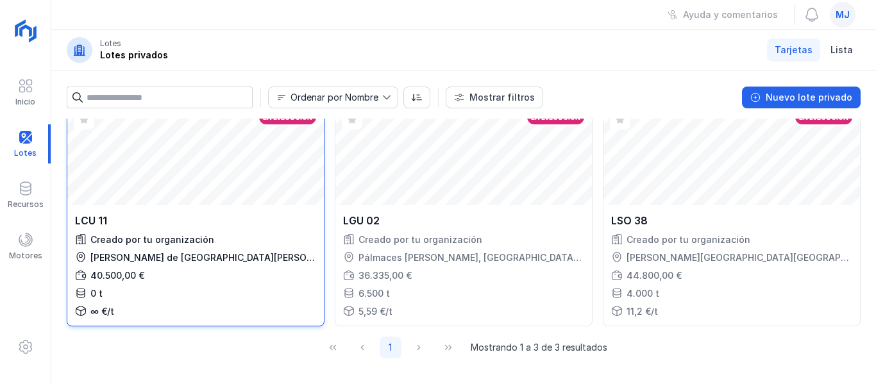
scroll to position [192, 0]
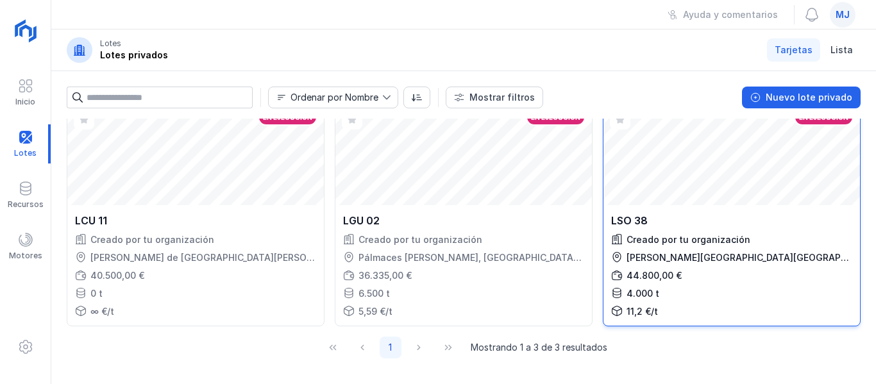
click at [604, 288] on div "LSO 38 Creado por tu organización [PERSON_NAME][GEOGRAPHIC_DATA], [GEOGRAPHIC_D…" at bounding box center [732, 265] width 257 height 121
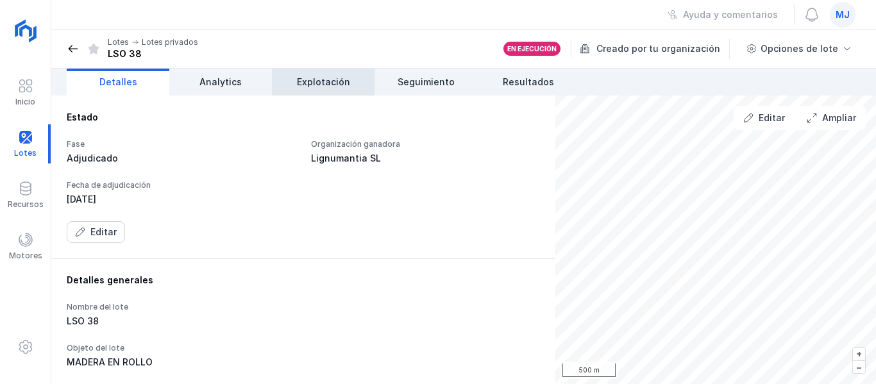
click at [337, 81] on span "Explotación" at bounding box center [323, 82] width 53 height 13
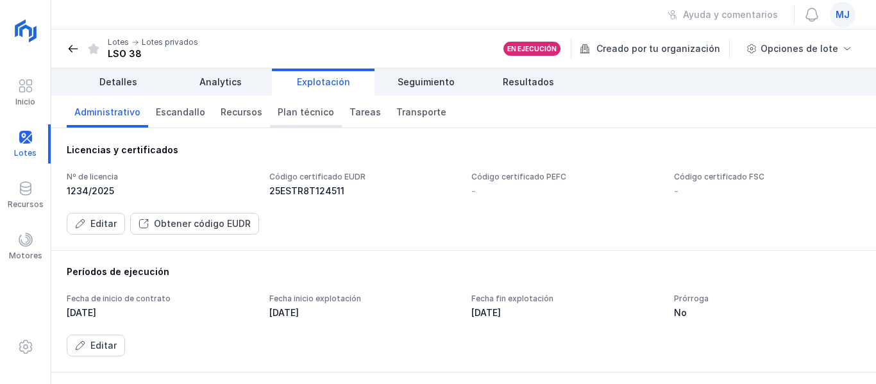
click at [311, 115] on span "Plan técnico" at bounding box center [306, 112] width 56 height 13
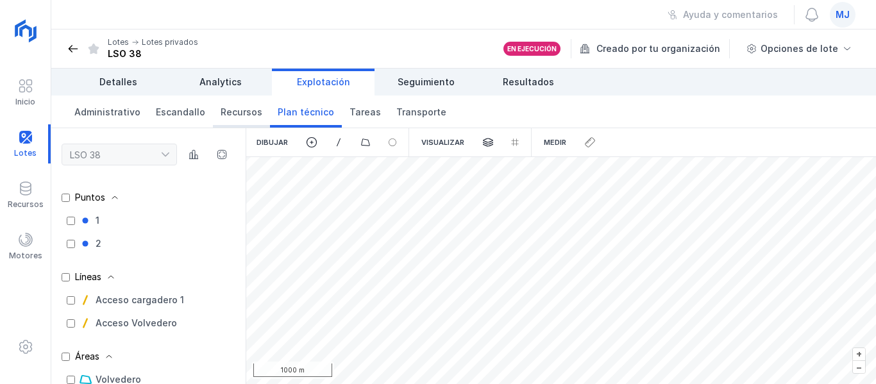
click at [229, 112] on span "Recursos" at bounding box center [242, 112] width 42 height 13
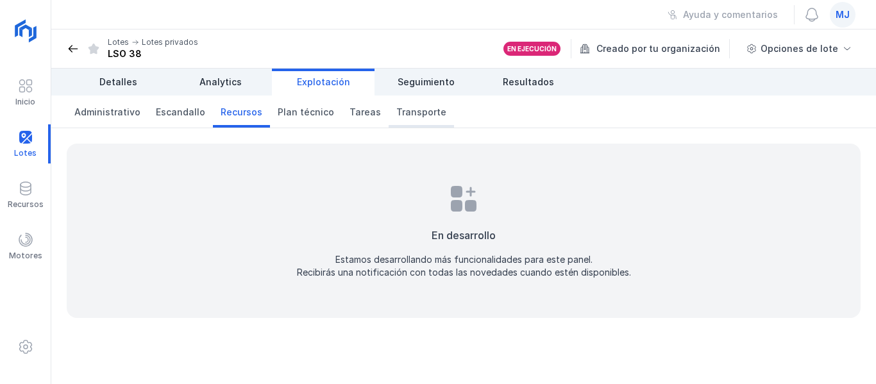
click at [418, 107] on span "Transporte" at bounding box center [421, 112] width 50 height 13
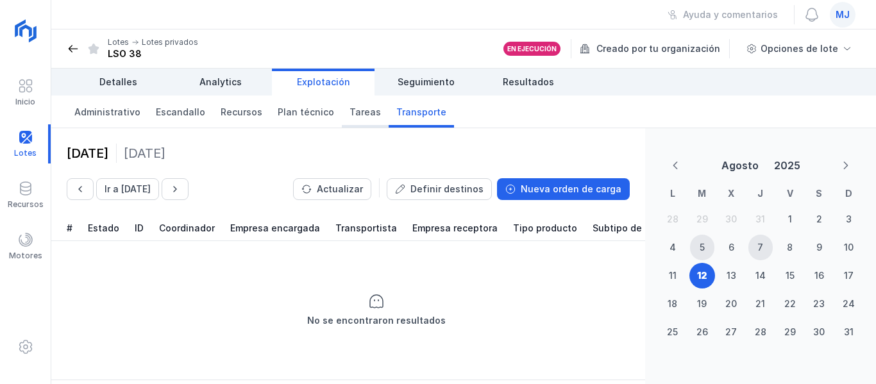
click at [353, 114] on span "Tareas" at bounding box center [365, 112] width 31 height 13
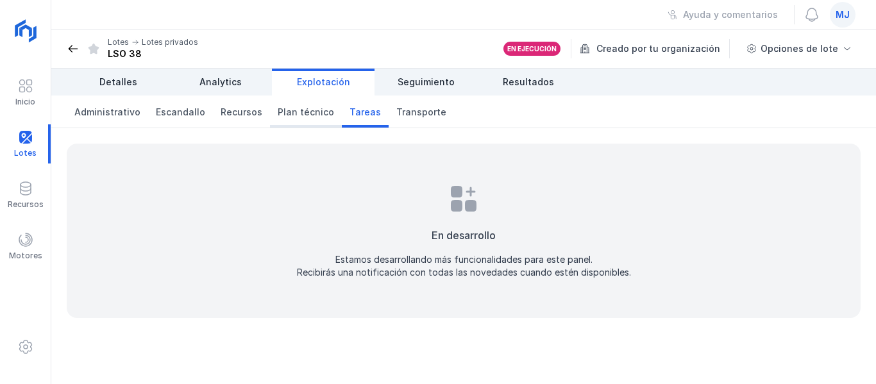
click at [287, 118] on link "Plan técnico" at bounding box center [306, 112] width 72 height 32
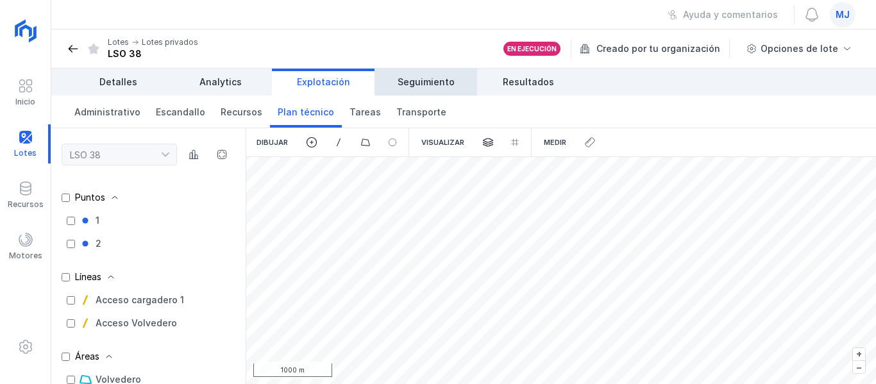
click at [423, 87] on span "Seguimiento" at bounding box center [426, 82] width 57 height 13
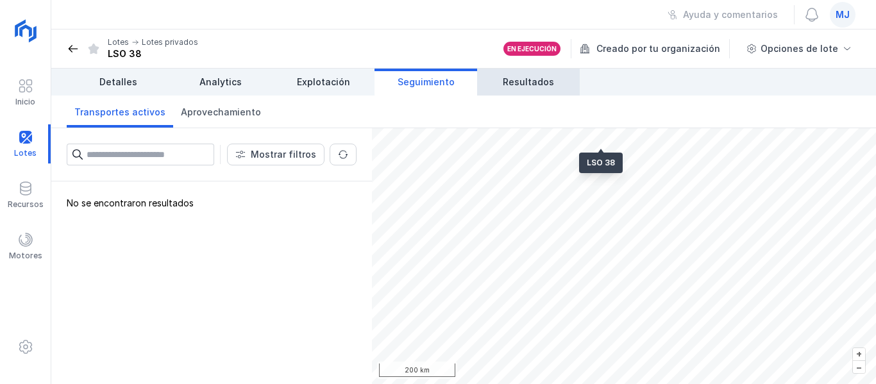
click at [542, 72] on link "Resultados" at bounding box center [528, 82] width 103 height 27
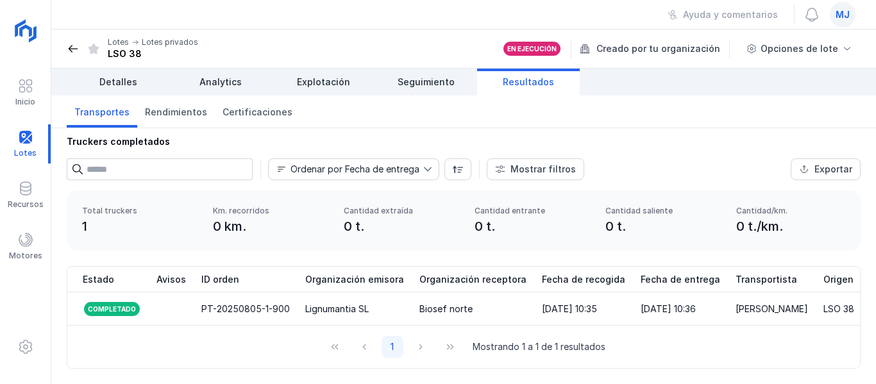
scroll to position [18, 0]
click at [432, 92] on link "Seguimiento" at bounding box center [426, 82] width 103 height 27
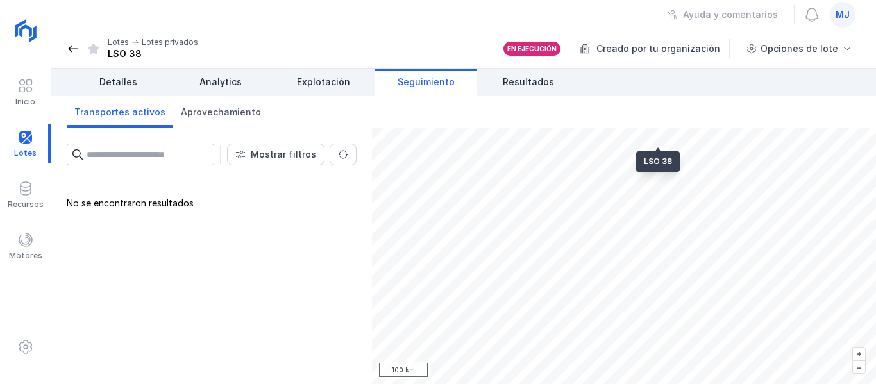
click at [336, 97] on div "Transportes activos Aprovechamiento" at bounding box center [463, 112] width 825 height 33
click at [333, 94] on link "Explotación" at bounding box center [323, 82] width 103 height 27
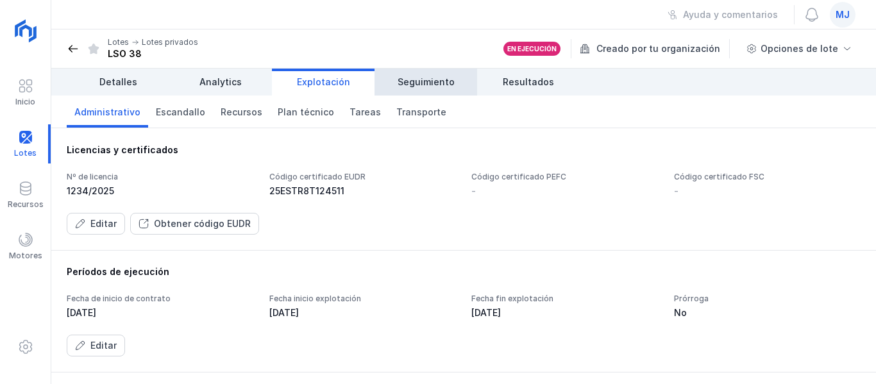
click at [391, 81] on link "Seguimiento" at bounding box center [426, 82] width 103 height 27
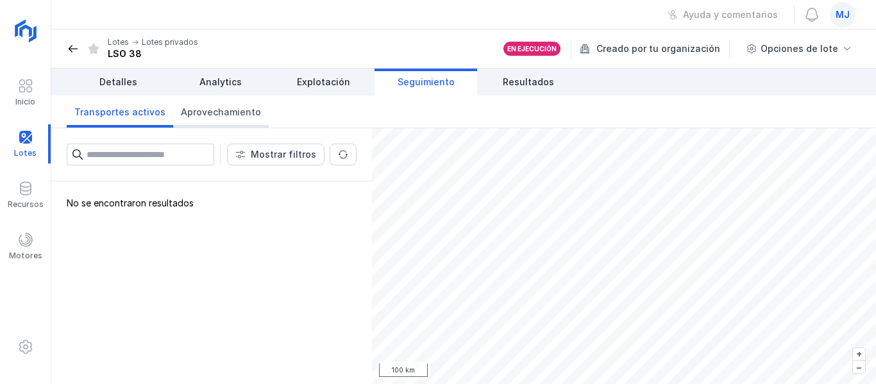
click at [229, 116] on span "Aprovechamiento" at bounding box center [221, 112] width 80 height 13
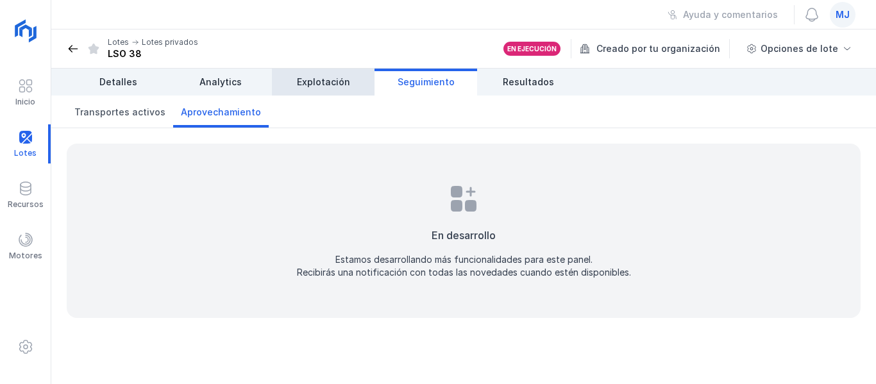
click at [303, 75] on link "Explotación" at bounding box center [323, 82] width 103 height 27
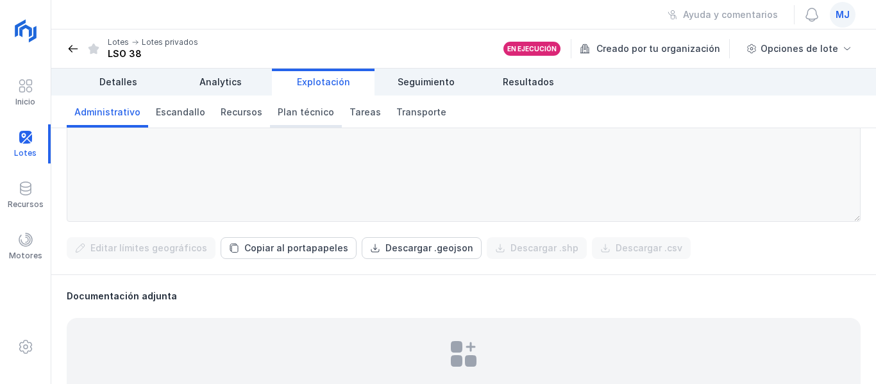
scroll to position [513, 0]
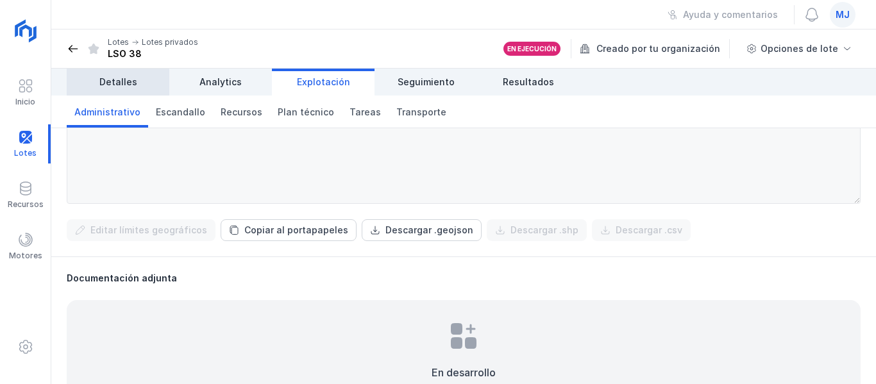
click at [135, 83] on link "Detalles" at bounding box center [118, 82] width 103 height 27
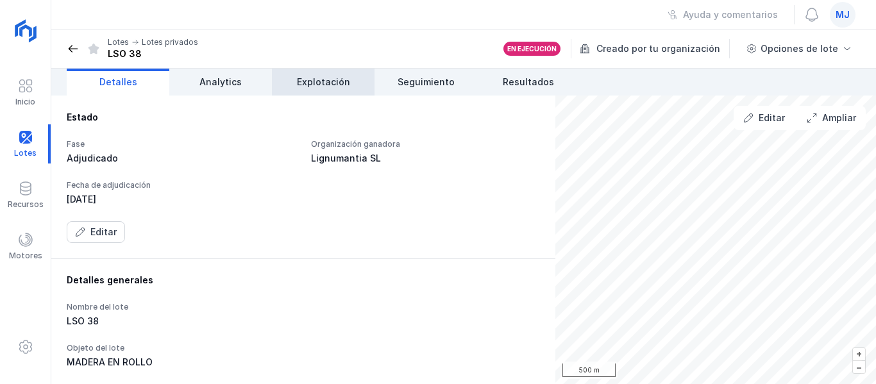
click at [344, 83] on span "Explotación" at bounding box center [323, 82] width 53 height 13
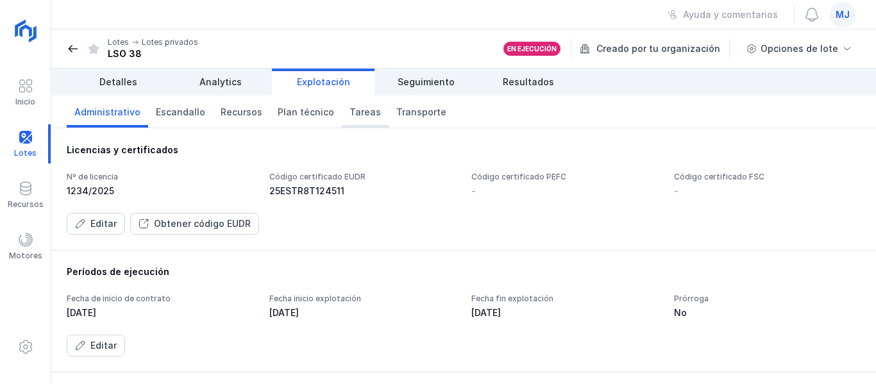
click at [357, 114] on span "Tareas" at bounding box center [365, 112] width 31 height 13
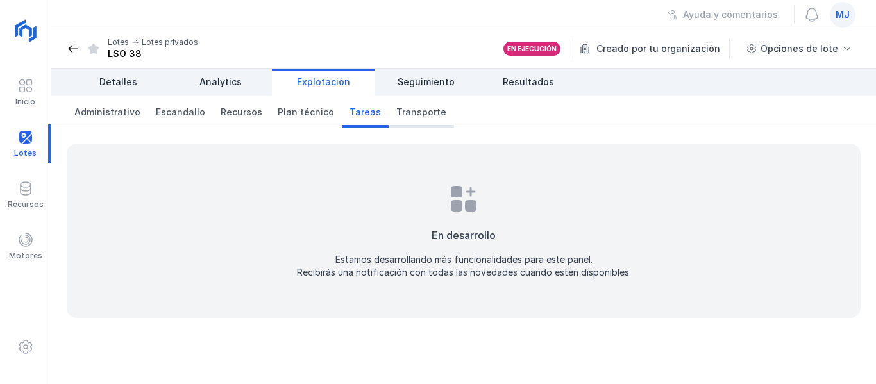
click at [405, 111] on span "Transporte" at bounding box center [421, 112] width 50 height 13
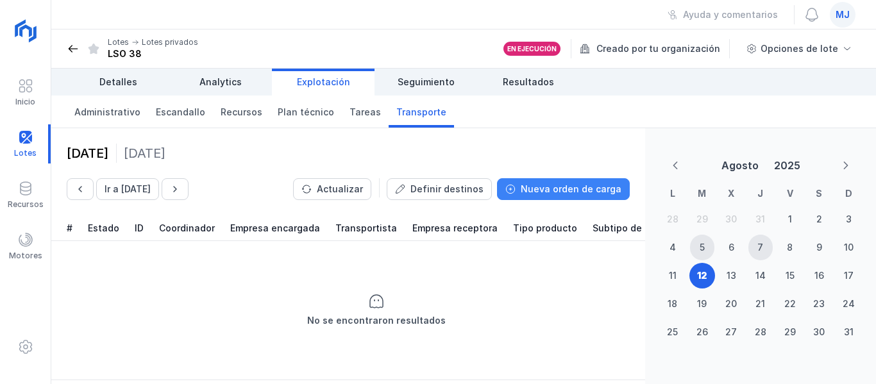
click at [579, 192] on span "Nueva orden de carga" at bounding box center [571, 189] width 101 height 13
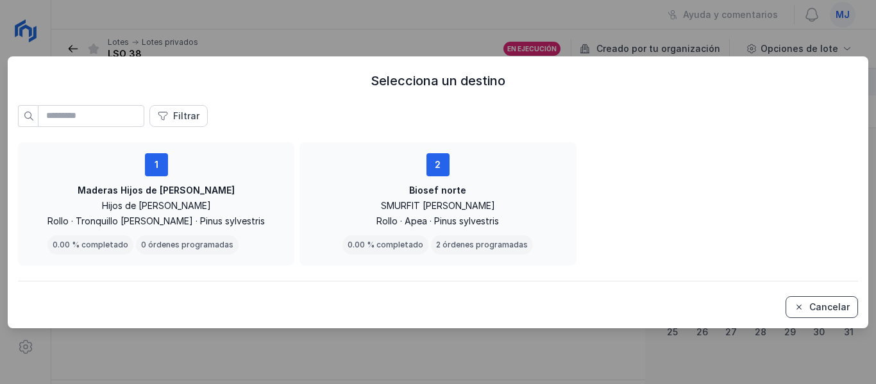
click at [811, 313] on button "Cancelar" at bounding box center [822, 307] width 72 height 22
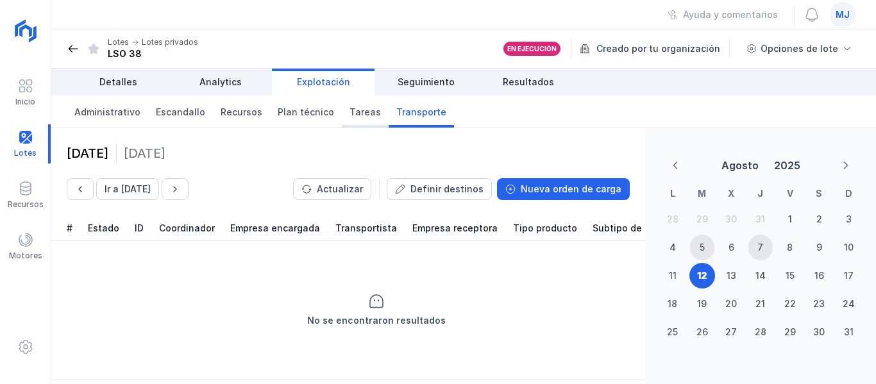
click at [350, 110] on span "Tareas" at bounding box center [365, 112] width 31 height 13
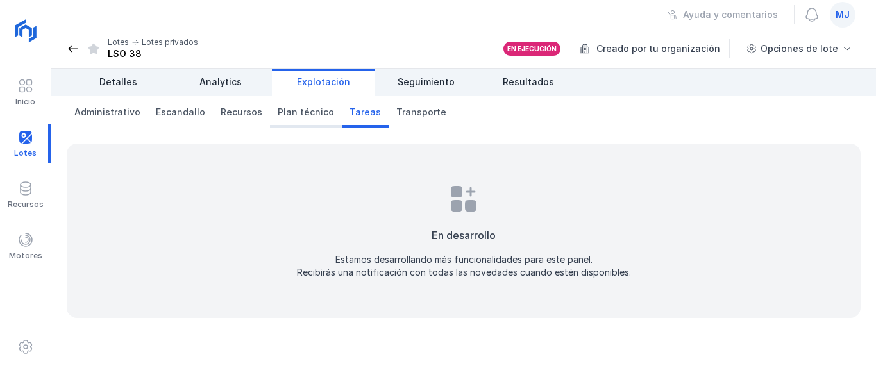
click at [305, 110] on span "Plan técnico" at bounding box center [306, 112] width 56 height 13
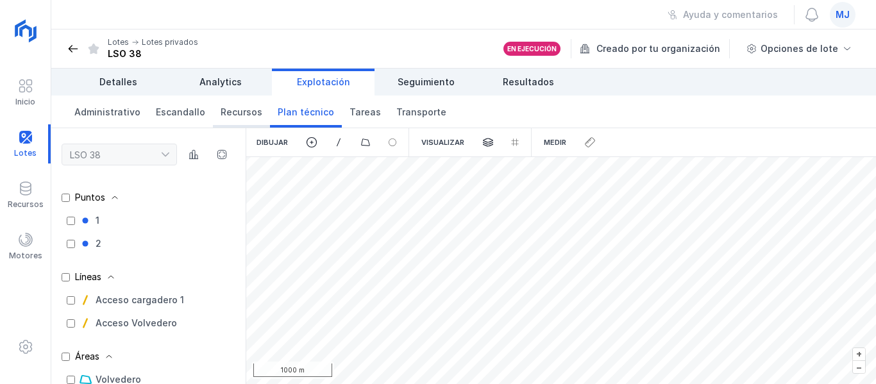
click at [234, 113] on span "Recursos" at bounding box center [242, 112] width 42 height 13
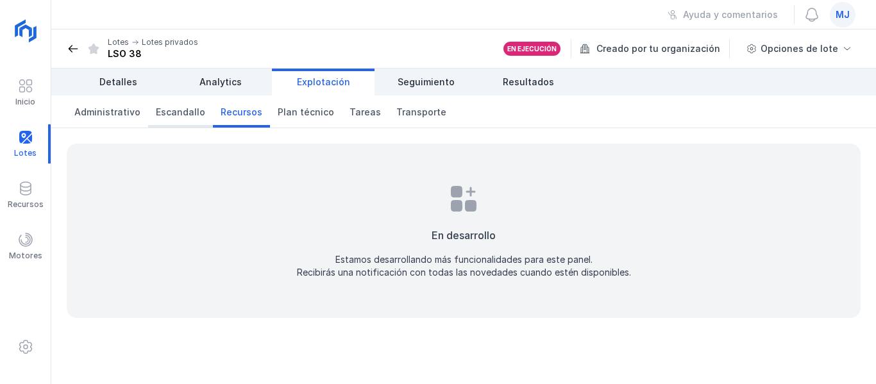
click at [166, 116] on span "Escandallo" at bounding box center [180, 112] width 49 height 13
click at [92, 117] on span "Administrativo" at bounding box center [107, 112] width 66 height 13
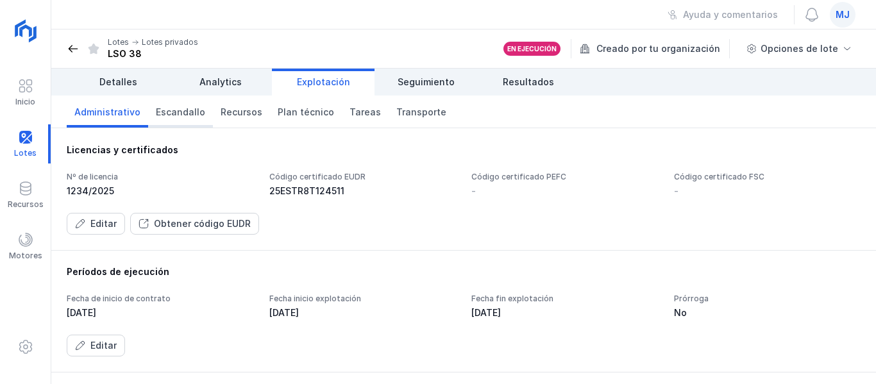
click at [164, 115] on span "Escandallo" at bounding box center [180, 112] width 49 height 13
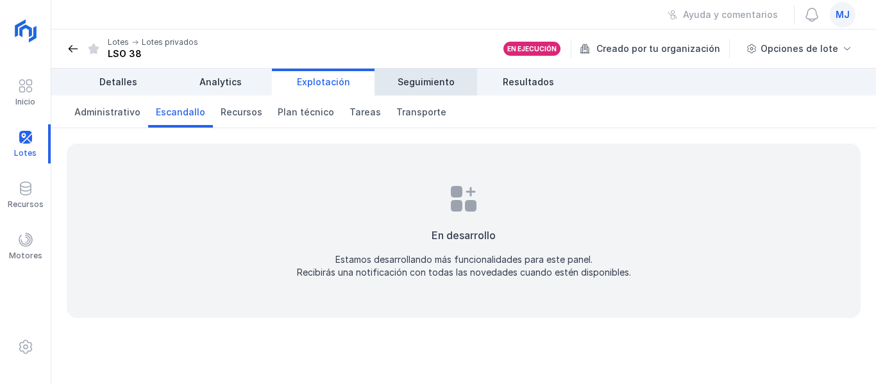
click at [411, 87] on span "Seguimiento" at bounding box center [426, 82] width 57 height 13
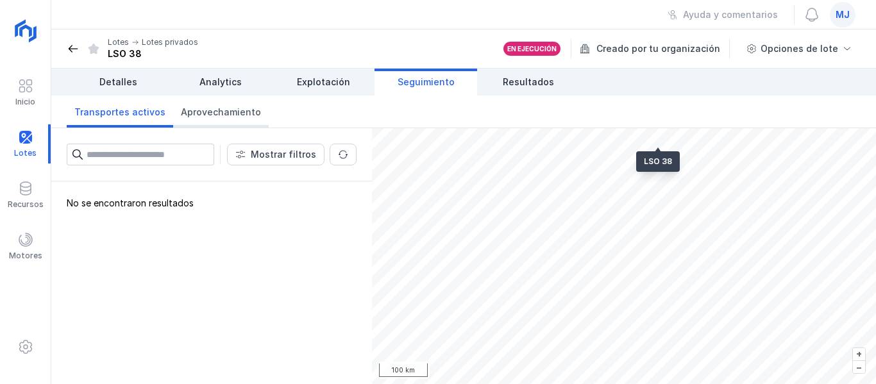
click at [228, 115] on span "Aprovechamiento" at bounding box center [221, 112] width 80 height 13
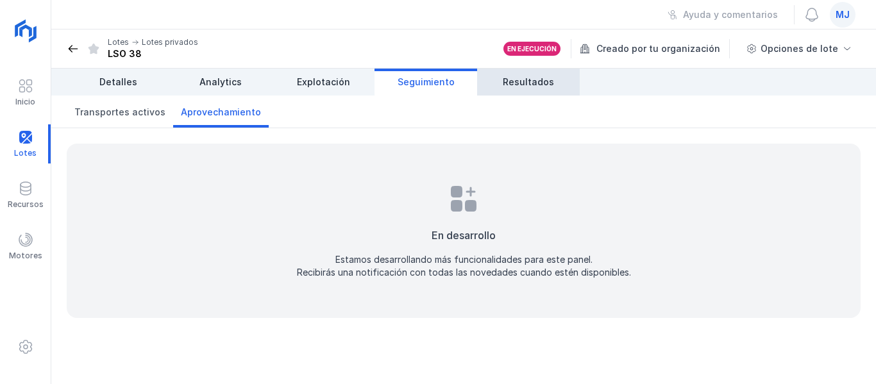
click at [503, 77] on link "Resultados" at bounding box center [528, 82] width 103 height 27
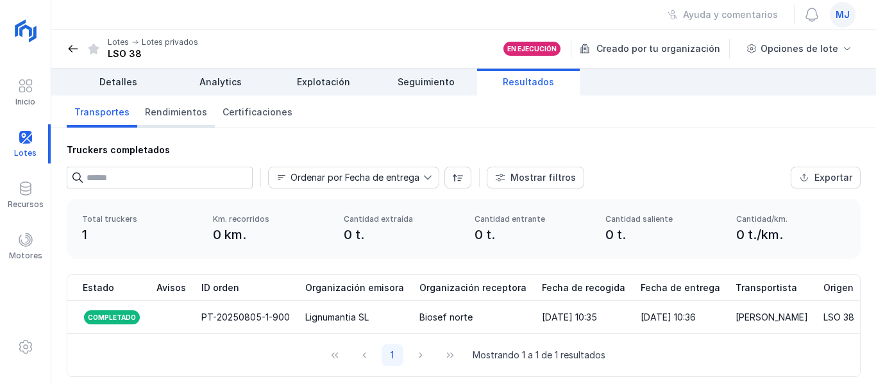
click at [171, 114] on span "Rendimientos" at bounding box center [176, 112] width 62 height 13
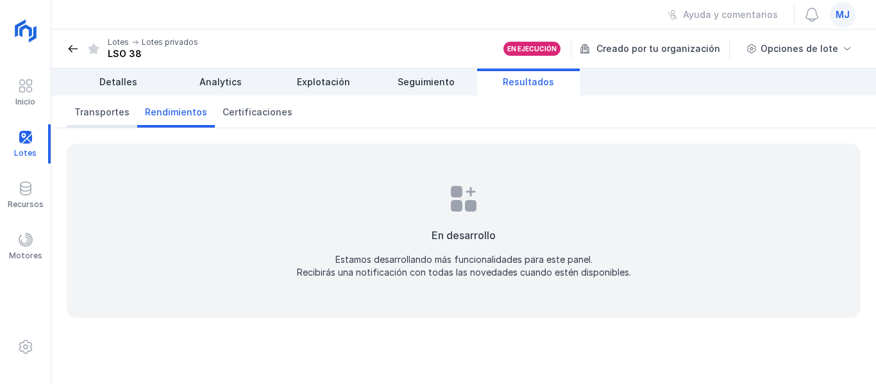
click at [129, 113] on link "Transportes" at bounding box center [102, 112] width 71 height 32
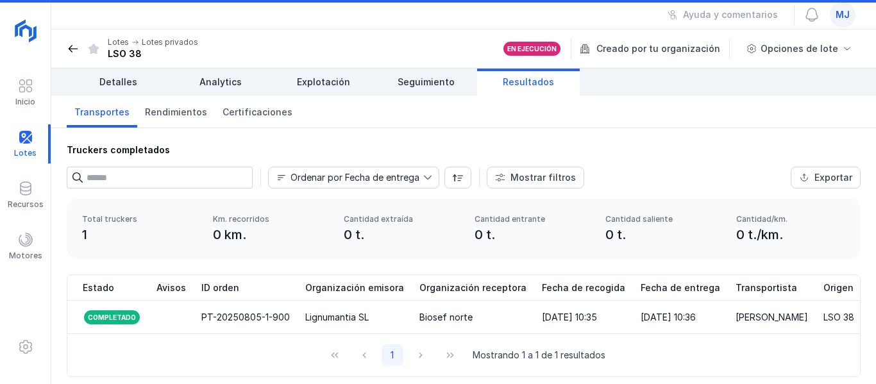
click at [116, 119] on link "Transportes" at bounding box center [102, 112] width 71 height 32
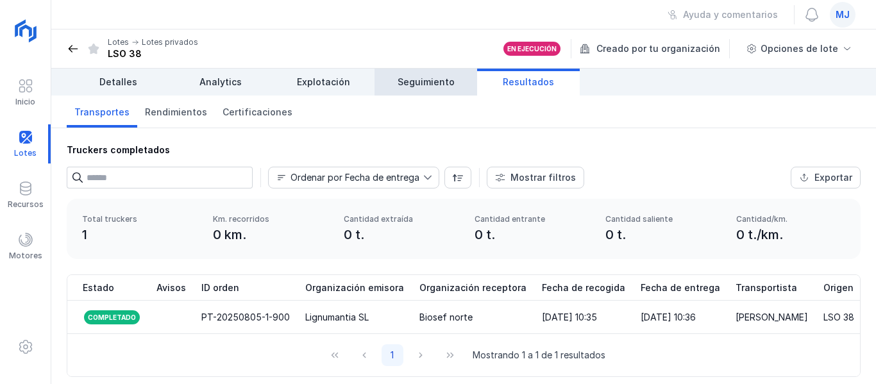
click at [405, 69] on link "Seguimiento" at bounding box center [426, 82] width 103 height 27
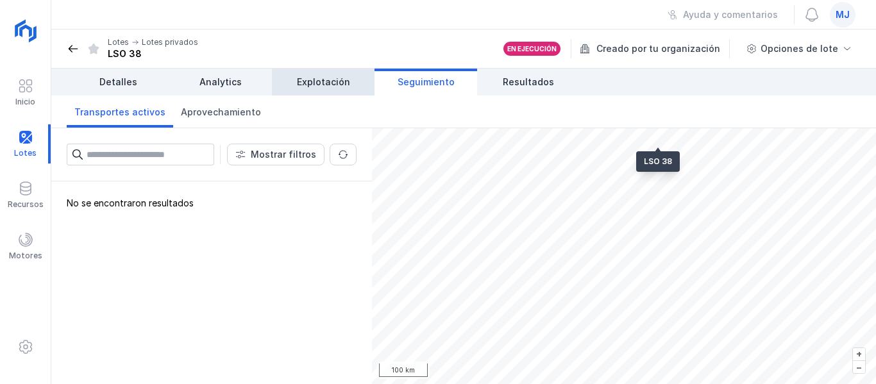
click at [341, 92] on link "Explotación" at bounding box center [323, 82] width 103 height 27
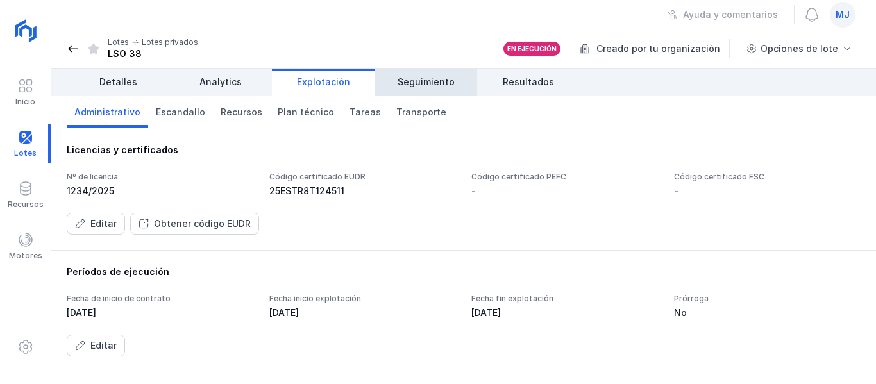
click at [386, 74] on link "Seguimiento" at bounding box center [426, 82] width 103 height 27
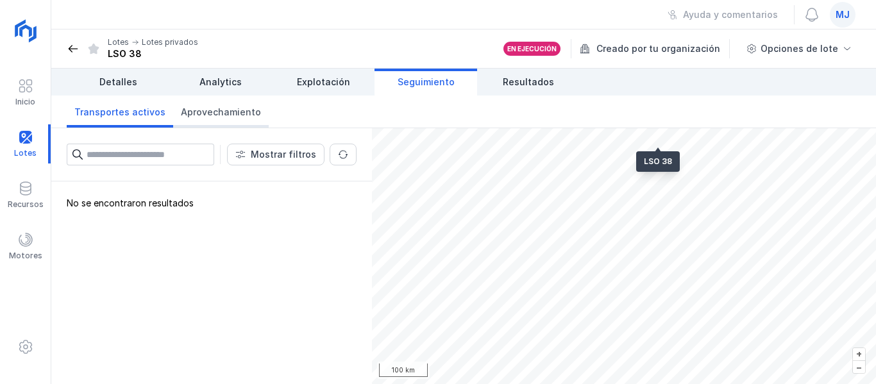
click at [205, 117] on span "Aprovechamiento" at bounding box center [221, 112] width 80 height 13
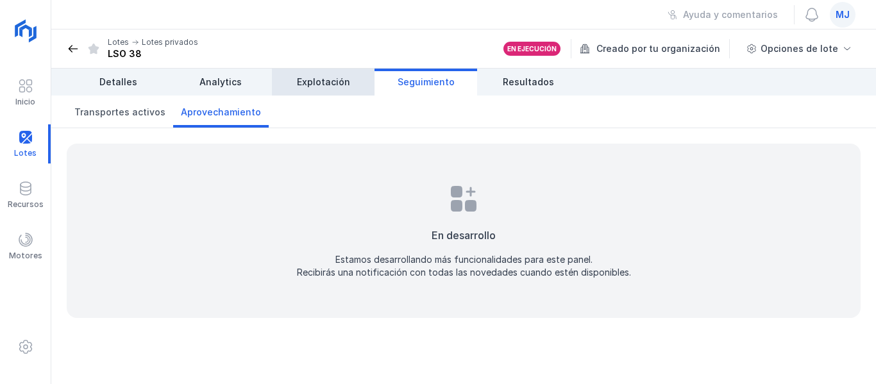
click at [348, 76] on span "Explotación" at bounding box center [323, 82] width 53 height 13
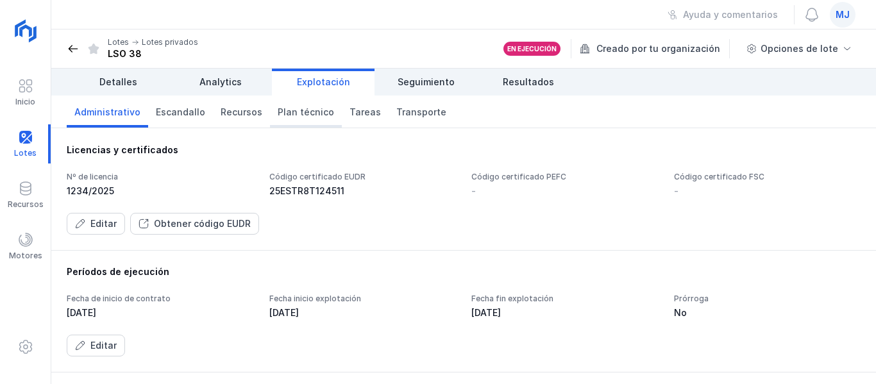
click at [278, 112] on span "Plan técnico" at bounding box center [306, 112] width 56 height 13
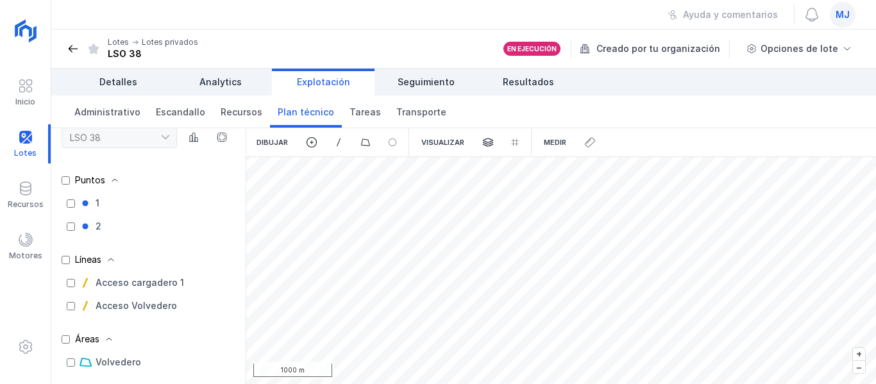
scroll to position [22, 0]
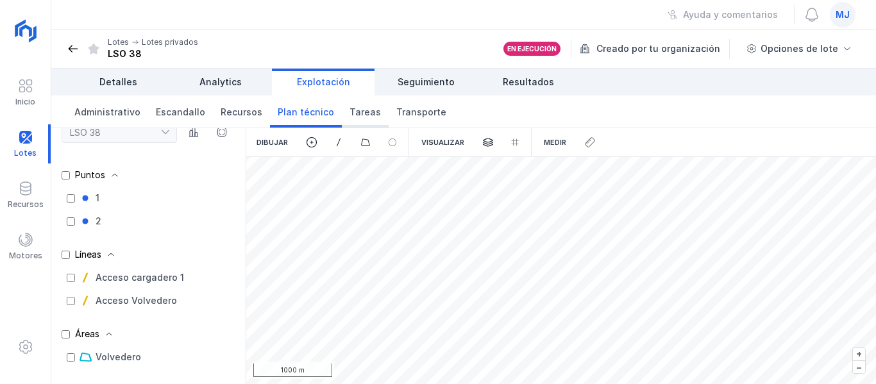
click at [359, 110] on span "Tareas" at bounding box center [365, 112] width 31 height 13
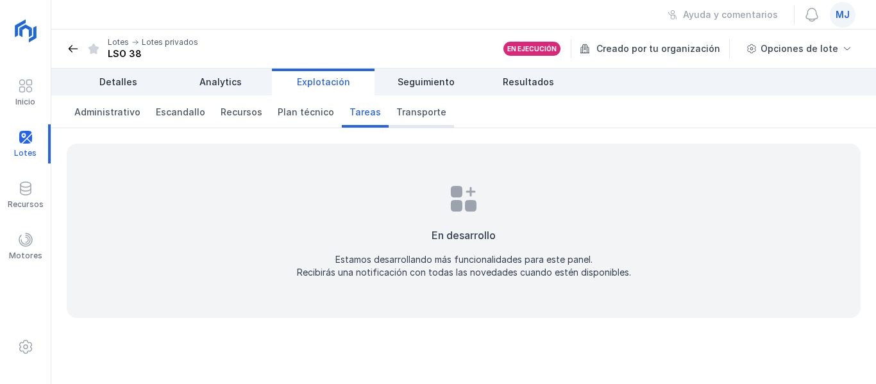
click at [410, 119] on link "Transporte" at bounding box center [421, 112] width 65 height 32
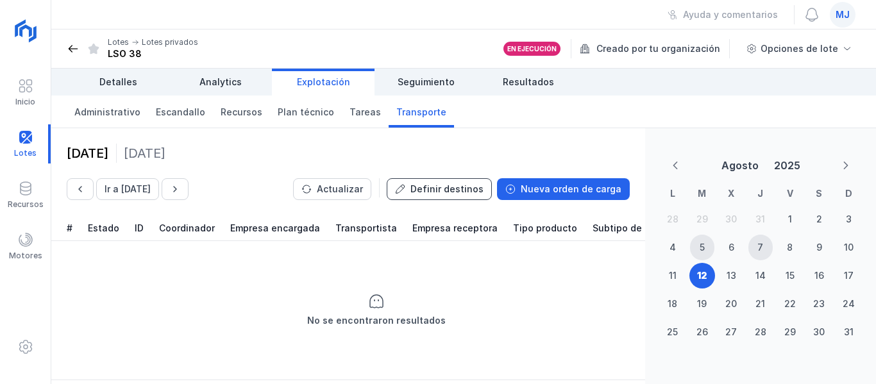
click at [447, 191] on span "Definir destinos" at bounding box center [447, 189] width 73 height 13
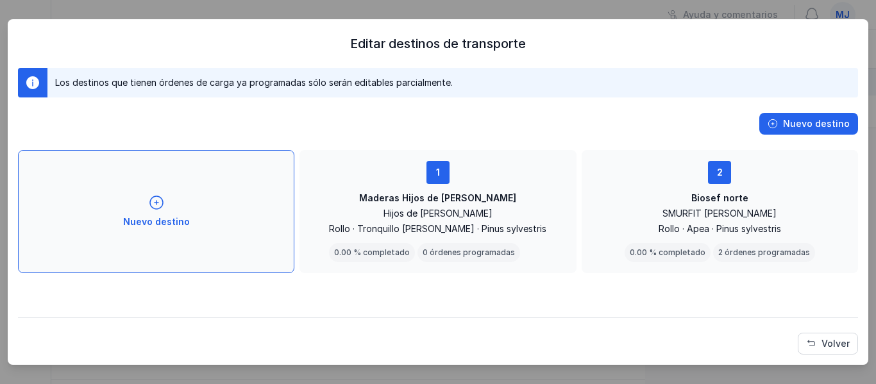
click at [161, 215] on div "Nuevo destino" at bounding box center [156, 211] width 67 height 33
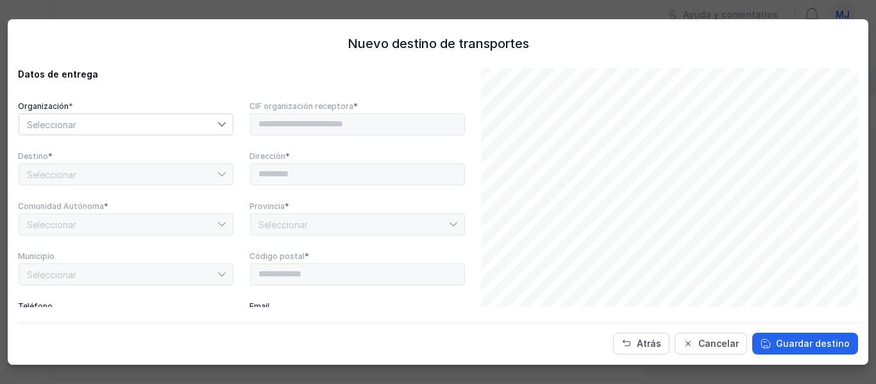
click at [138, 123] on span "Seleccionar" at bounding box center [118, 124] width 198 height 21
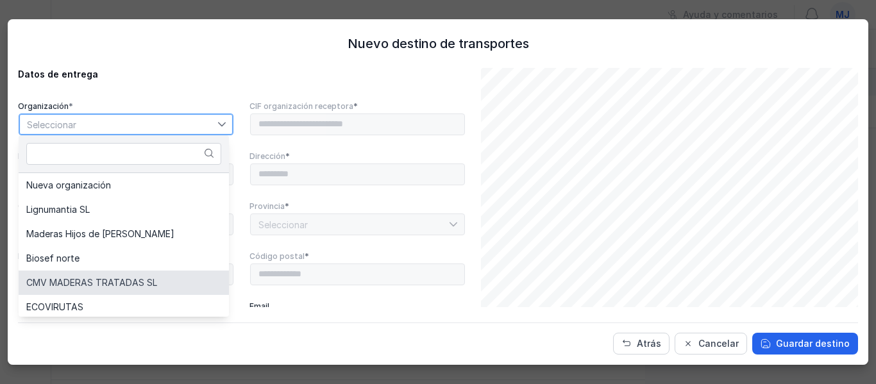
click at [96, 279] on span "CMV MADERAS TRATADAS SL" at bounding box center [91, 282] width 131 height 9
type input "*********"
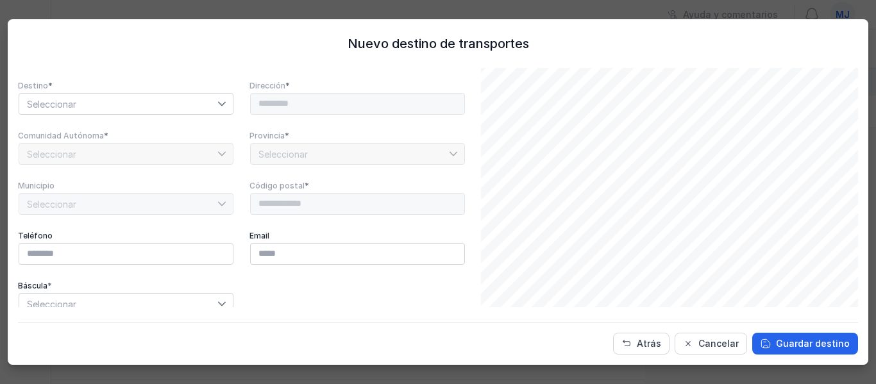
scroll to position [257, 0]
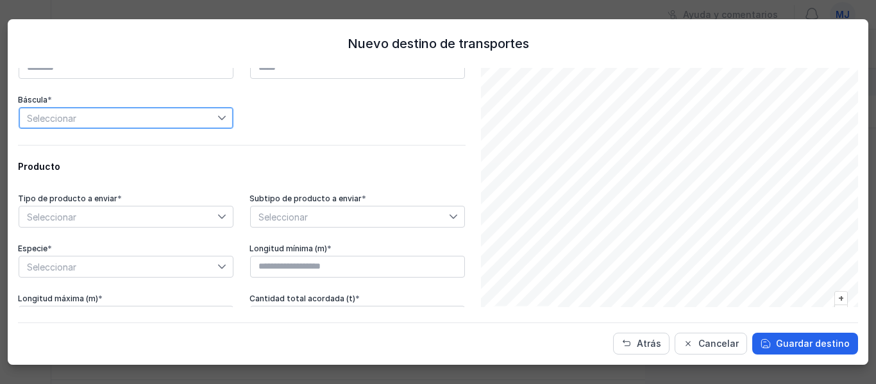
drag, startPoint x: 105, startPoint y: 114, endPoint x: 98, endPoint y: 124, distance: 12.5
click at [105, 113] on span "Seleccionar" at bounding box center [118, 118] width 198 height 21
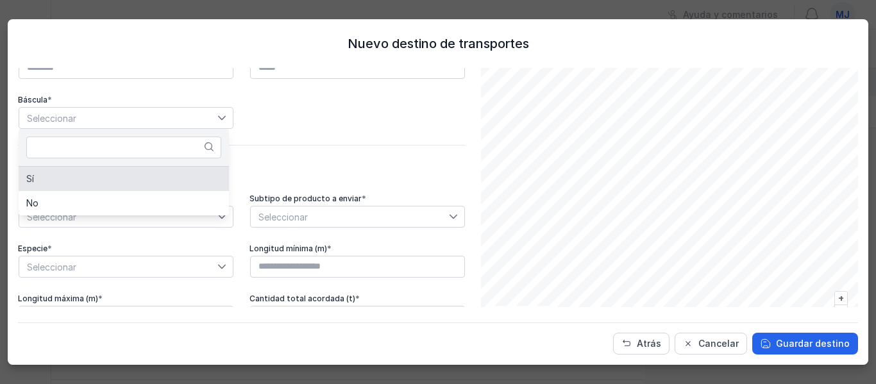
click at [86, 177] on li "Sí" at bounding box center [124, 179] width 210 height 24
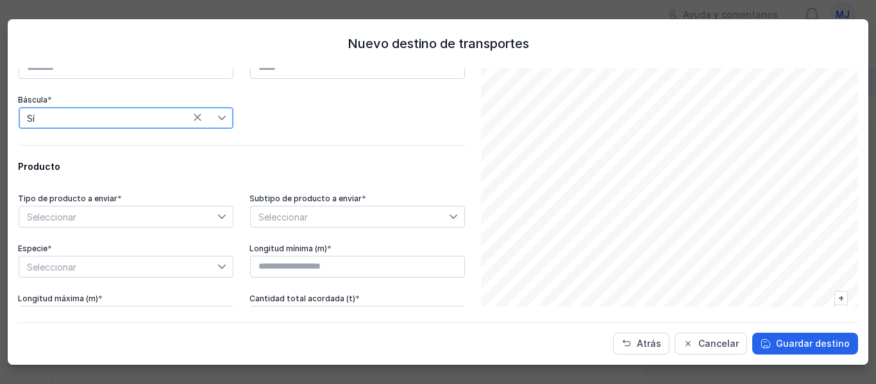
click at [90, 212] on span "Seleccionar" at bounding box center [118, 217] width 198 height 21
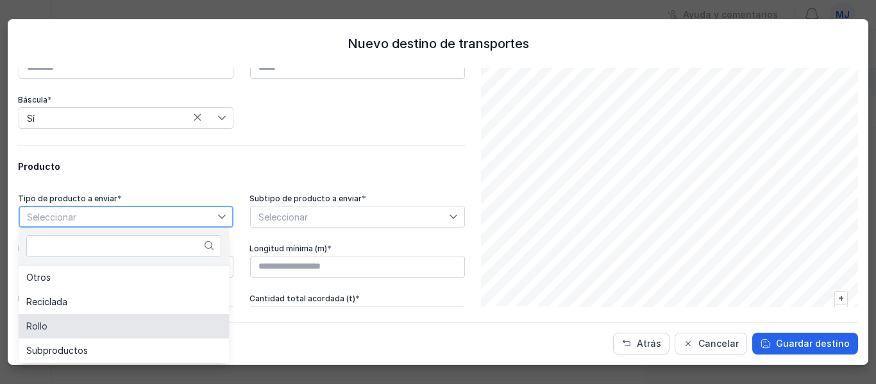
click at [85, 322] on li "Rollo" at bounding box center [124, 326] width 210 height 24
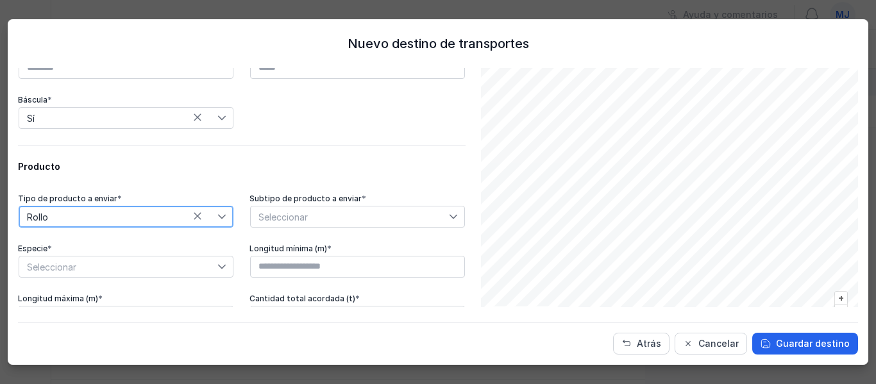
click at [306, 220] on span "Seleccionar" at bounding box center [350, 217] width 198 height 21
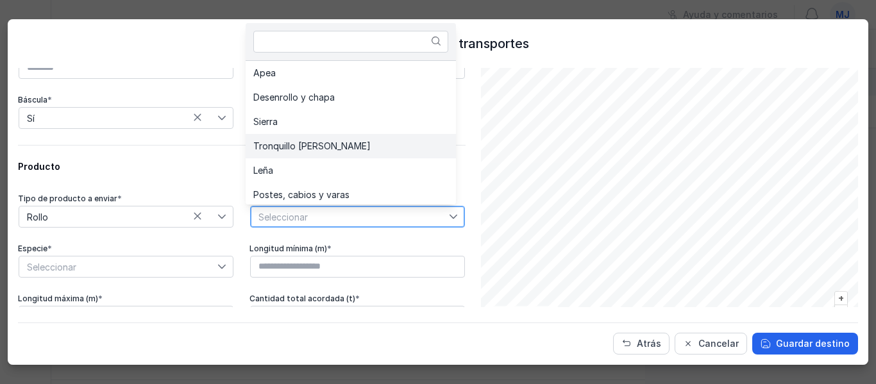
scroll to position [3, 0]
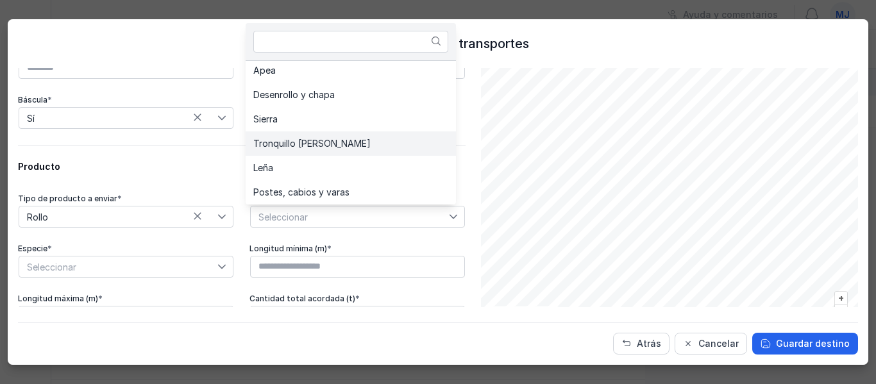
click at [314, 143] on span "Tronquillo [PERSON_NAME]" at bounding box center [311, 143] width 117 height 9
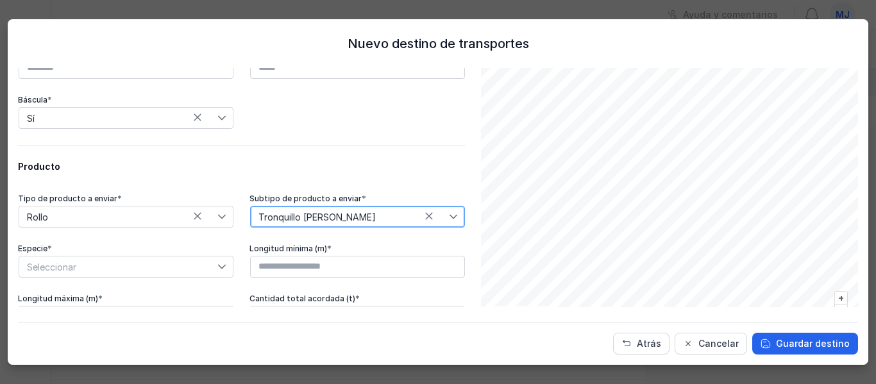
click at [322, 215] on span "Tronquillo [PERSON_NAME]" at bounding box center [350, 217] width 198 height 21
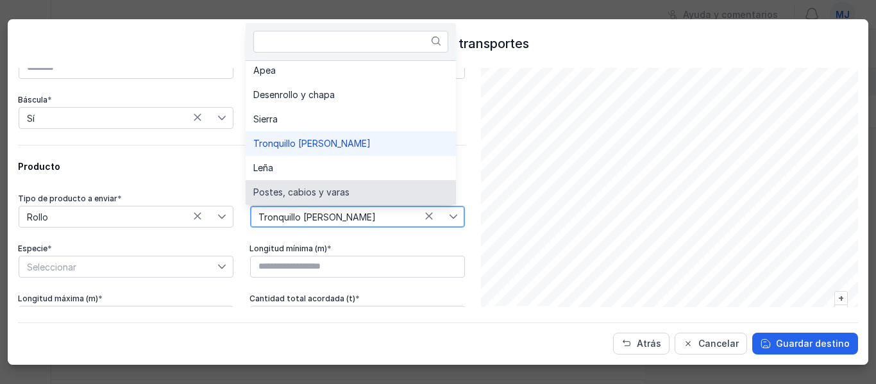
click at [306, 188] on span "Postes, cabios y varas" at bounding box center [301, 192] width 96 height 9
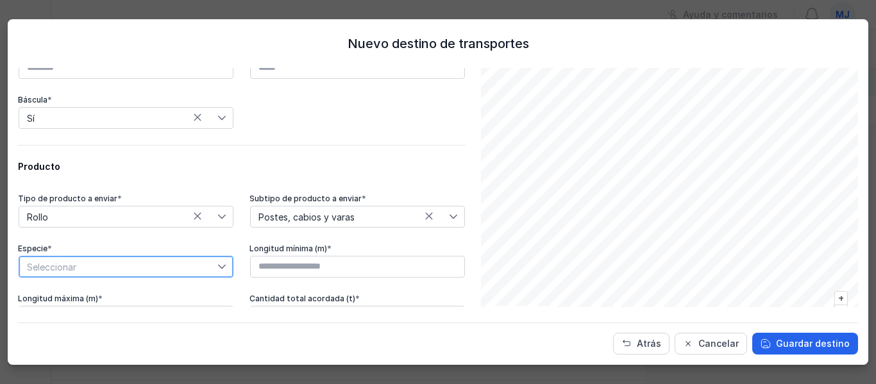
click at [168, 262] on span "Seleccionar" at bounding box center [118, 267] width 198 height 21
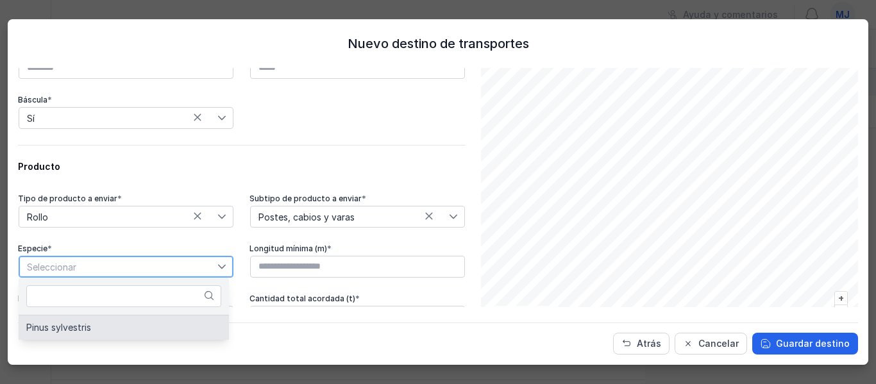
click at [87, 334] on li "Pinus sylvestris" at bounding box center [124, 328] width 210 height 24
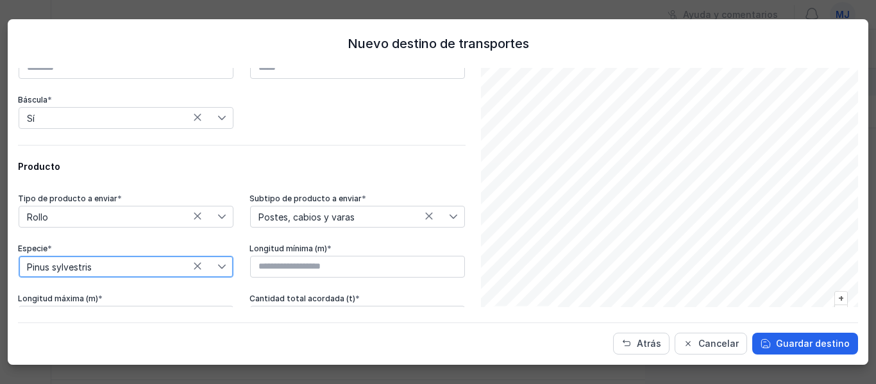
scroll to position [278, 0]
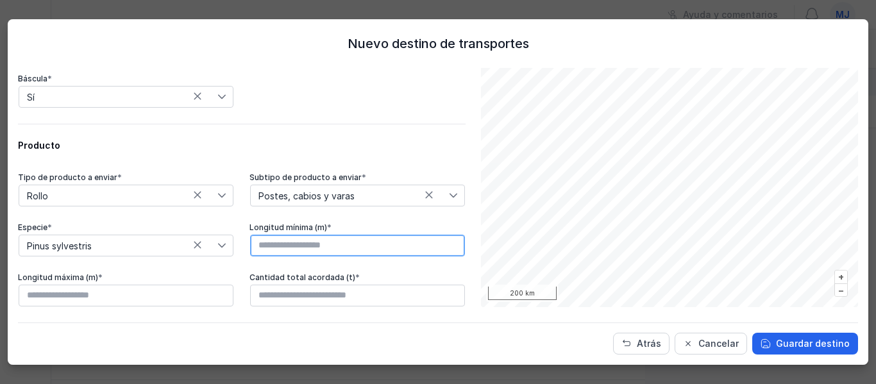
click at [303, 252] on input "text" at bounding box center [357, 246] width 215 height 22
type input "****"
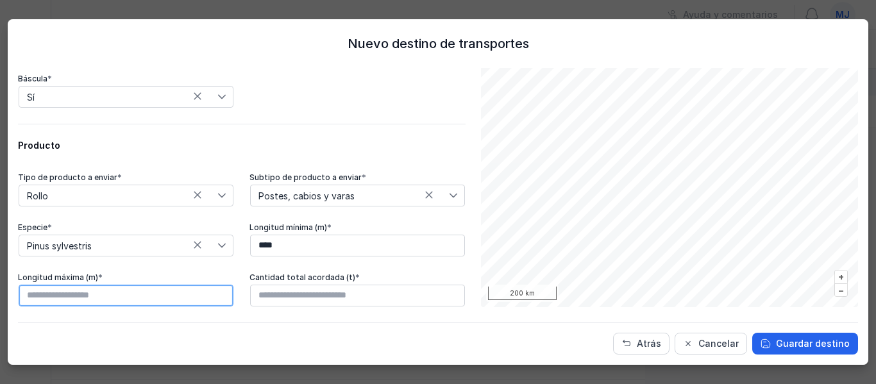
click at [173, 292] on input "text" at bounding box center [126, 296] width 215 height 22
type input "****"
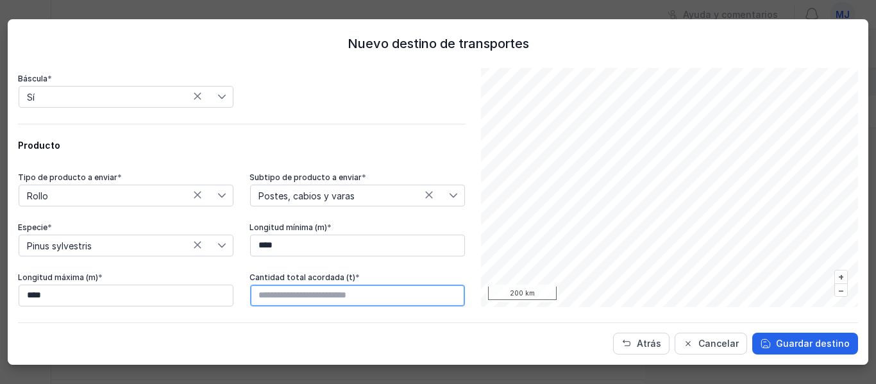
click at [309, 296] on input "text" at bounding box center [357, 296] width 215 height 22
type input "********"
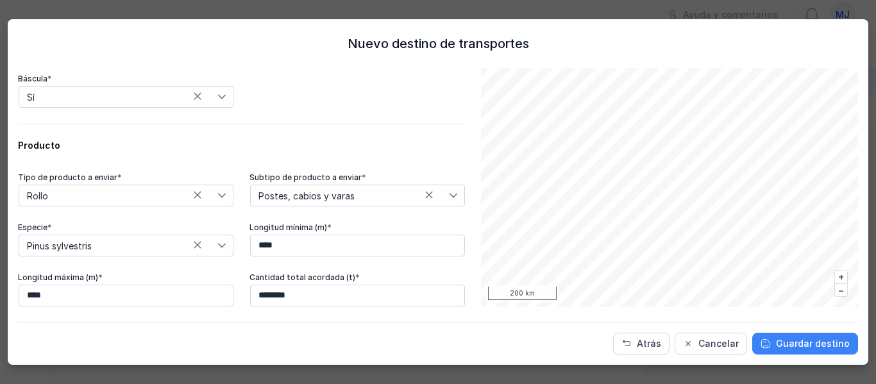
click at [817, 341] on span "Guardar destino" at bounding box center [813, 343] width 74 height 13
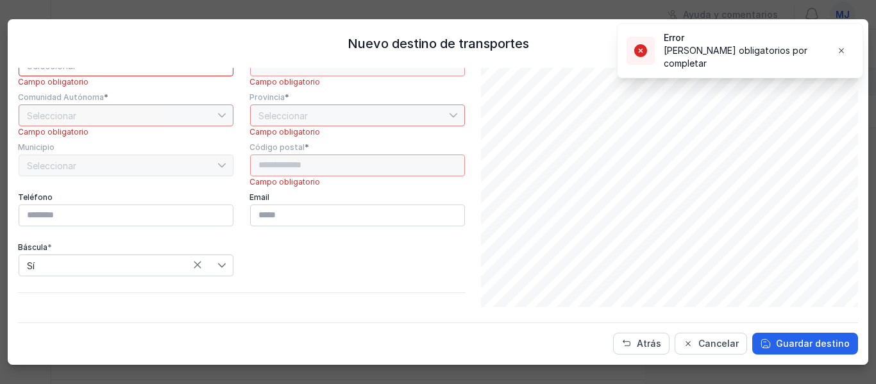
scroll to position [0, 0]
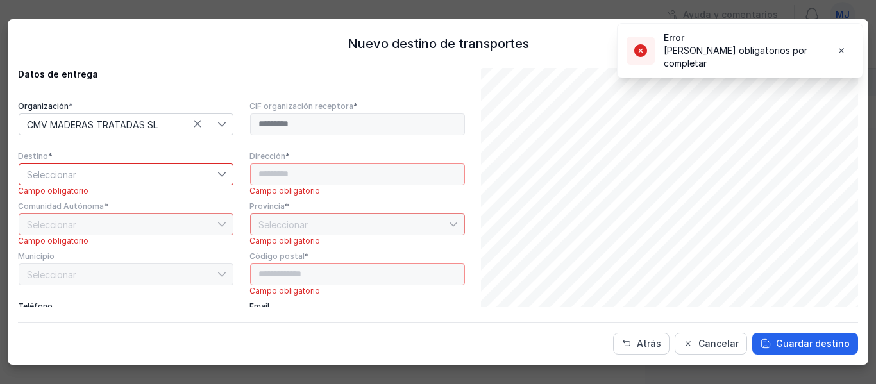
click at [183, 175] on span "Seleccionar" at bounding box center [118, 174] width 198 height 21
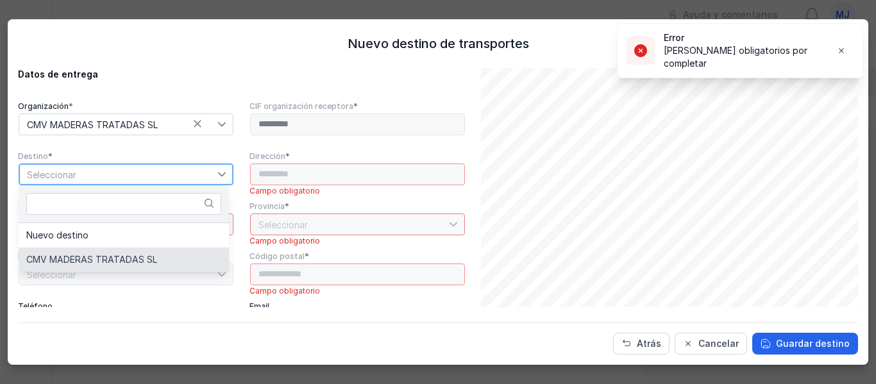
click at [119, 260] on span "CMV MADERAS TRATADAS SL" at bounding box center [91, 259] width 131 height 9
type input "**********"
type input "*****"
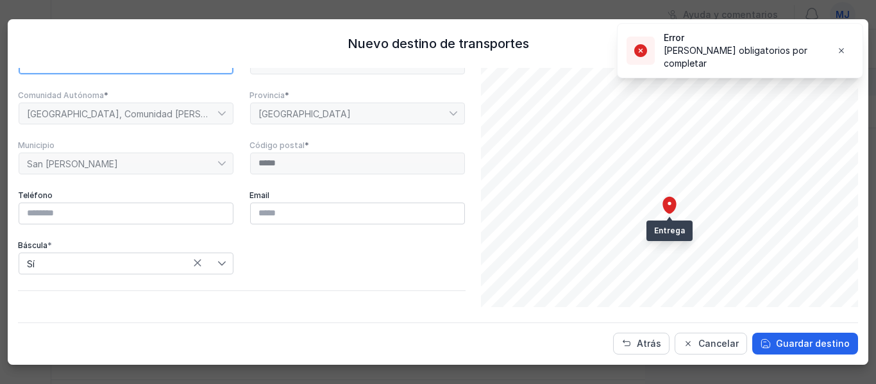
scroll to position [128, 0]
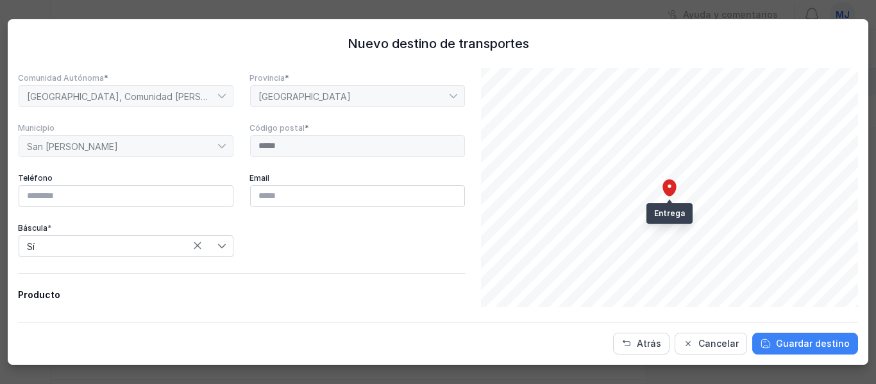
click at [797, 343] on span "Guardar destino" at bounding box center [813, 343] width 74 height 13
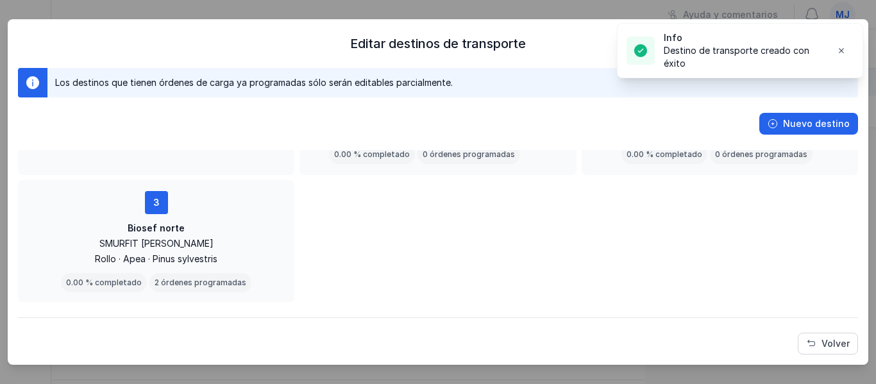
scroll to position [99, 0]
click at [834, 338] on span "Volver" at bounding box center [836, 343] width 28 height 13
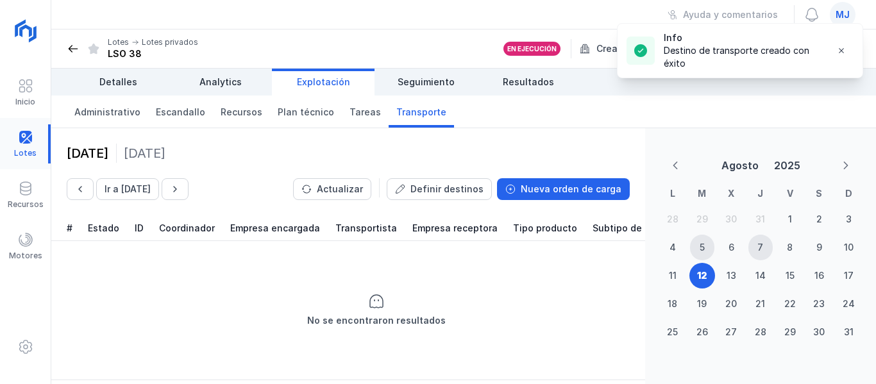
click at [22, 146] on div at bounding box center [25, 143] width 51 height 39
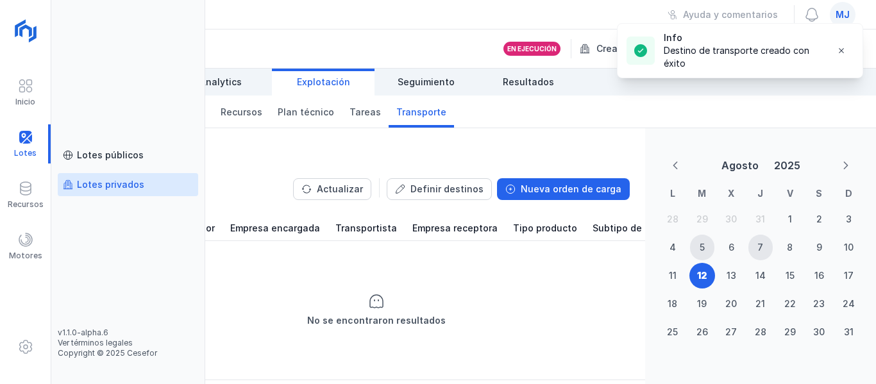
click at [119, 181] on div "Lotes privados" at bounding box center [110, 184] width 67 height 13
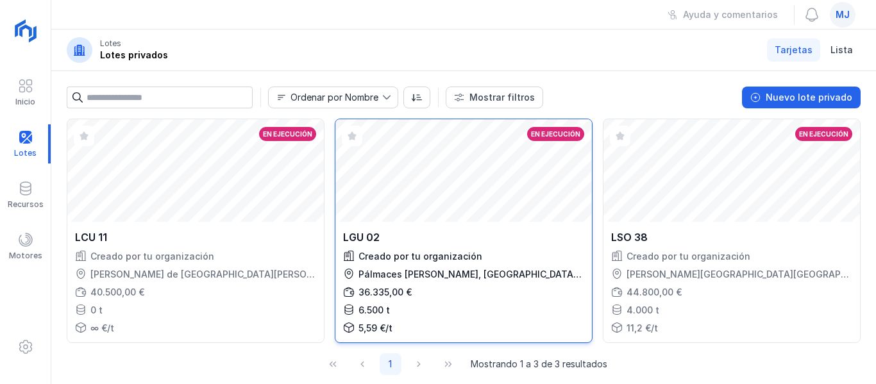
click at [584, 296] on div "36.335,00 €" at bounding box center [463, 292] width 241 height 13
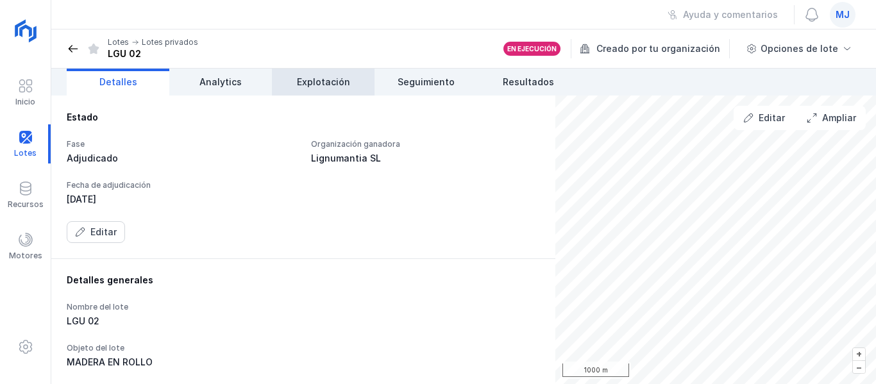
click at [340, 88] on span "Explotación" at bounding box center [323, 82] width 53 height 13
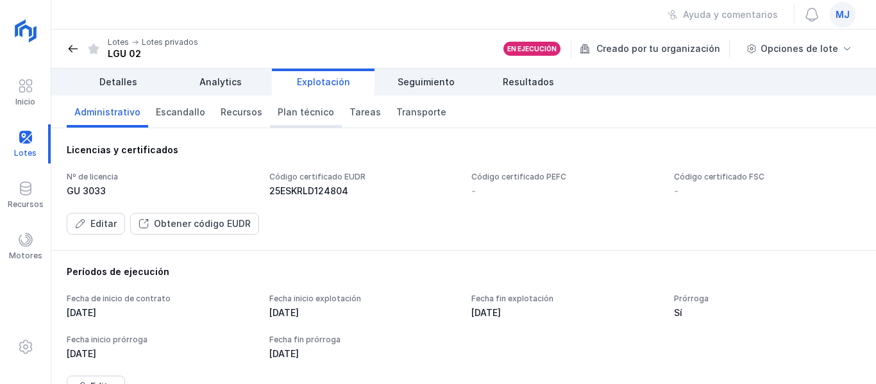
click at [302, 118] on span "Plan técnico" at bounding box center [306, 112] width 56 height 13
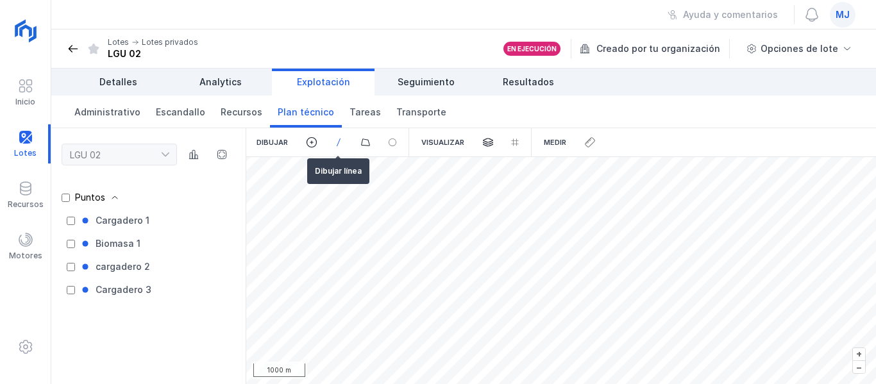
click at [337, 137] on span at bounding box center [339, 143] width 12 height 12
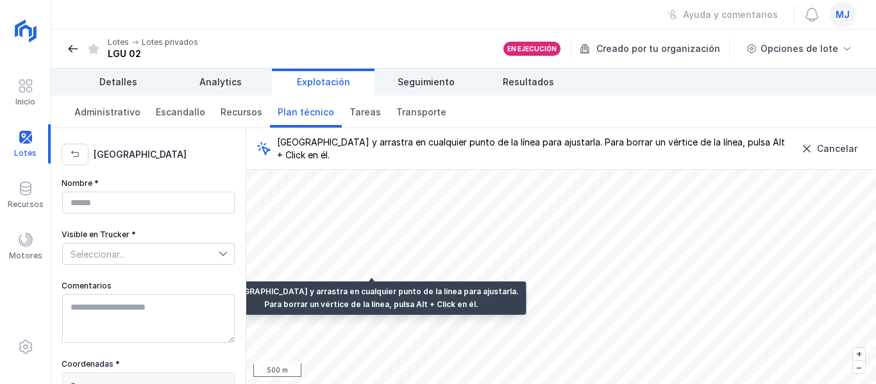
type textarea "**********"
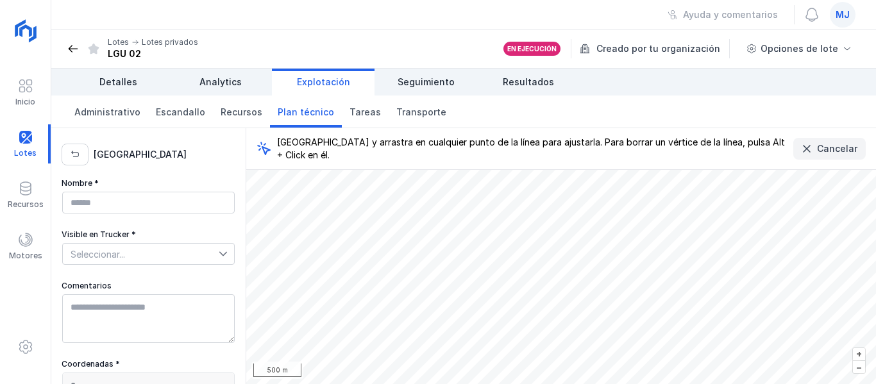
click at [835, 145] on span "Cancelar" at bounding box center [837, 148] width 40 height 13
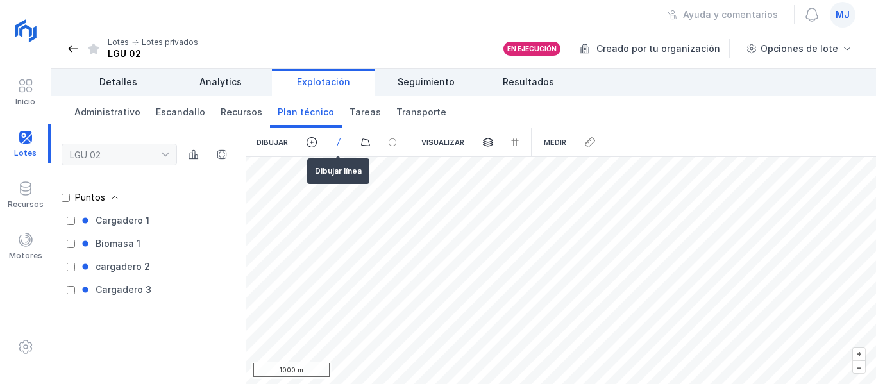
click at [338, 146] on span at bounding box center [339, 143] width 12 height 12
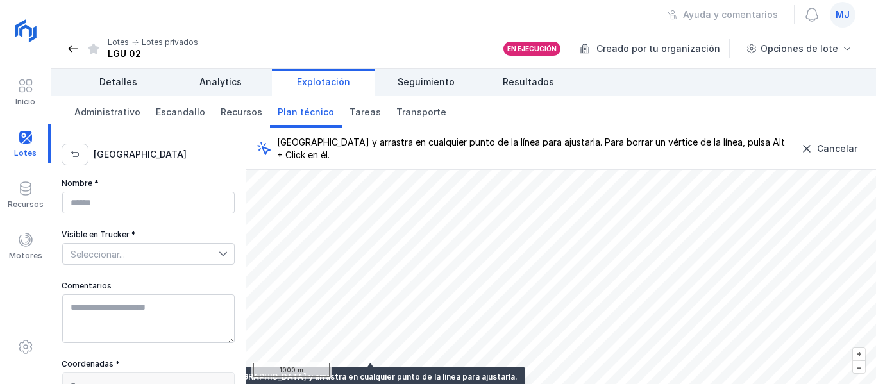
type textarea "**********"
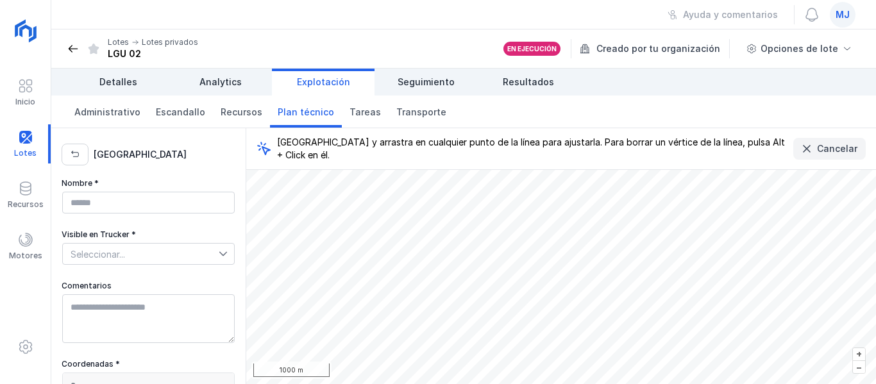
click at [844, 144] on span "Cancelar" at bounding box center [837, 148] width 40 height 13
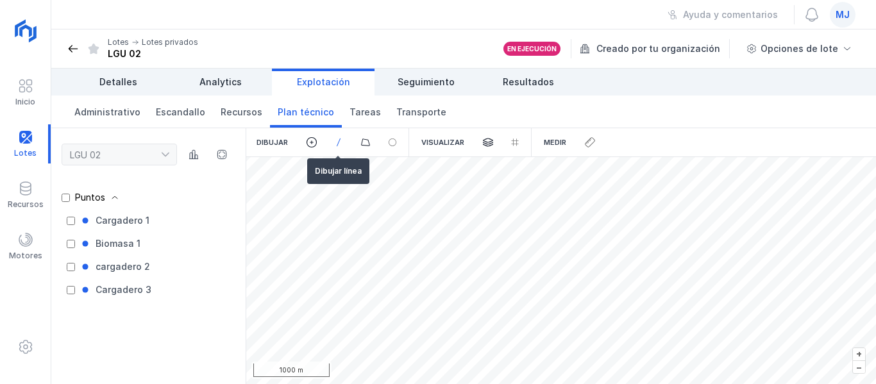
click at [339, 143] on span at bounding box center [339, 143] width 12 height 12
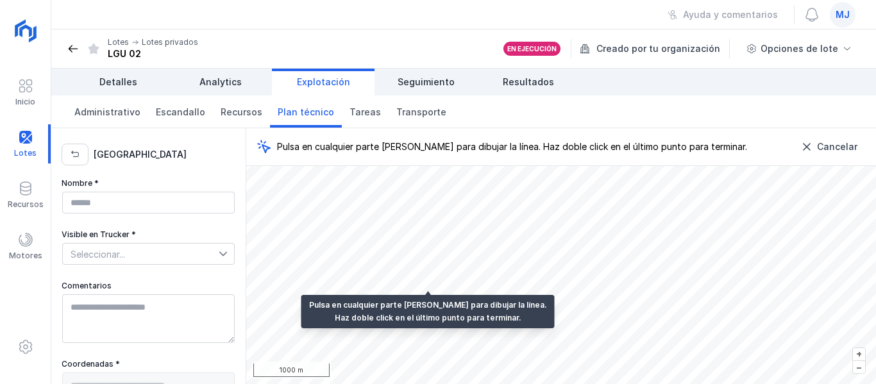
type textarea "**********"
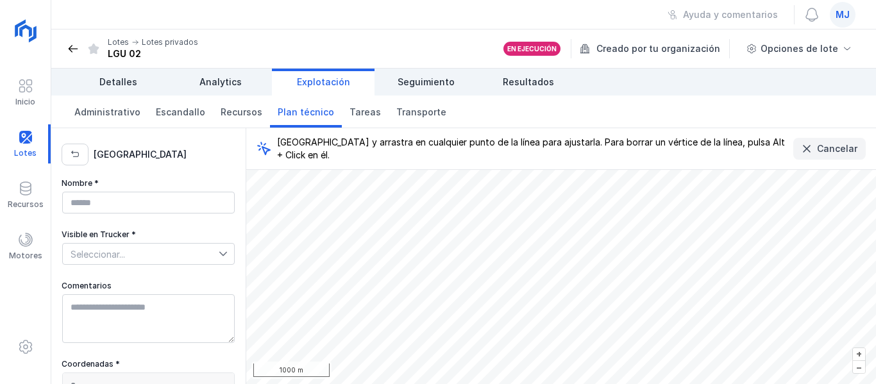
click at [848, 149] on span "Cancelar" at bounding box center [837, 148] width 40 height 13
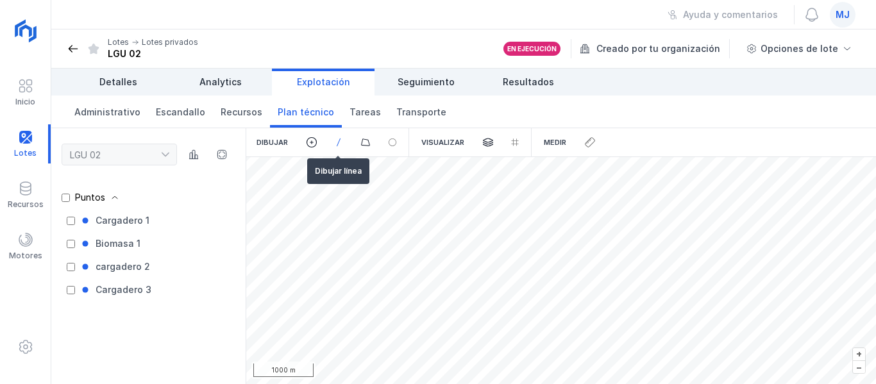
click at [339, 138] on span at bounding box center [339, 143] width 12 height 12
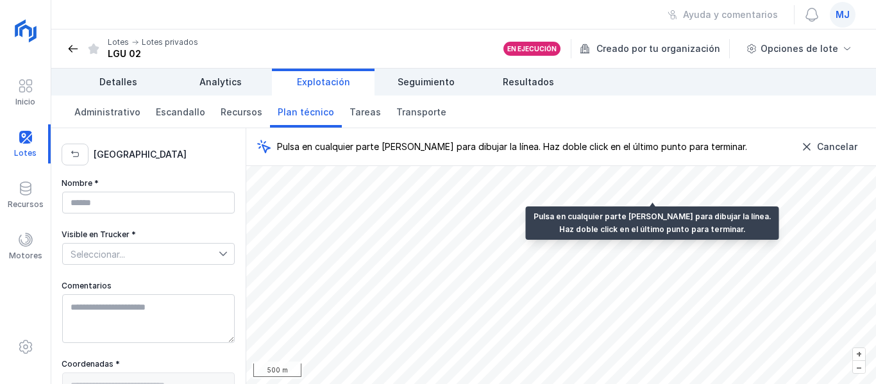
type textarea "**********"
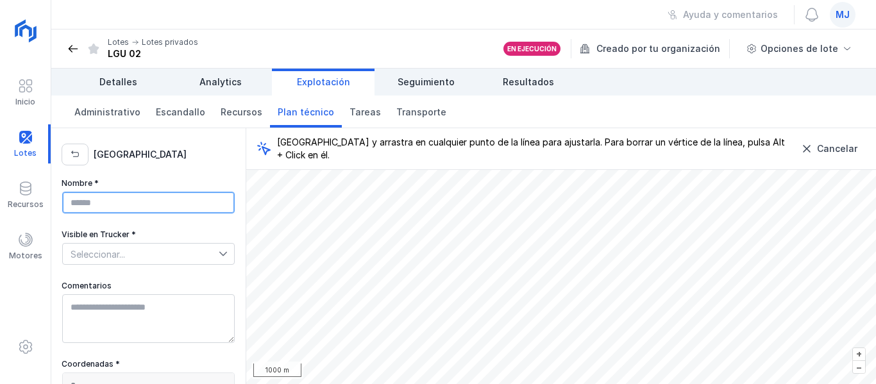
click at [101, 198] on input "Nombre *" at bounding box center [148, 203] width 173 height 22
type input "******"
click at [124, 244] on span "Seleccionar..." at bounding box center [141, 254] width 156 height 21
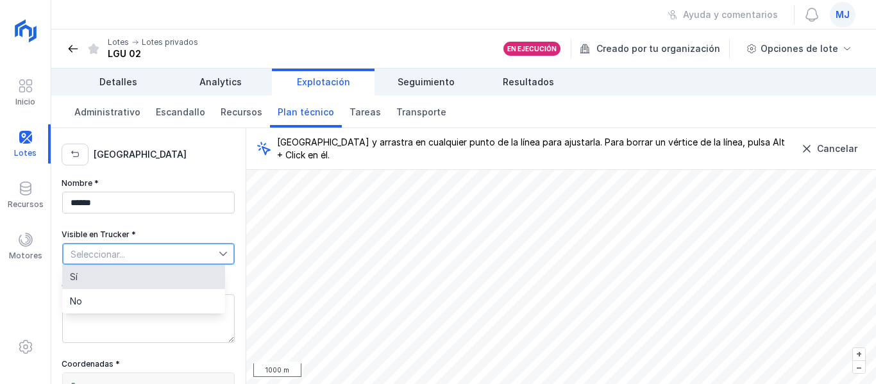
click at [123, 282] on li "Sí" at bounding box center [143, 277] width 163 height 24
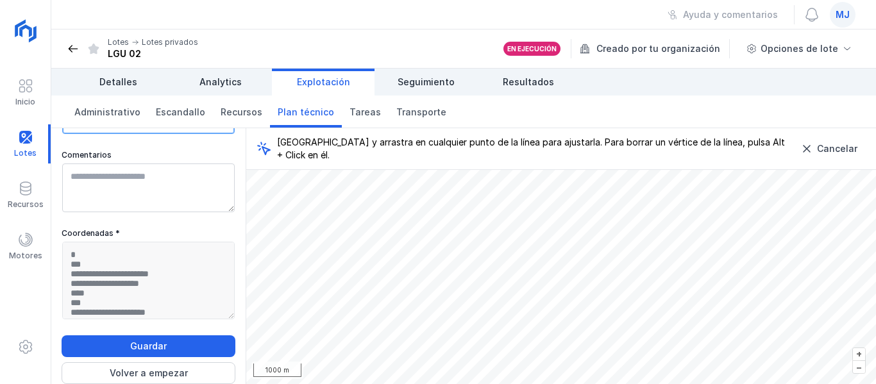
scroll to position [142, 0]
click at [145, 346] on span "Guardar" at bounding box center [148, 346] width 157 height 13
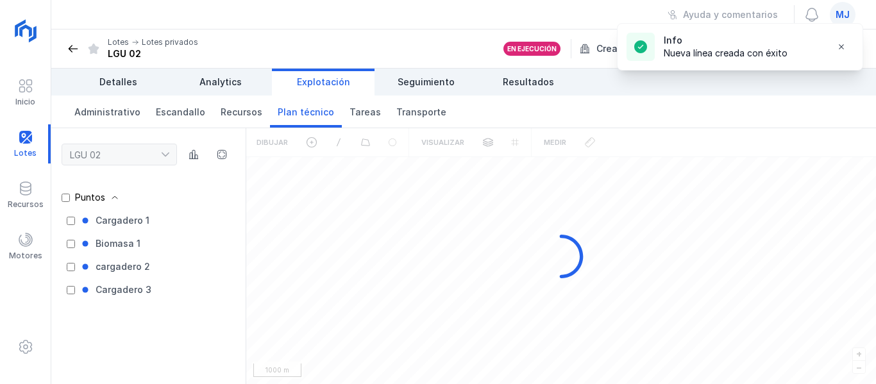
scroll to position [0, 0]
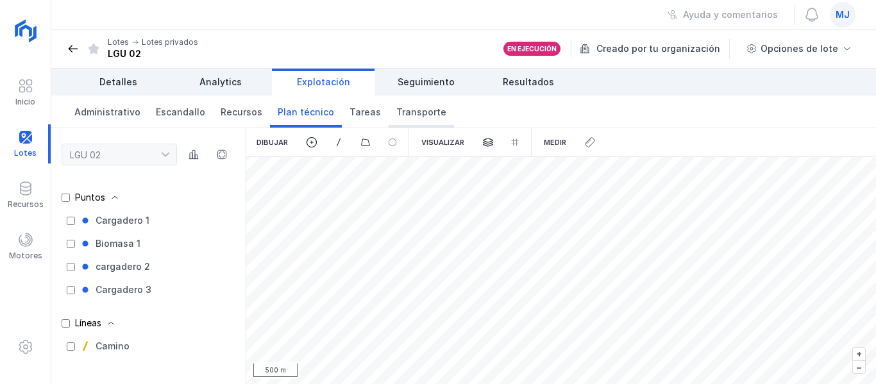
click at [396, 116] on span "Transporte" at bounding box center [421, 112] width 50 height 13
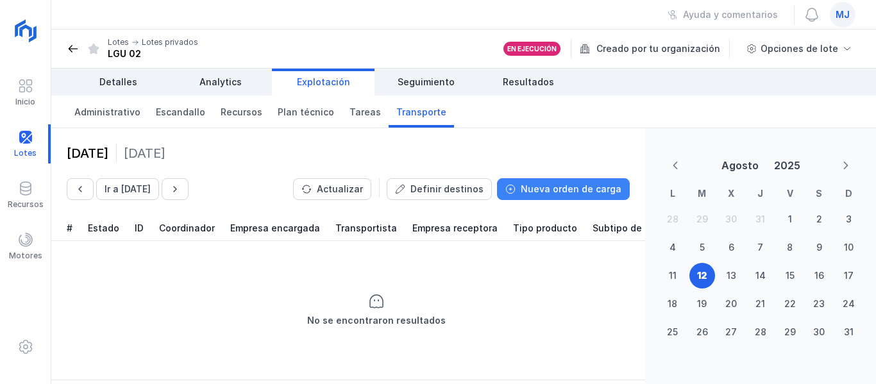
click at [611, 186] on span "Nueva orden de carga" at bounding box center [571, 189] width 101 height 13
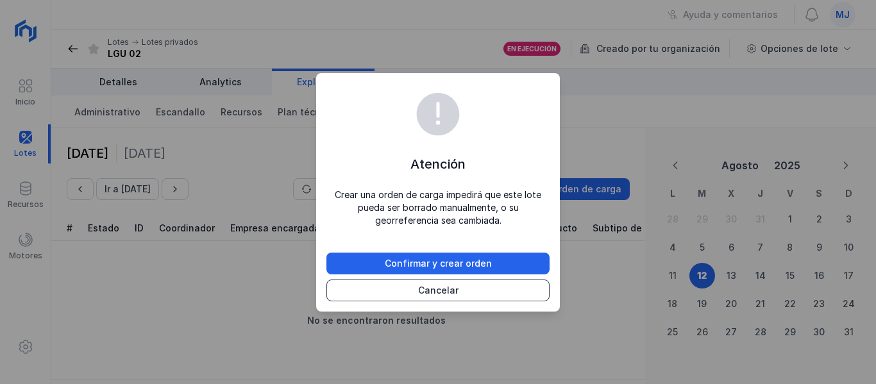
click at [436, 289] on span "Cancelar" at bounding box center [438, 290] width 207 height 13
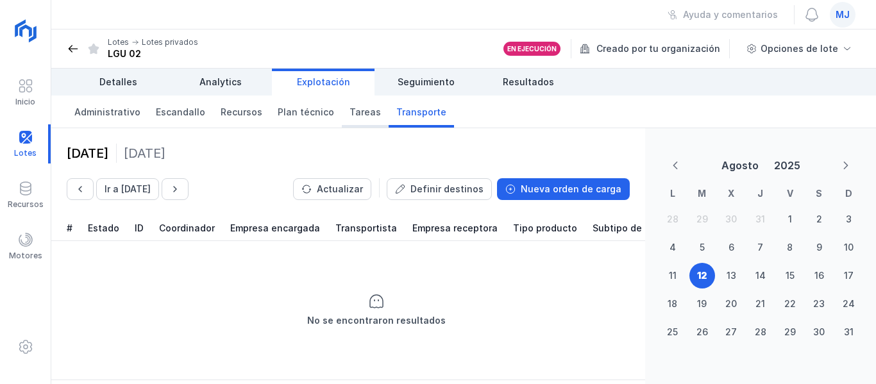
click at [359, 110] on span "Tareas" at bounding box center [365, 112] width 31 height 13
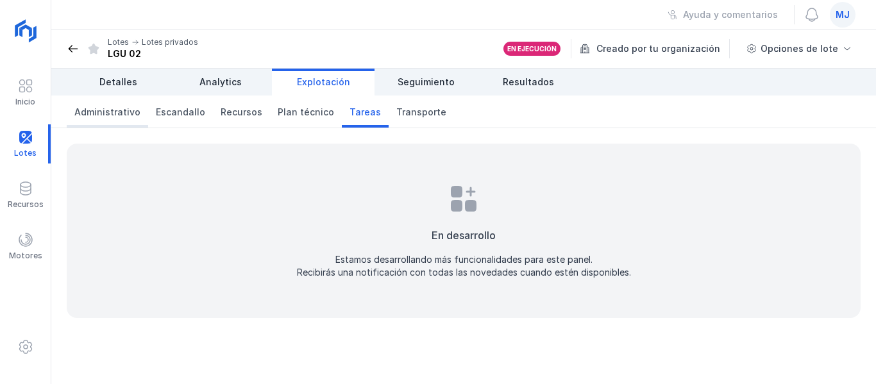
click at [114, 117] on span "Administrativo" at bounding box center [107, 112] width 66 height 13
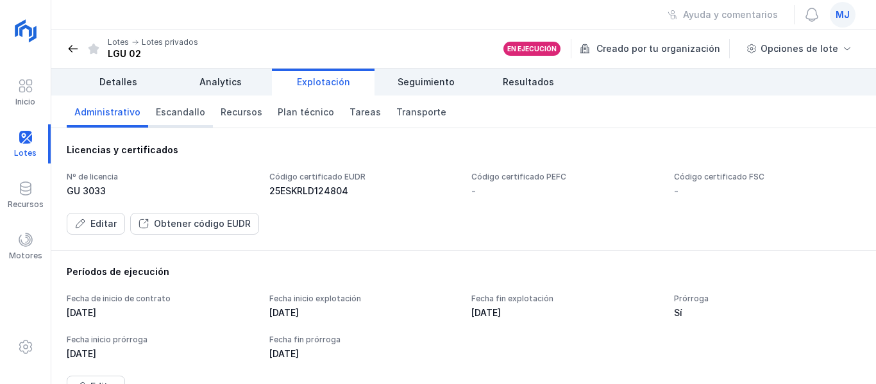
click at [165, 112] on span "Escandallo" at bounding box center [180, 112] width 49 height 13
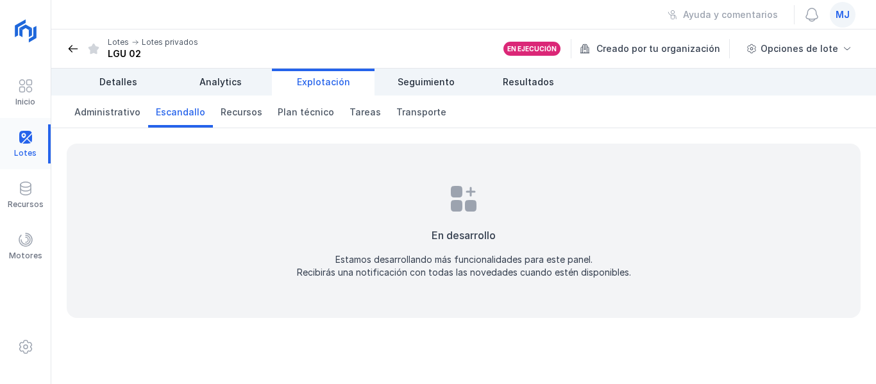
click at [11, 142] on div at bounding box center [25, 143] width 51 height 39
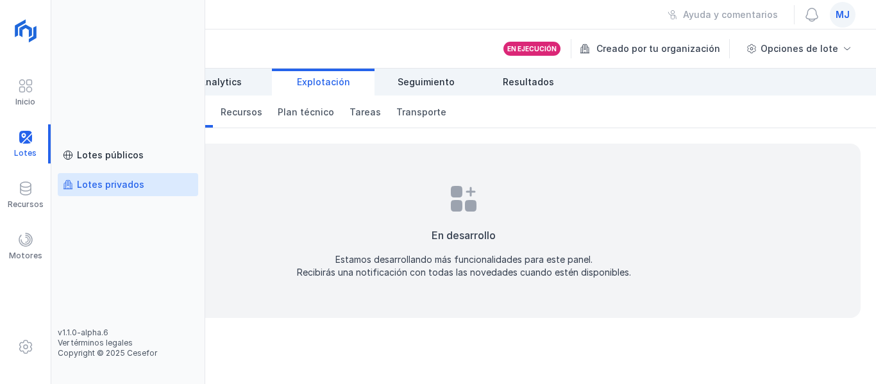
click at [106, 185] on div "Lotes privados" at bounding box center [110, 184] width 67 height 13
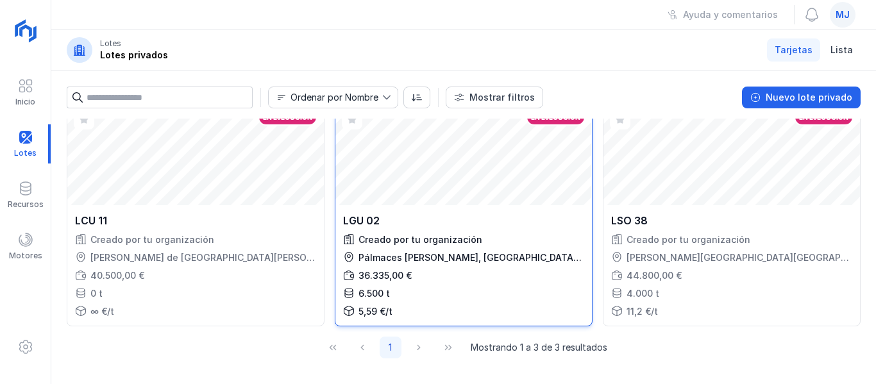
scroll to position [128, 0]
